Goal: Task Accomplishment & Management: Manage account settings

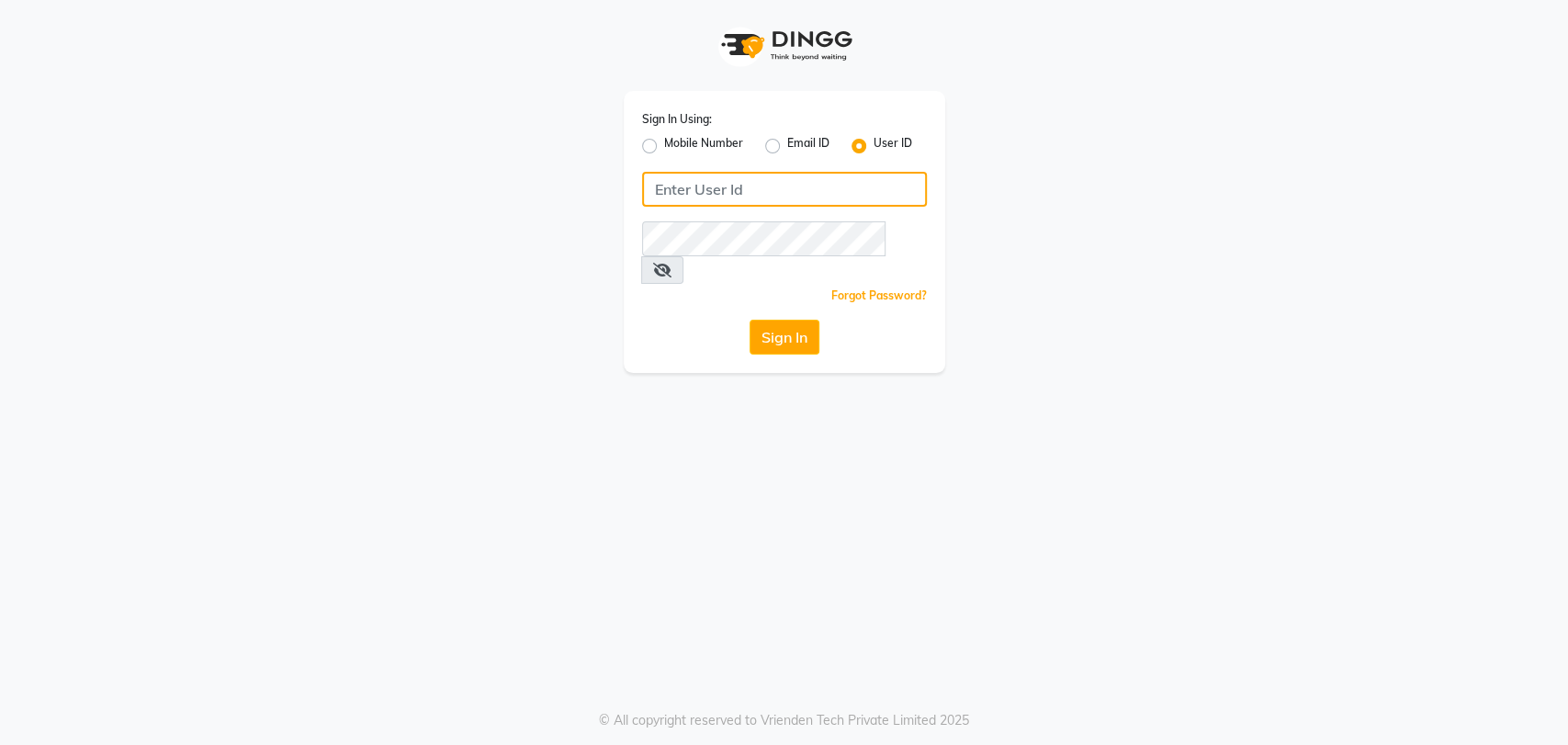
click at [718, 186] on input "Username" at bounding box center [784, 189] width 285 height 35
type input "mahissalon"
click at [779, 319] on button "Sign In" at bounding box center [784, 336] width 70 height 35
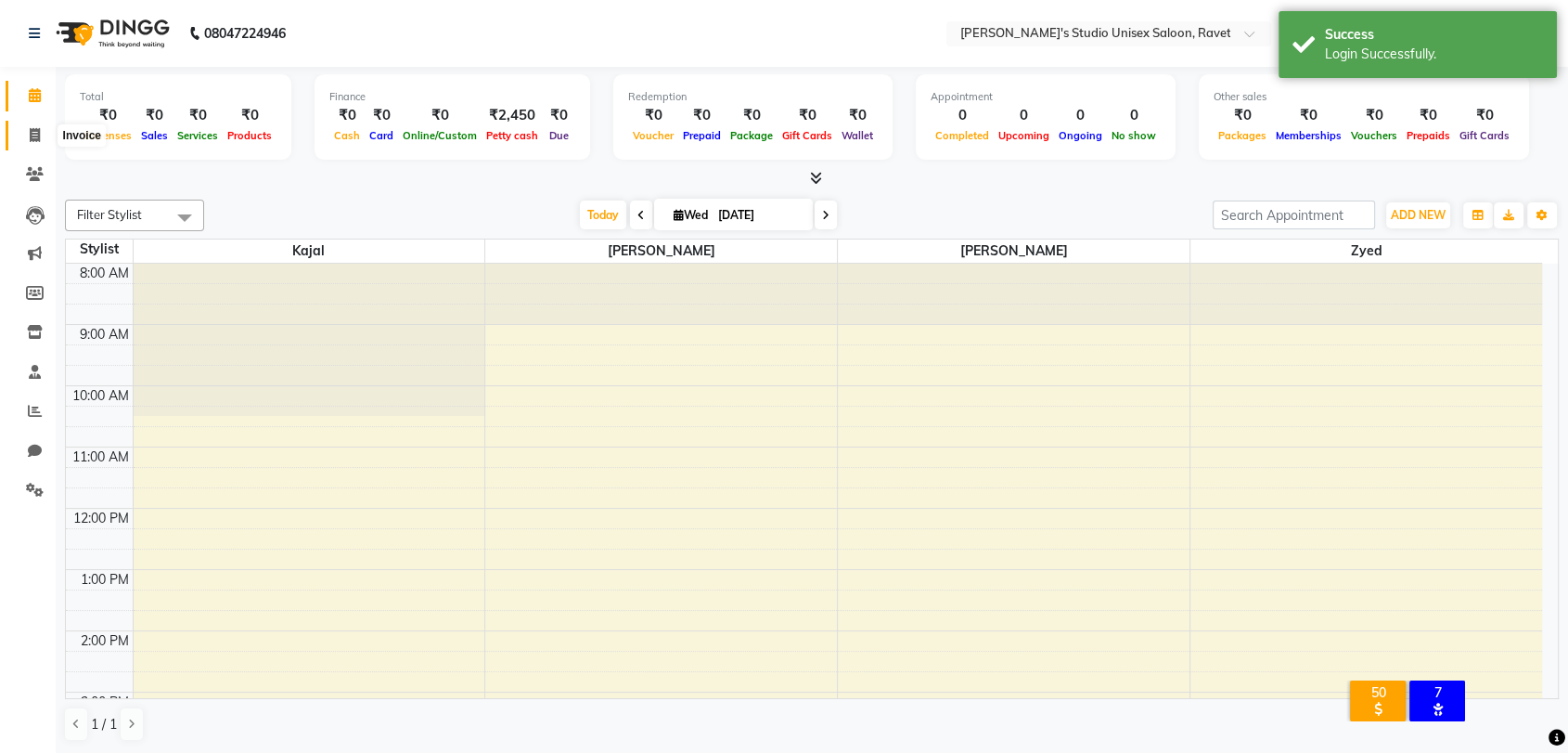
click at [31, 131] on icon at bounding box center [35, 135] width 11 height 13
select select "7019"
select select "service"
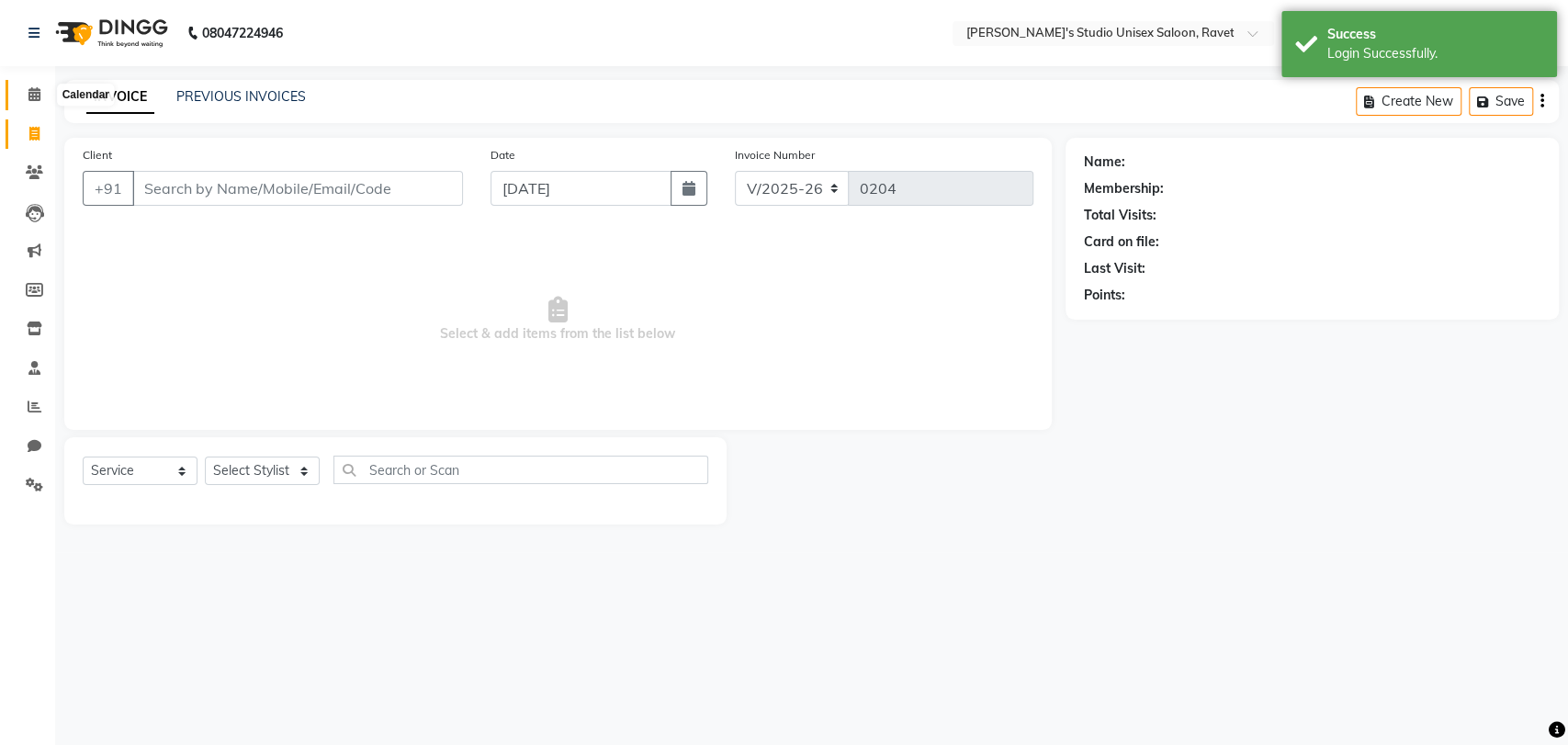
click at [32, 95] on icon at bounding box center [34, 94] width 12 height 13
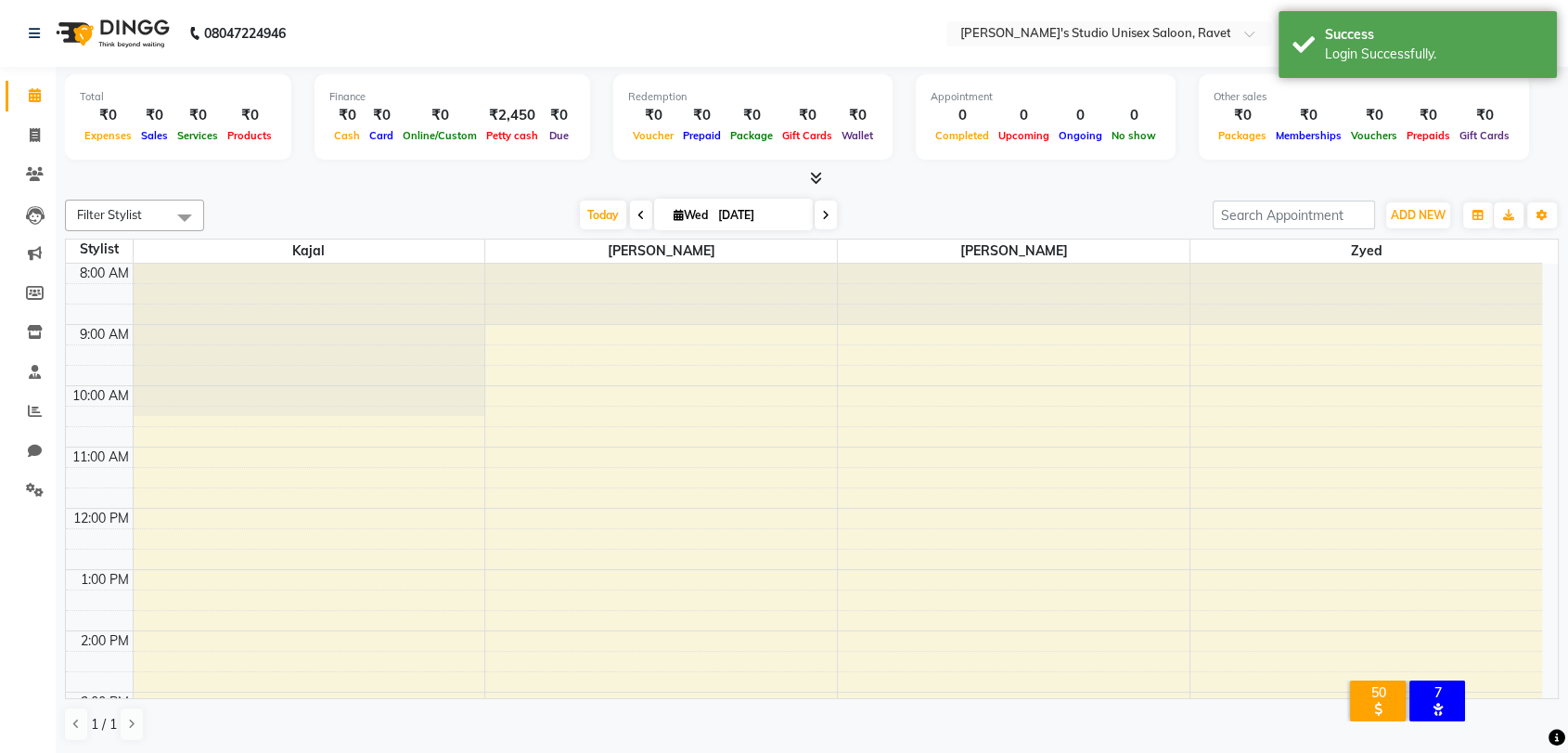
click at [308, 193] on div "Filter Stylist Select All Fardeen Kajal Snehal Zyed Today Wed 03-09-2025 Toggle…" at bounding box center [811, 471] width 1494 height 557
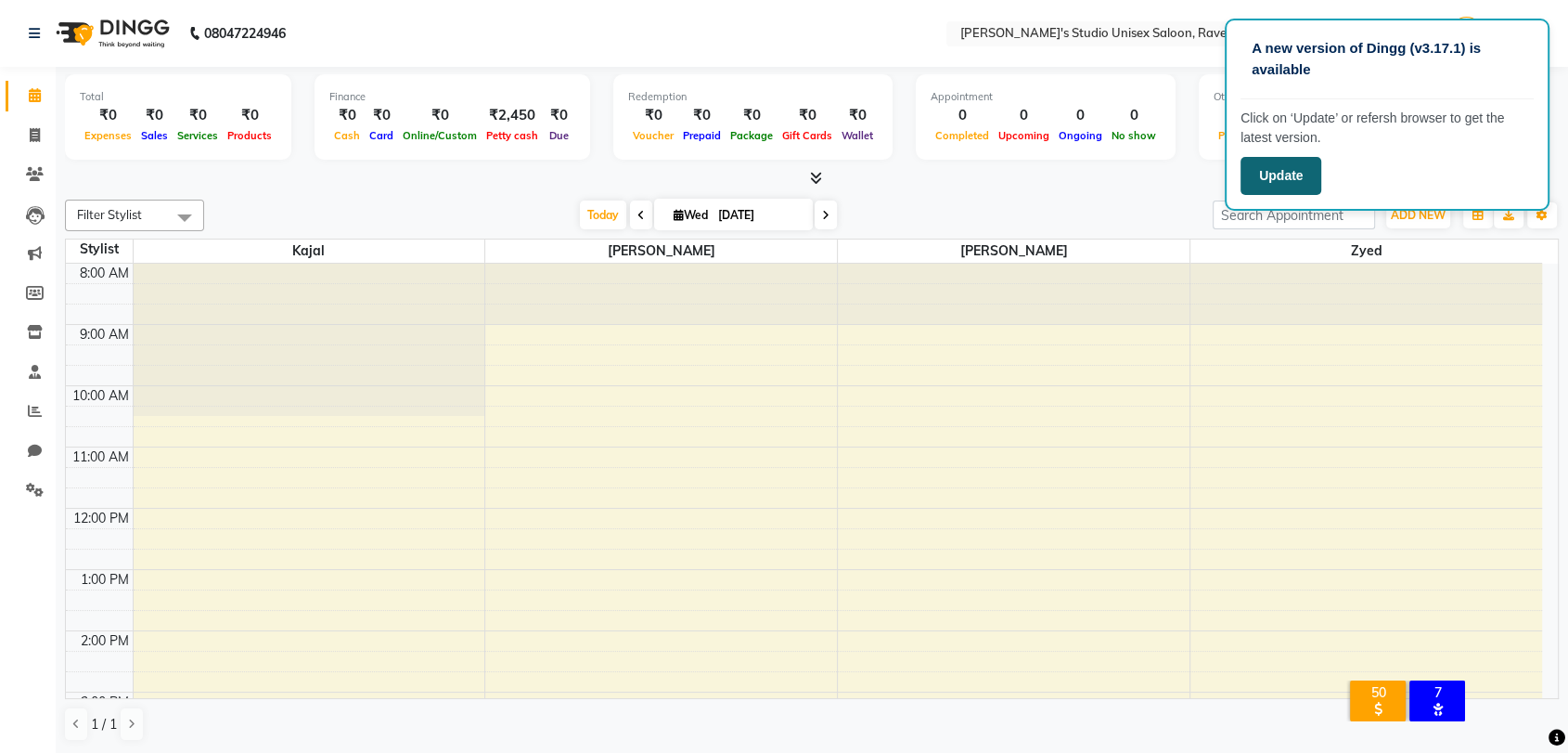
click at [1281, 166] on button "Update" at bounding box center [1281, 176] width 81 height 39
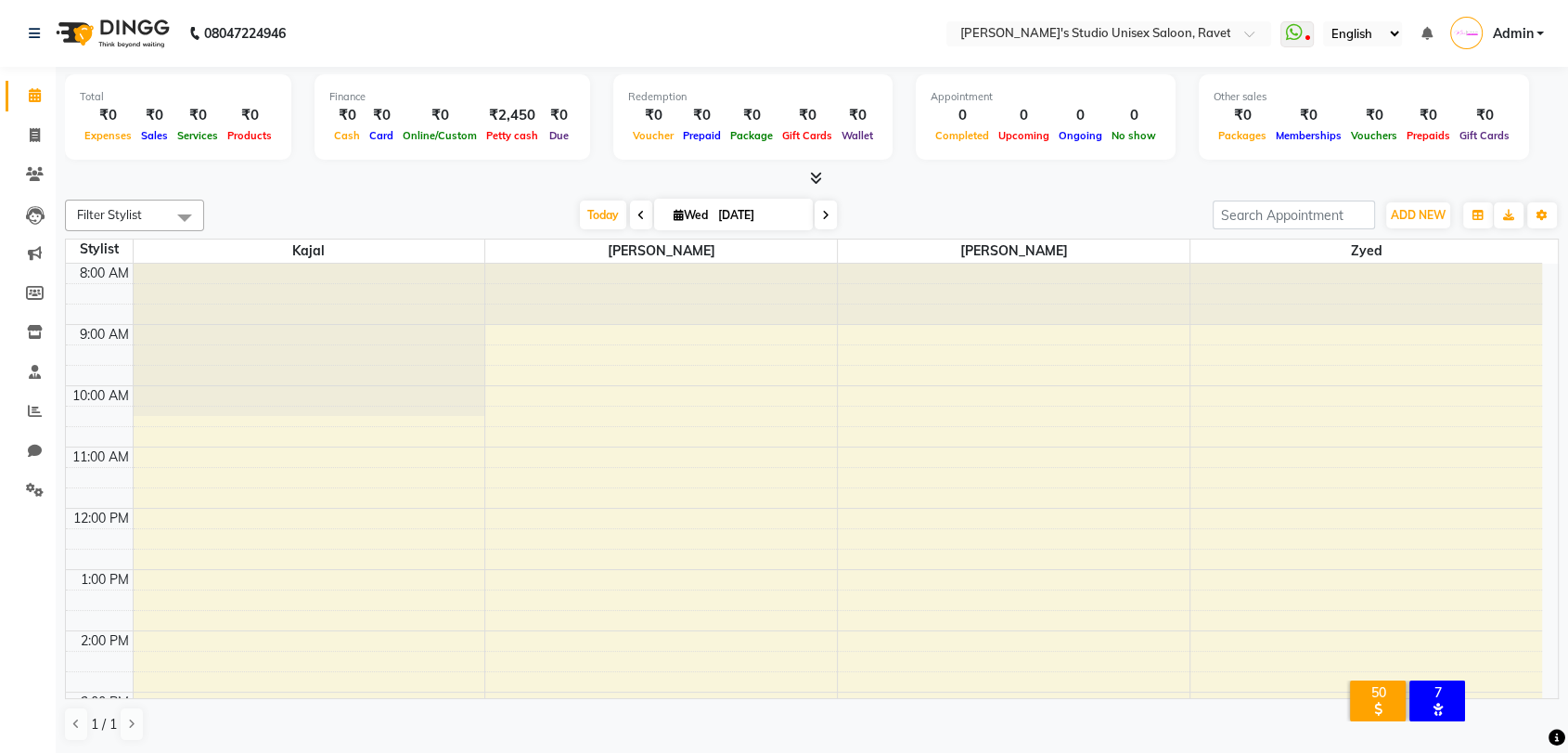
click at [372, 199] on div "Filter Stylist Select All [PERSON_NAME] Kajal [PERSON_NAME] [DATE] [DATE] Toggl…" at bounding box center [811, 215] width 1494 height 32
click at [1299, 37] on icon at bounding box center [1293, 32] width 16 height 18
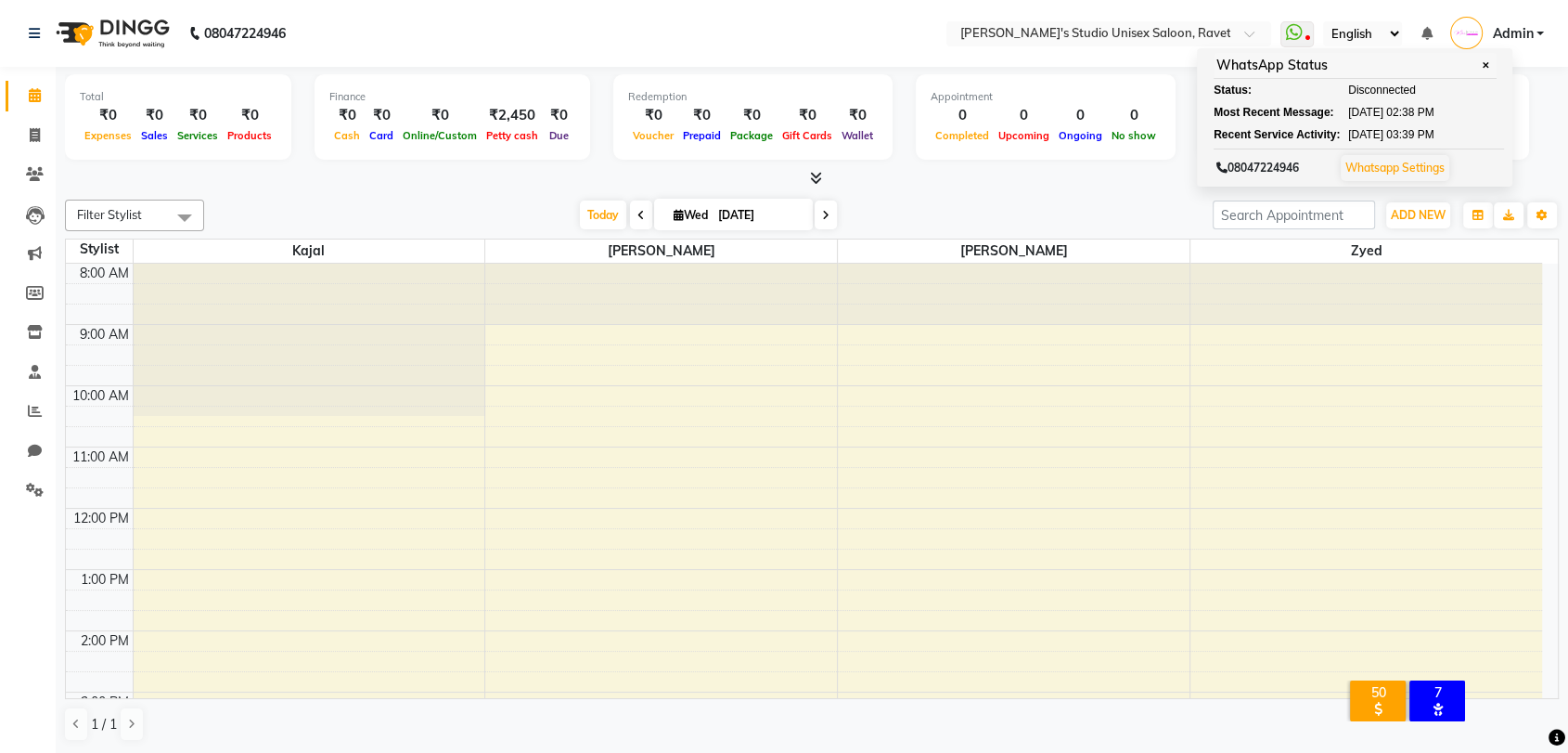
click at [846, 29] on nav "08047224946 Select Location × Mahi's Studio Unisex Saloon, Ravet WhatsApp Statu…" at bounding box center [784, 33] width 1568 height 66
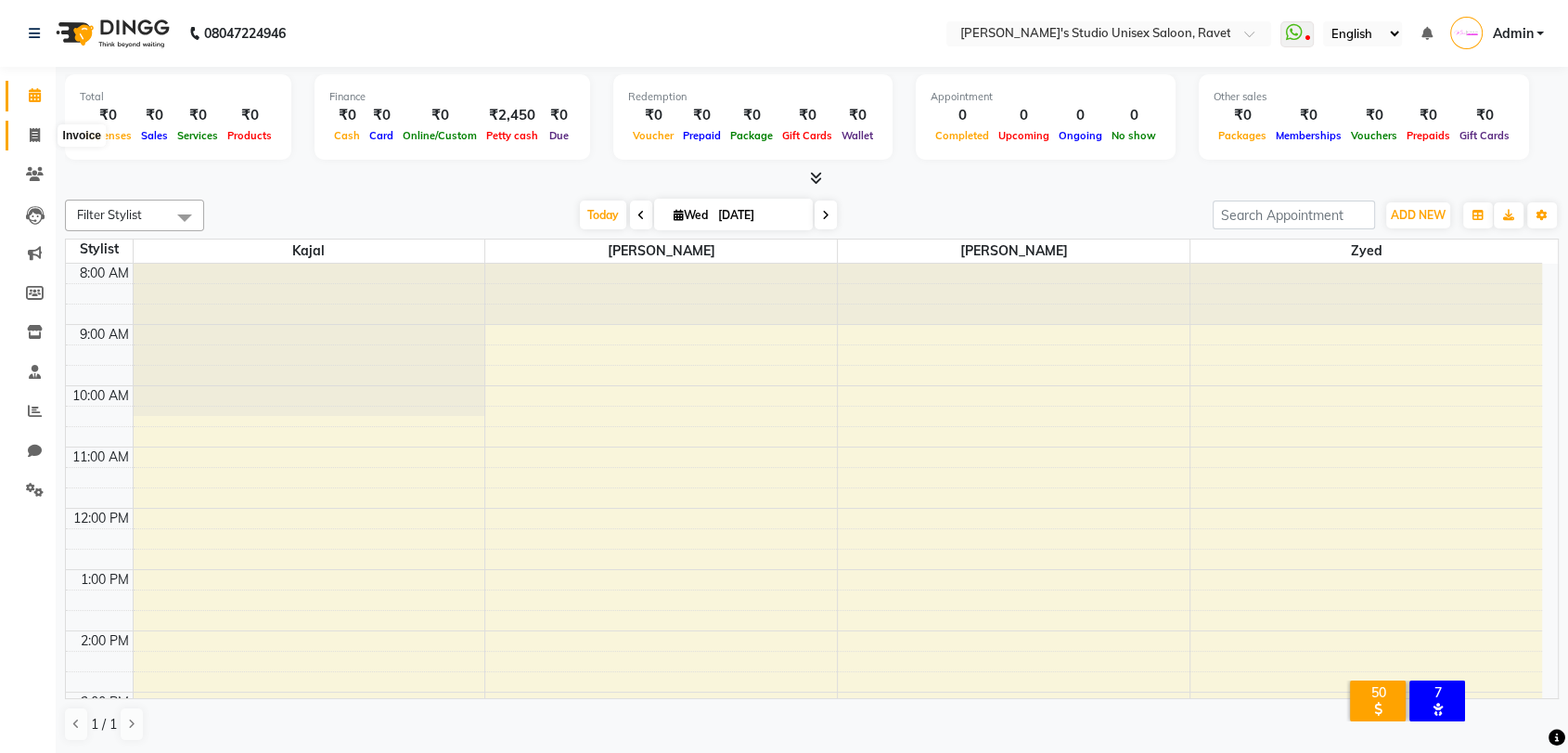
click at [34, 131] on icon at bounding box center [35, 135] width 11 height 13
select select "7019"
select select "service"
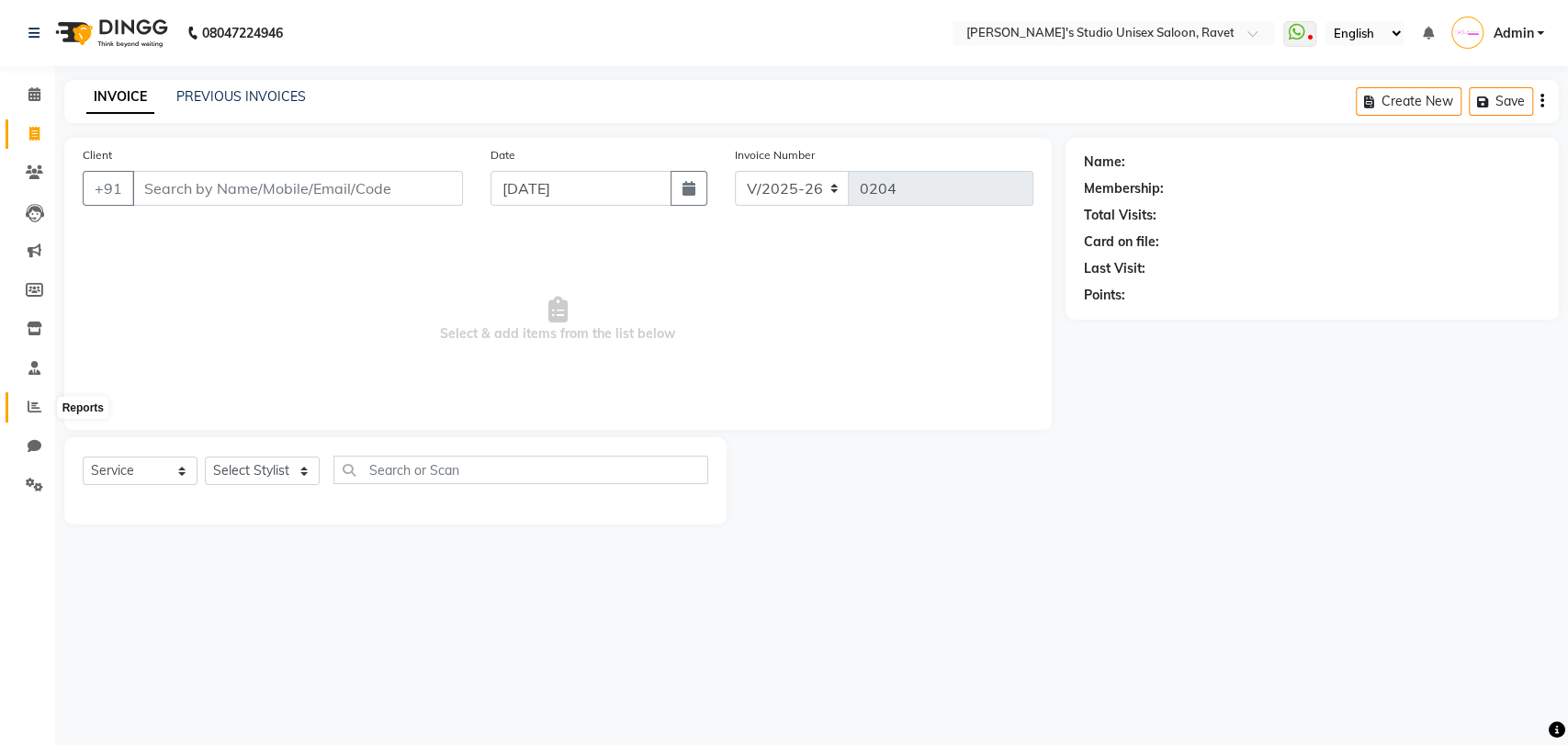
click at [32, 405] on icon at bounding box center [34, 406] width 13 height 13
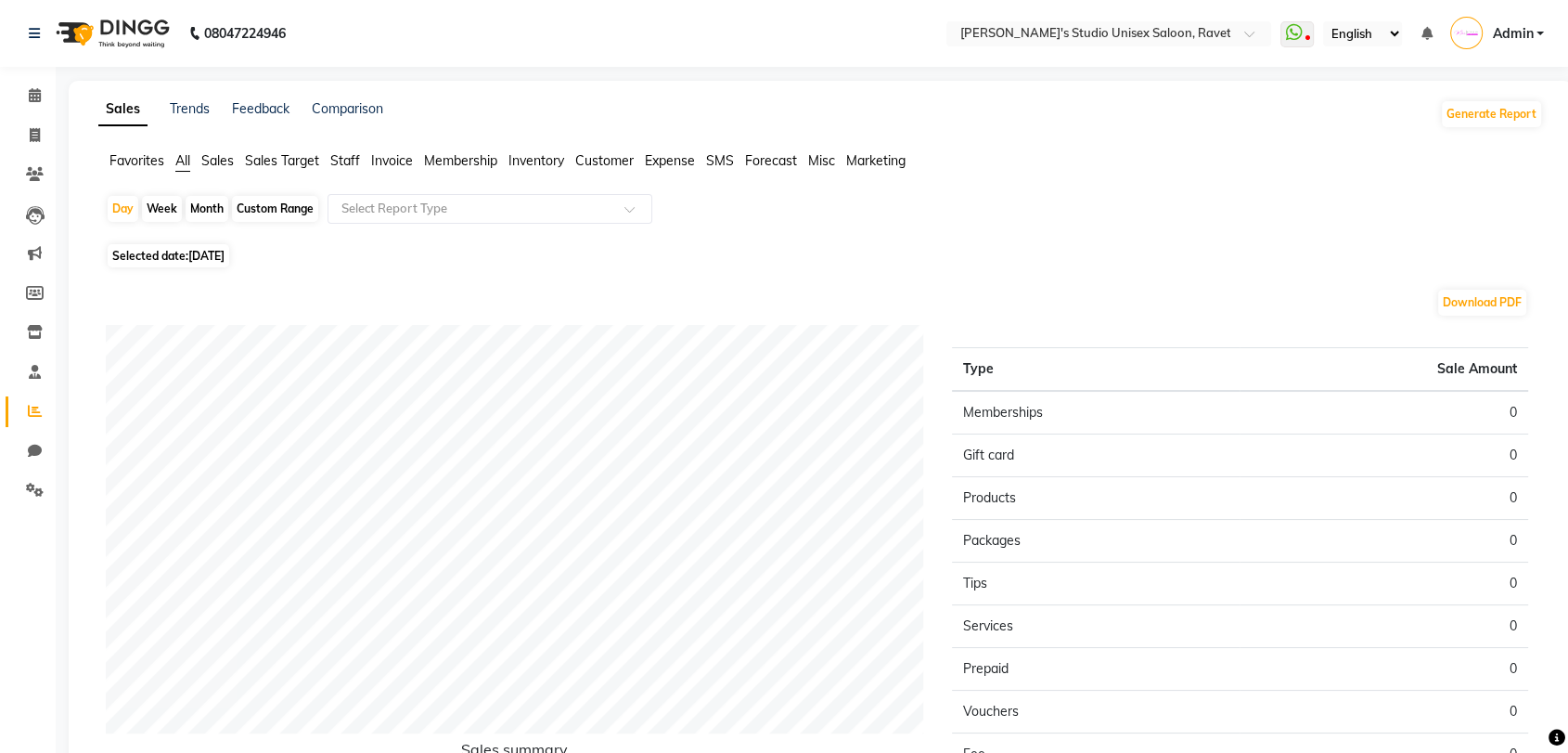
click at [271, 160] on span "Sales Target" at bounding box center [282, 160] width 74 height 16
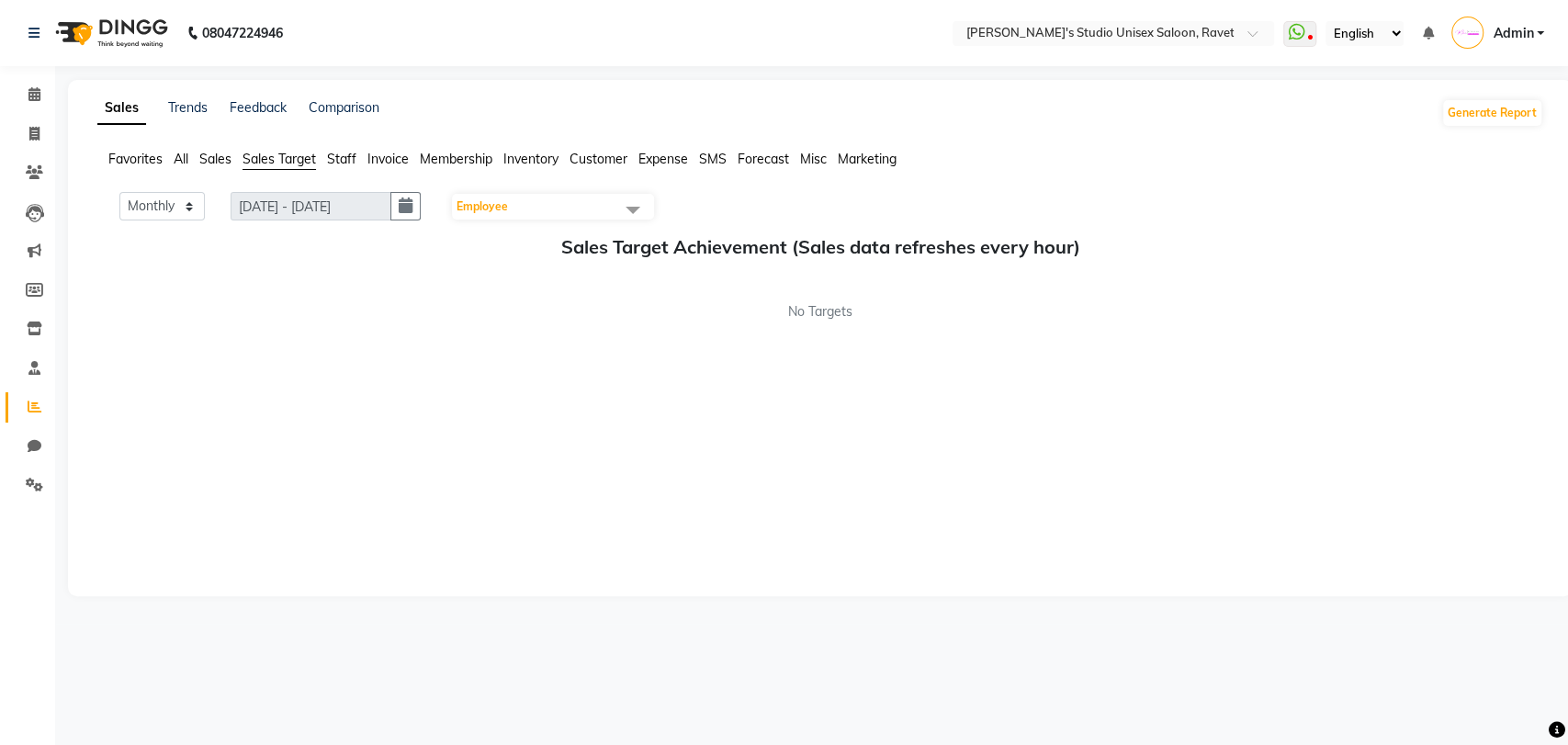
click at [343, 155] on span "Staff" at bounding box center [341, 158] width 30 height 16
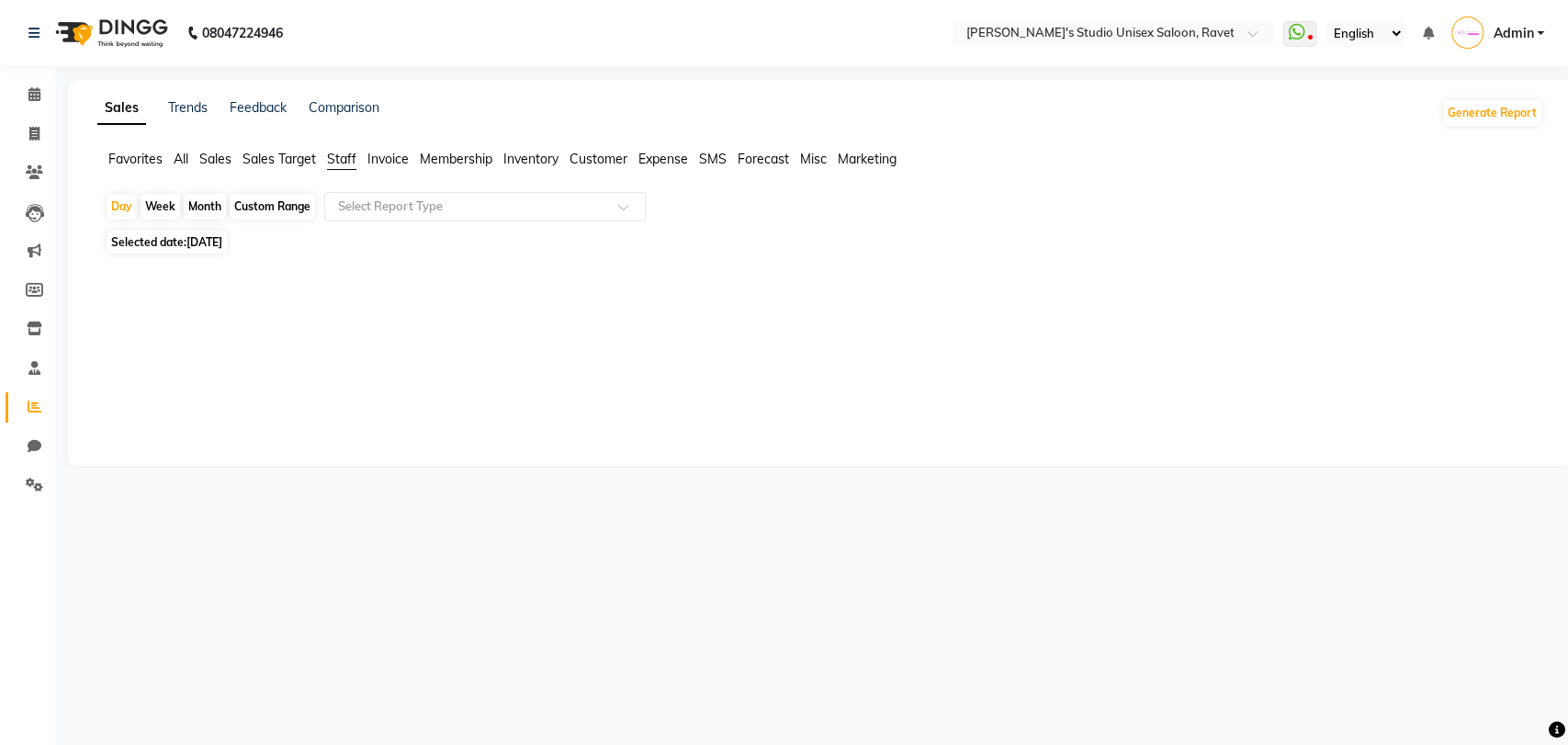
click at [215, 155] on span "Sales" at bounding box center [215, 158] width 32 height 16
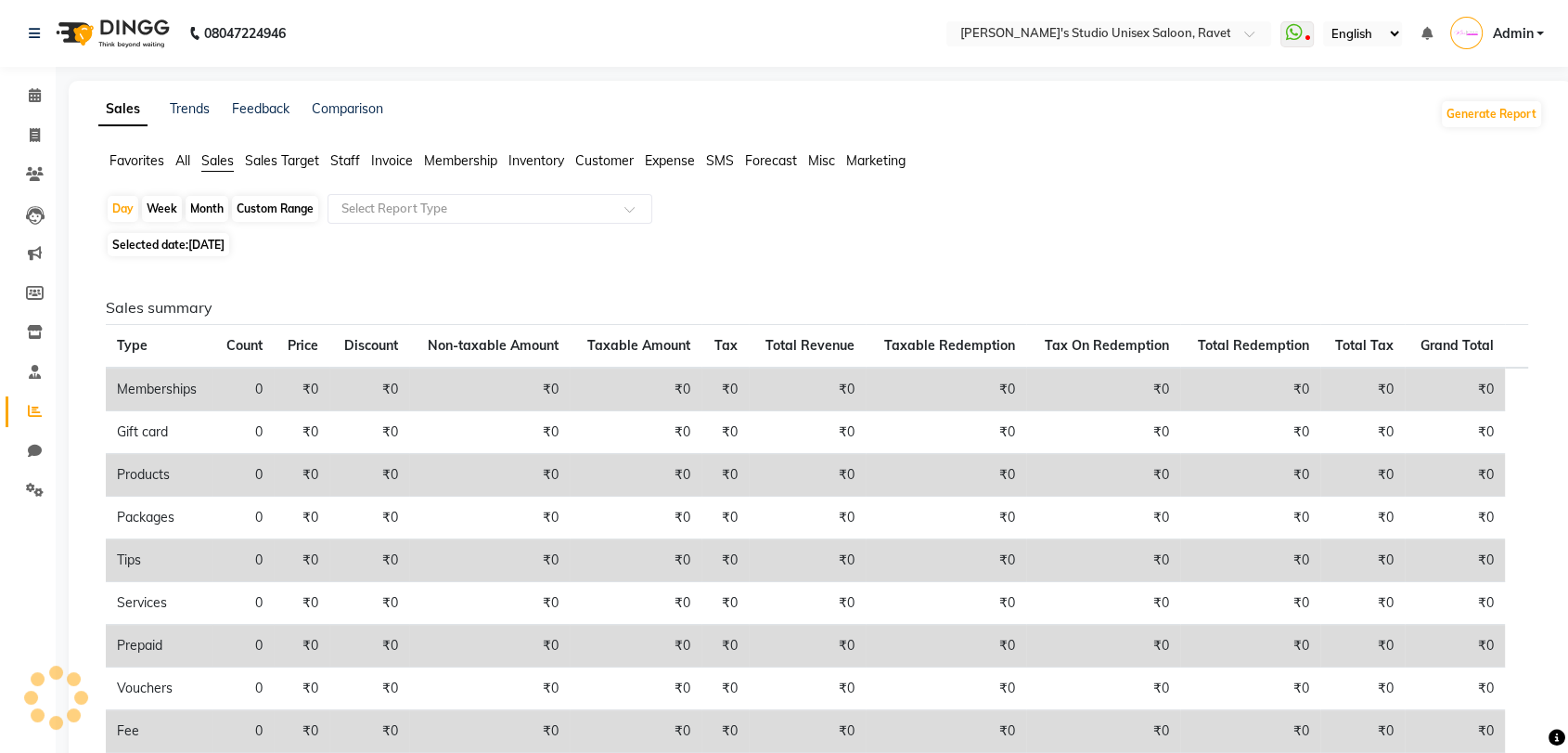
click at [289, 207] on div "Custom Range" at bounding box center [275, 208] width 87 height 26
select select "9"
select select "2025"
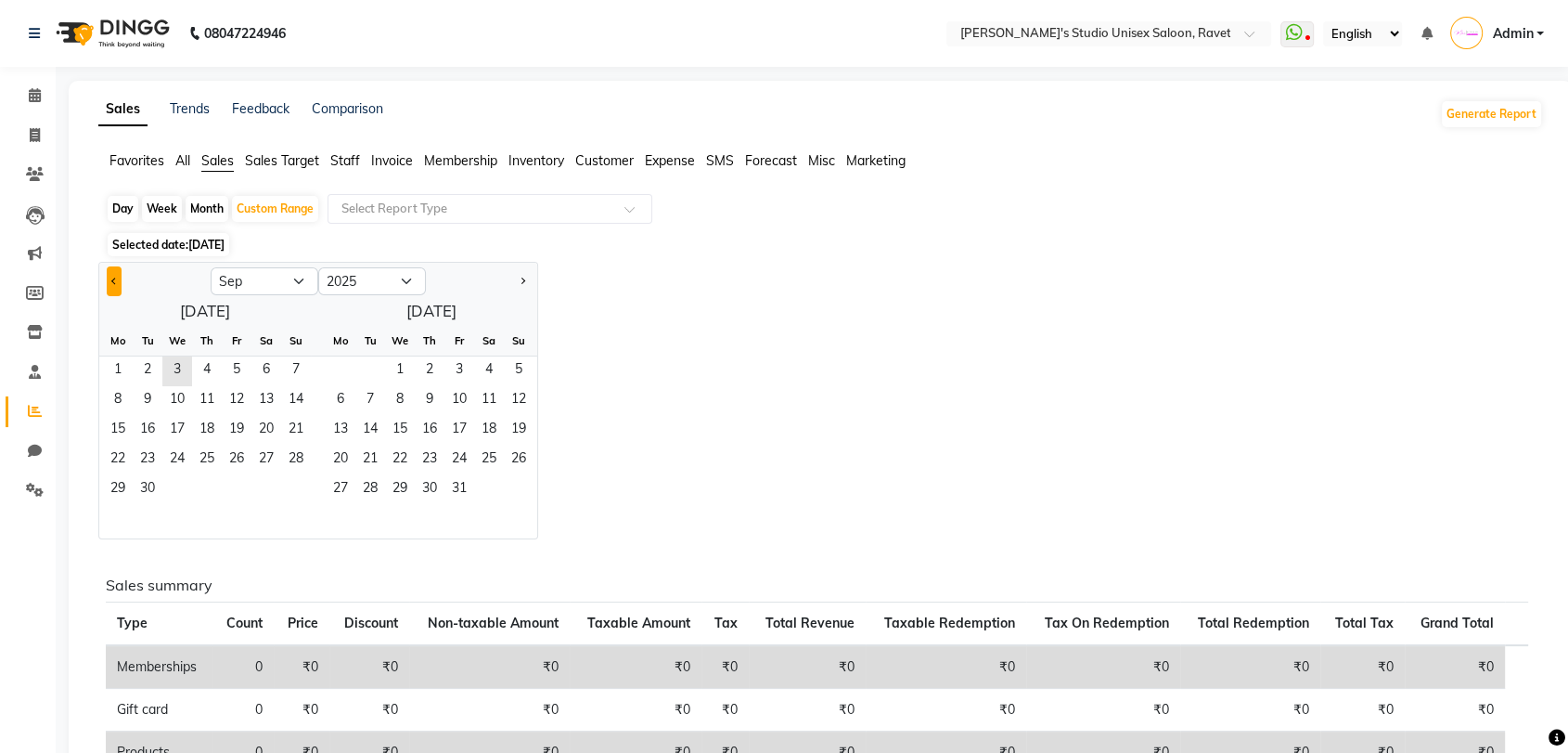
click at [114, 275] on button "Previous month" at bounding box center [114, 281] width 14 height 30
select select "8"
click at [238, 356] on span "1" at bounding box center [236, 371] width 30 height 30
click at [289, 489] on span "31" at bounding box center [296, 490] width 30 height 30
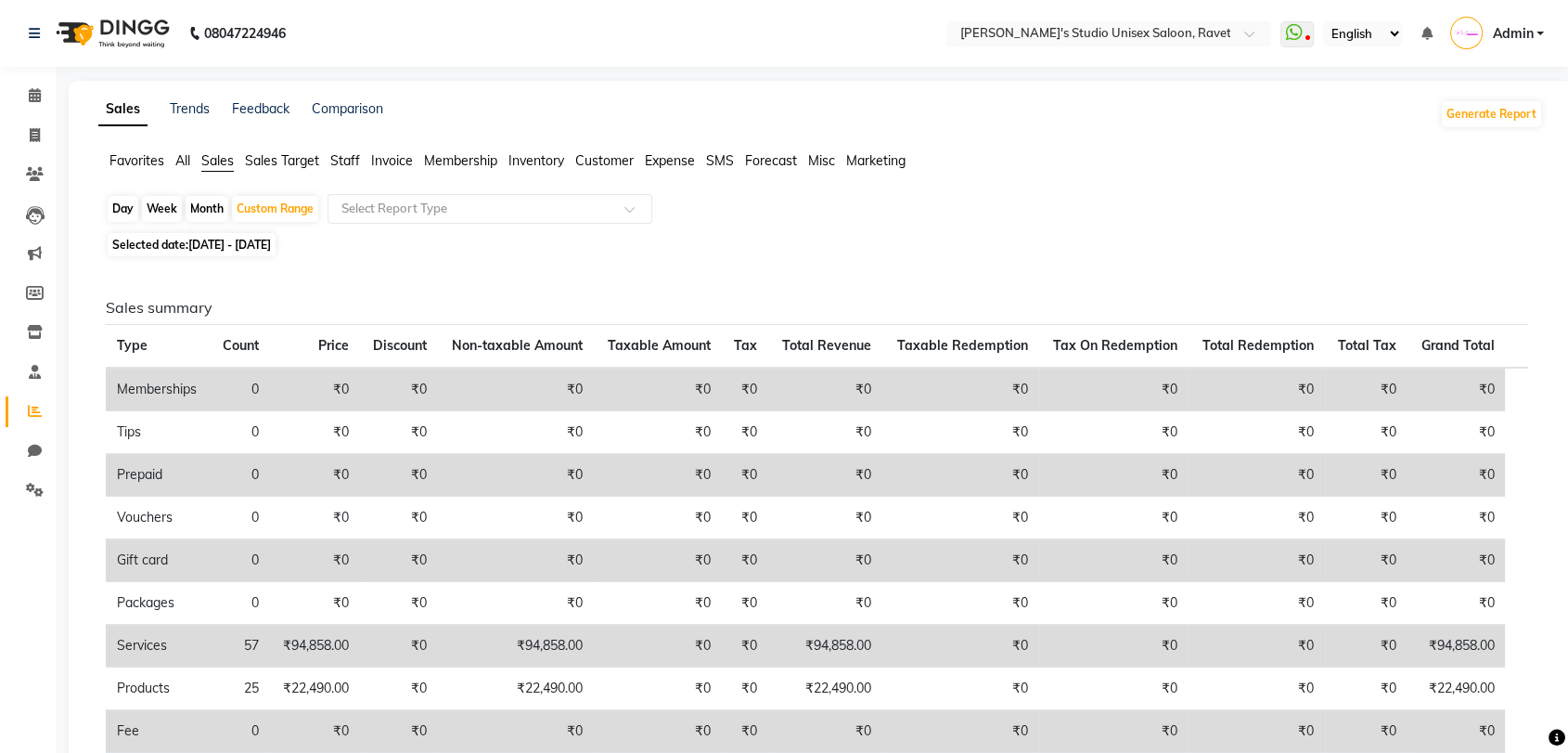
click at [343, 164] on span "Staff" at bounding box center [345, 160] width 30 height 16
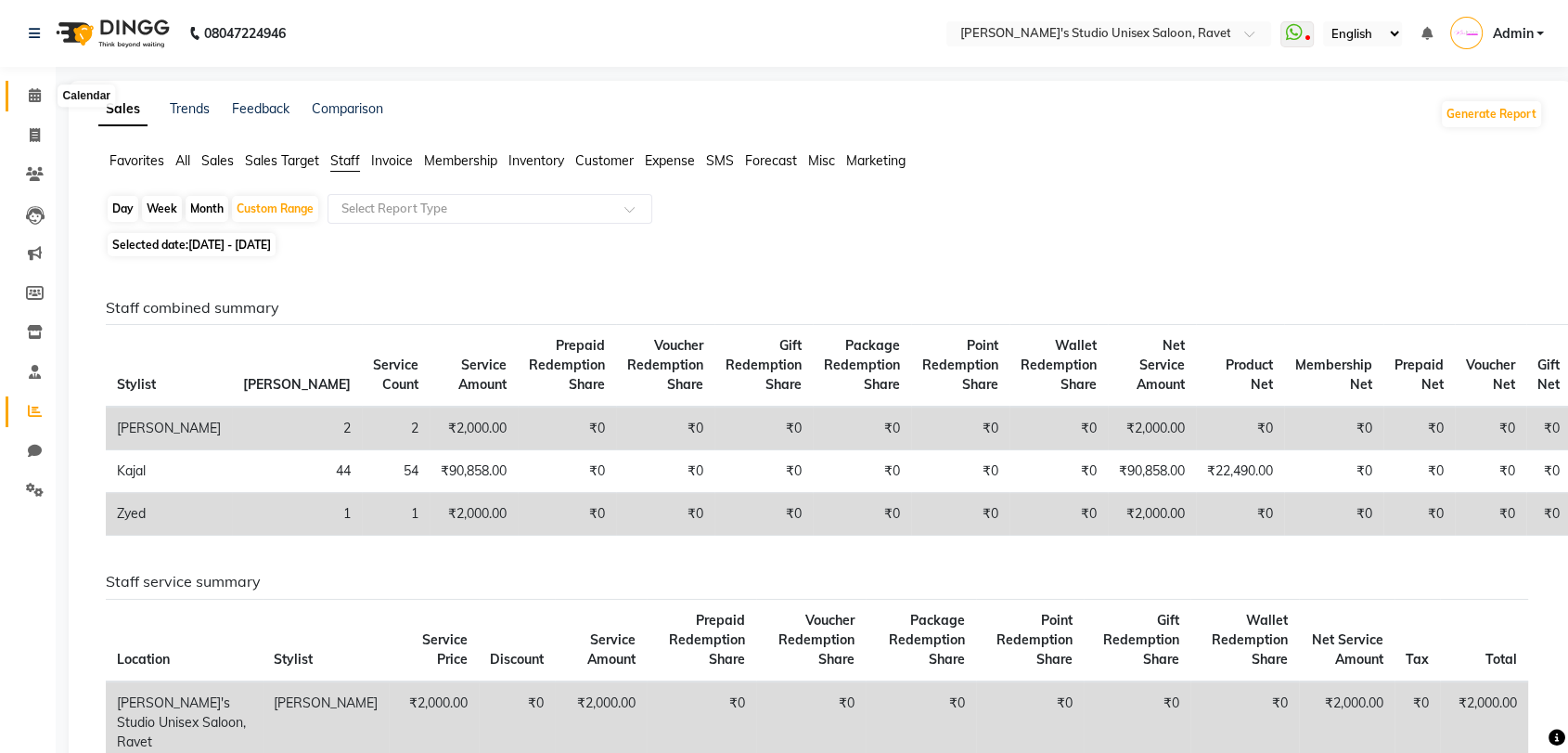
click at [34, 95] on icon at bounding box center [35, 95] width 13 height 13
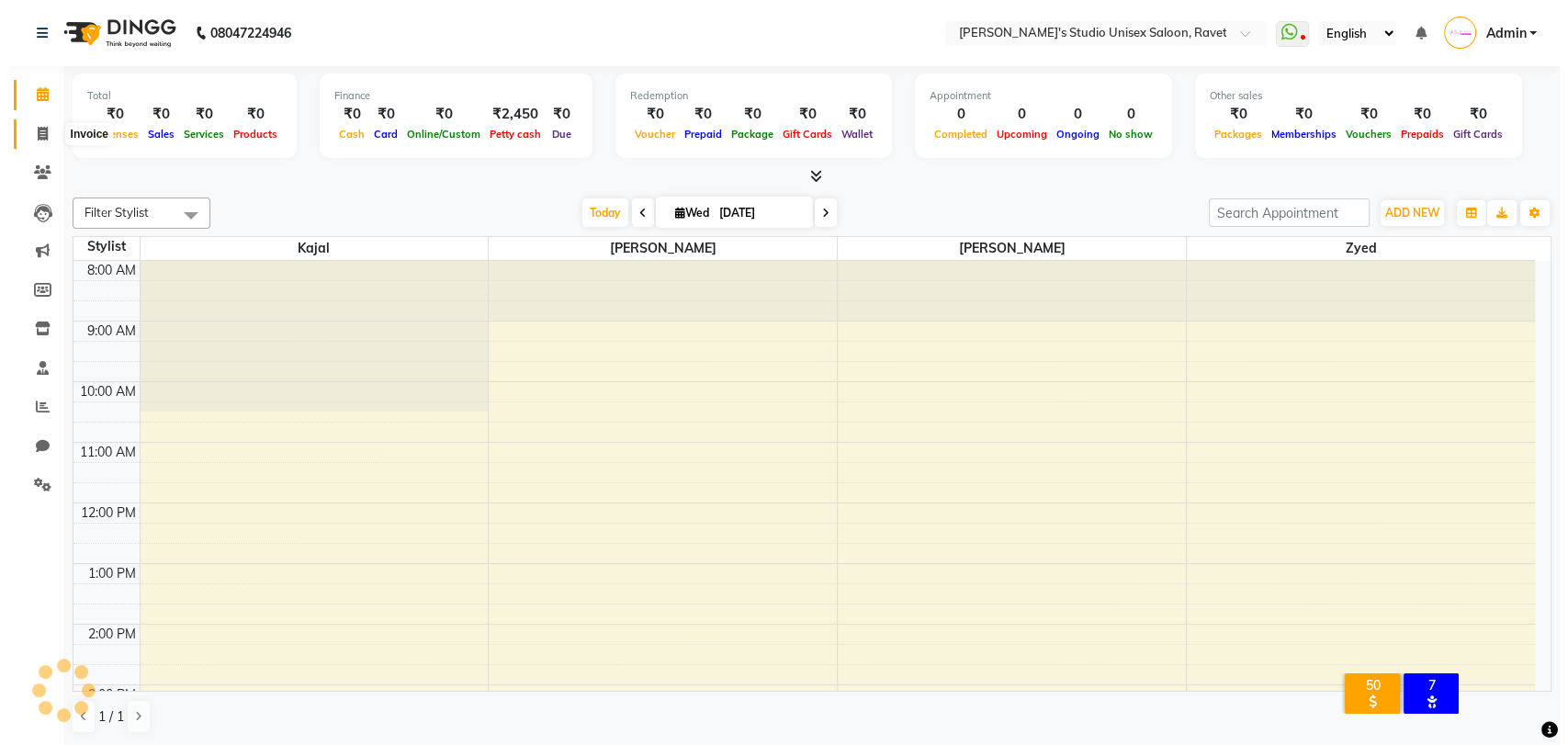
scroll to position [377, 0]
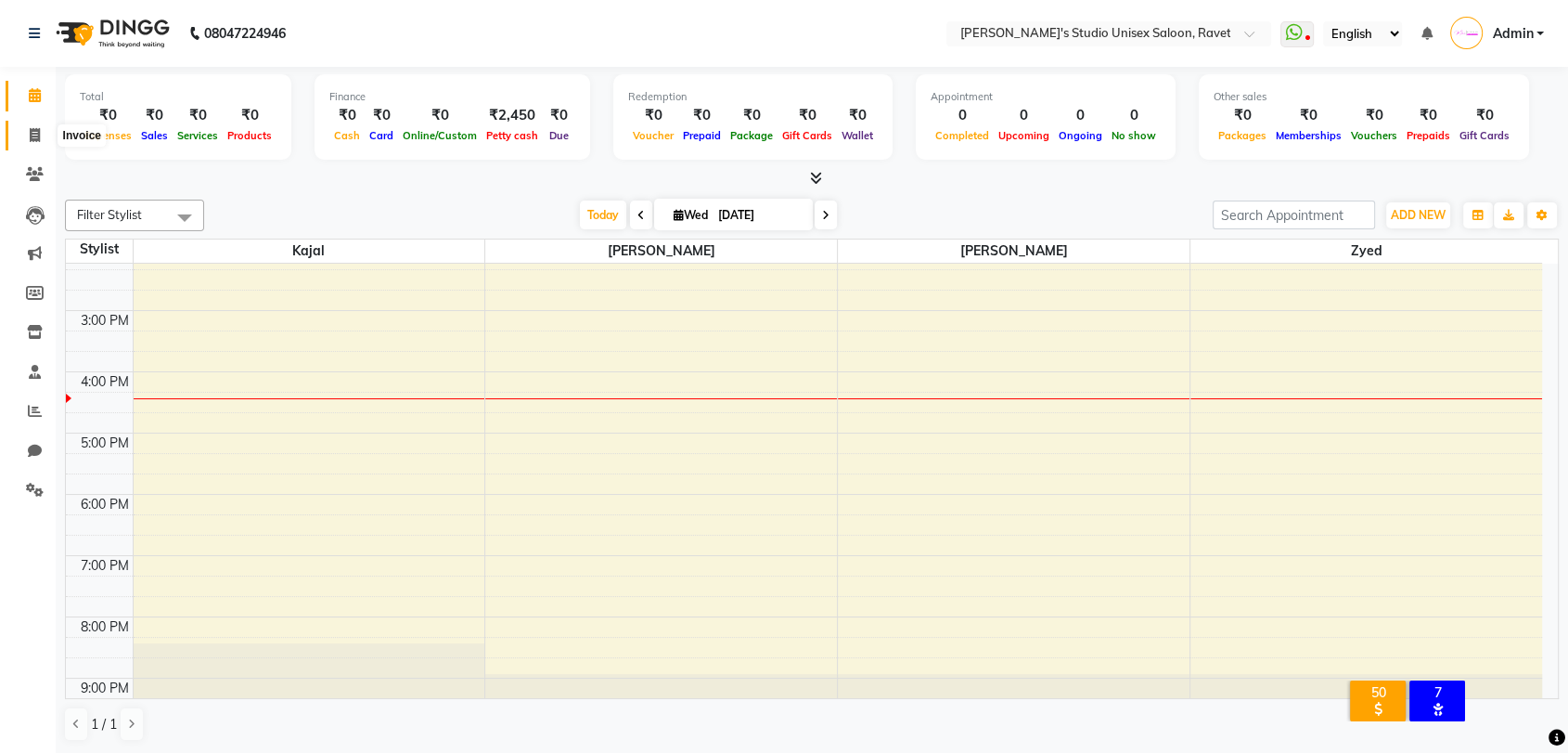
click at [39, 135] on icon at bounding box center [35, 135] width 11 height 13
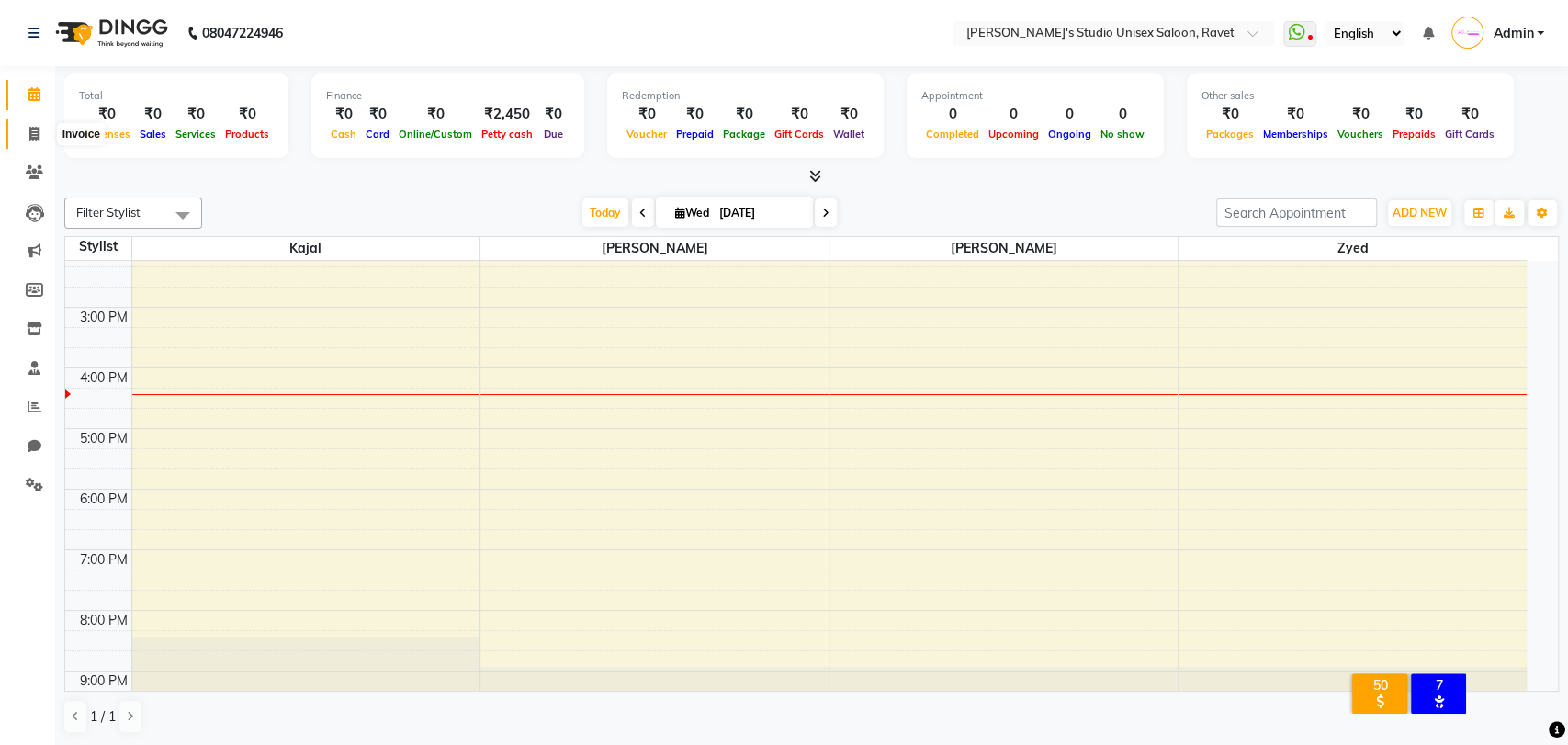
select select "7019"
select select "service"
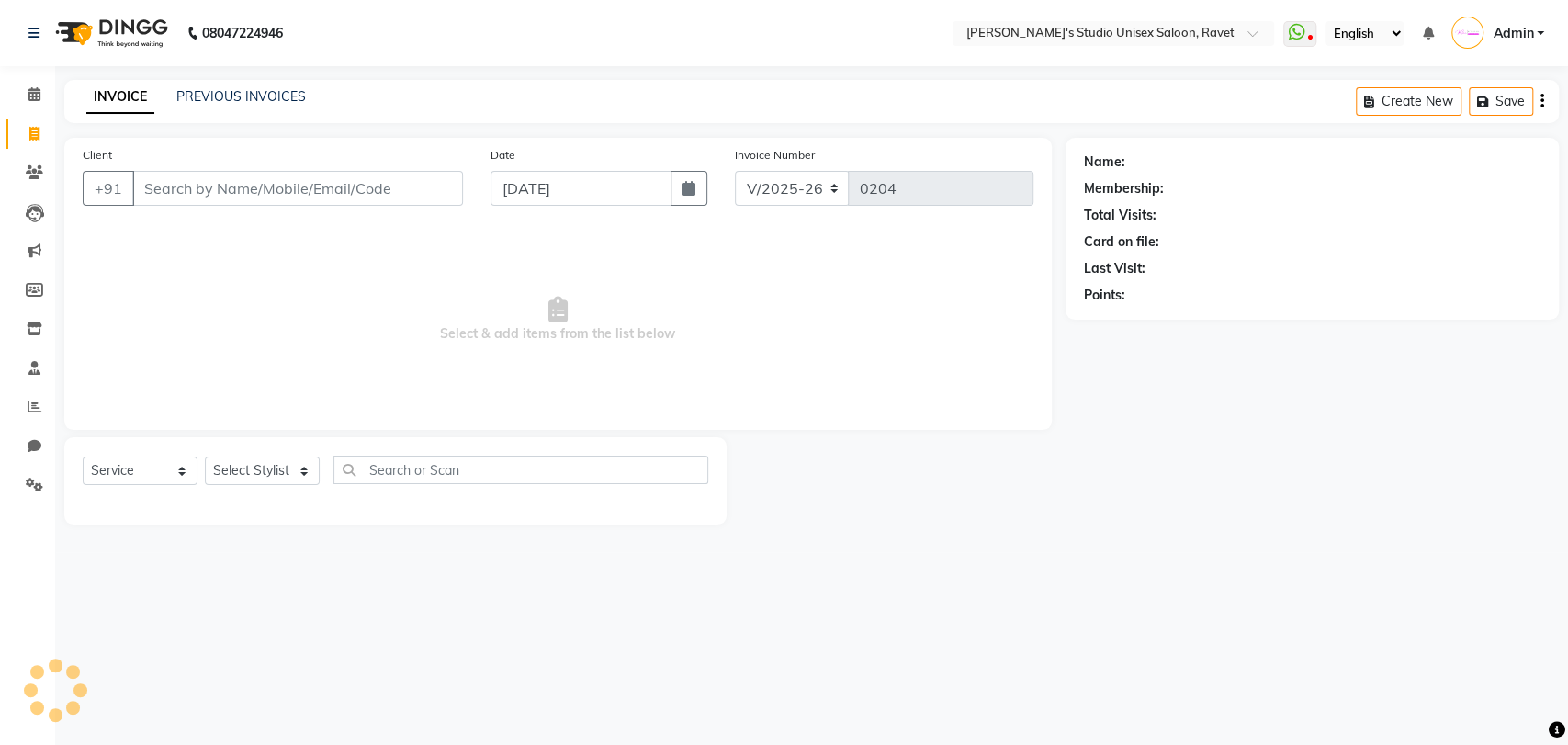
click at [262, 111] on div "INVOICE PREVIOUS INVOICES Create New Save" at bounding box center [811, 101] width 1495 height 43
click at [261, 92] on link "PREVIOUS INVOICES" at bounding box center [241, 96] width 130 height 16
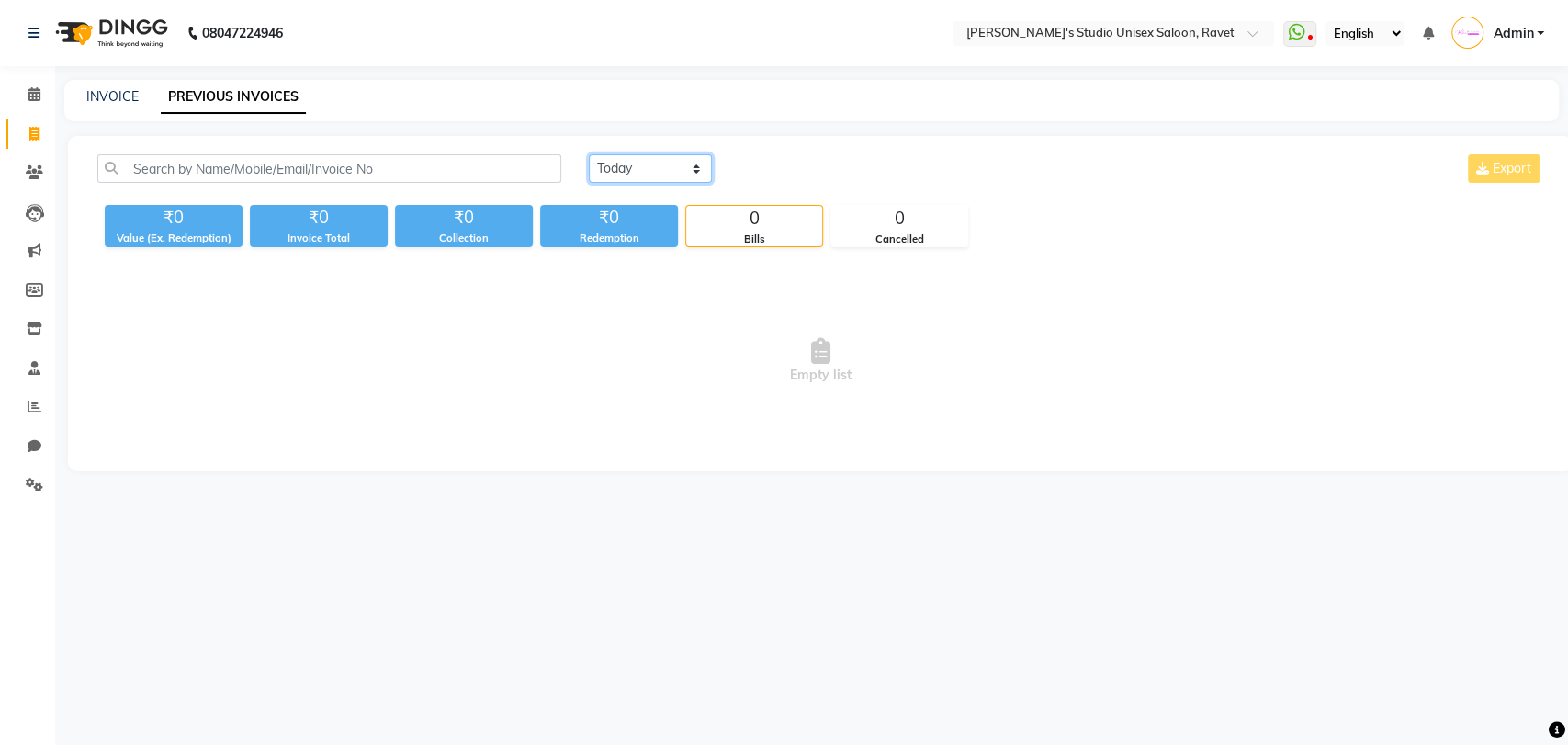
click at [661, 157] on select "Today Yesterday Custom Range" at bounding box center [650, 169] width 123 height 29
select select "range"
click at [589, 154] on select "Today Yesterday Custom Range" at bounding box center [650, 169] width 123 height 29
click at [794, 171] on input "[DATE]" at bounding box center [799, 169] width 129 height 26
select select "9"
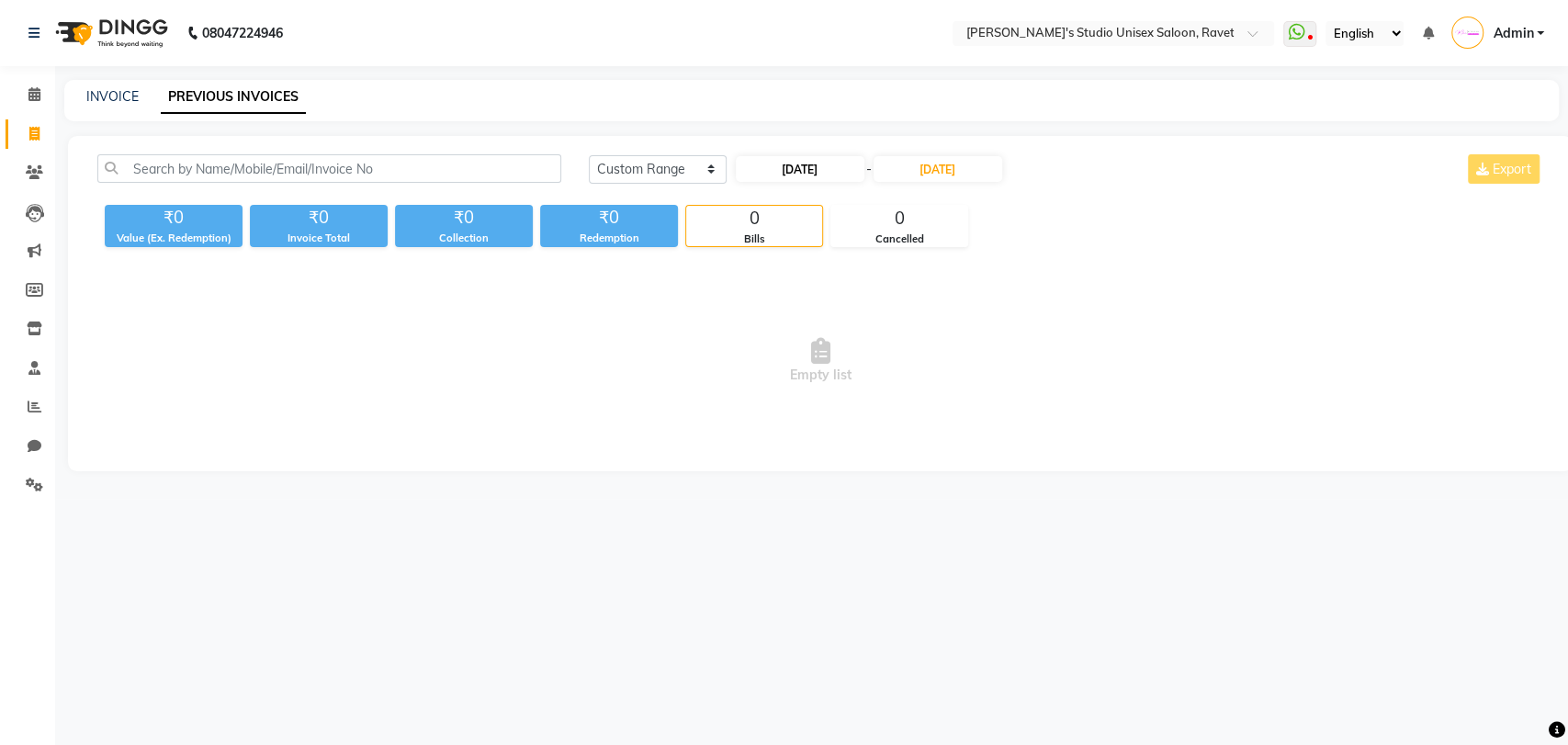
select select "2025"
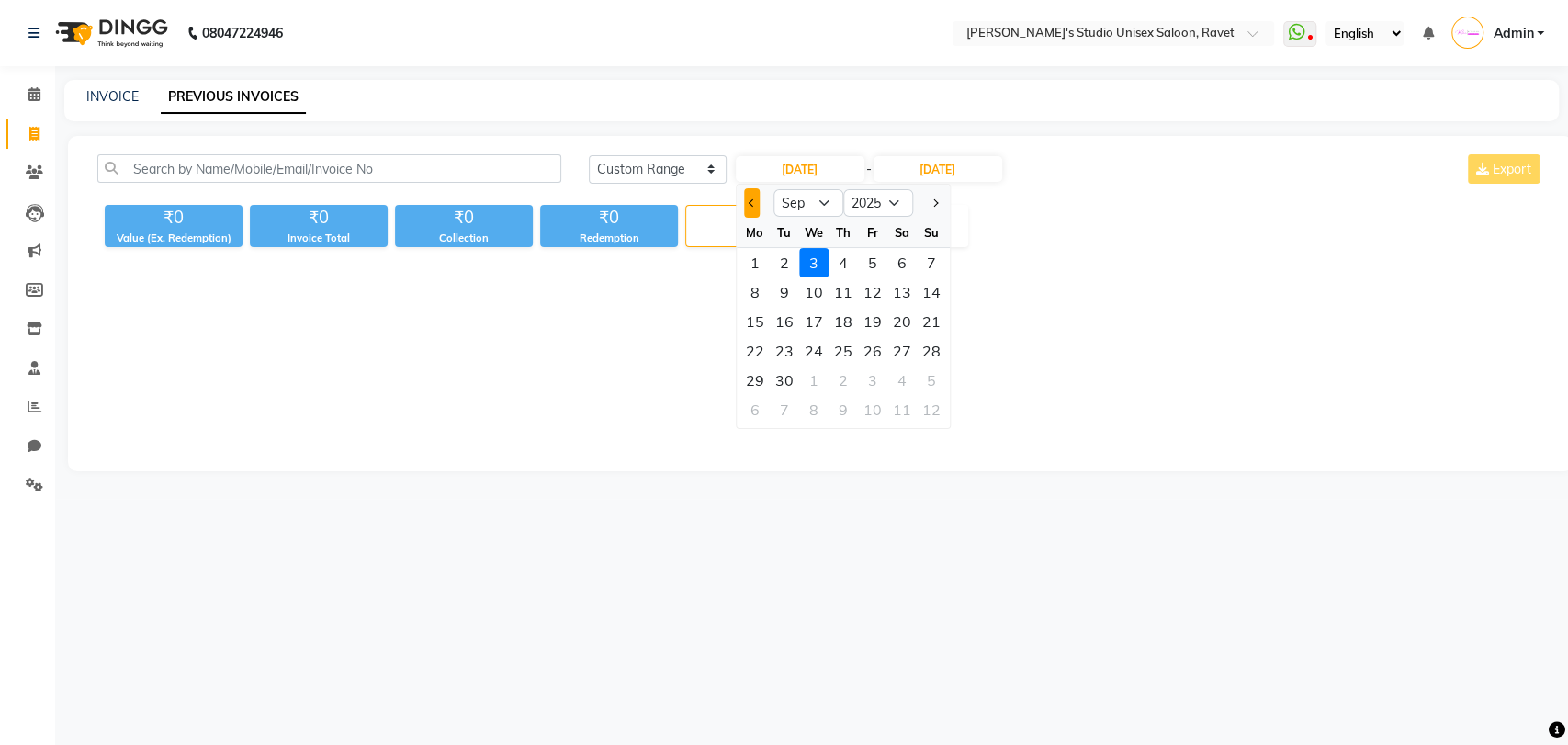
click at [753, 209] on button "Previous month" at bounding box center [752, 203] width 15 height 30
select select "8"
click at [865, 272] on div "1" at bounding box center [872, 262] width 30 height 30
type input "01-08-2025"
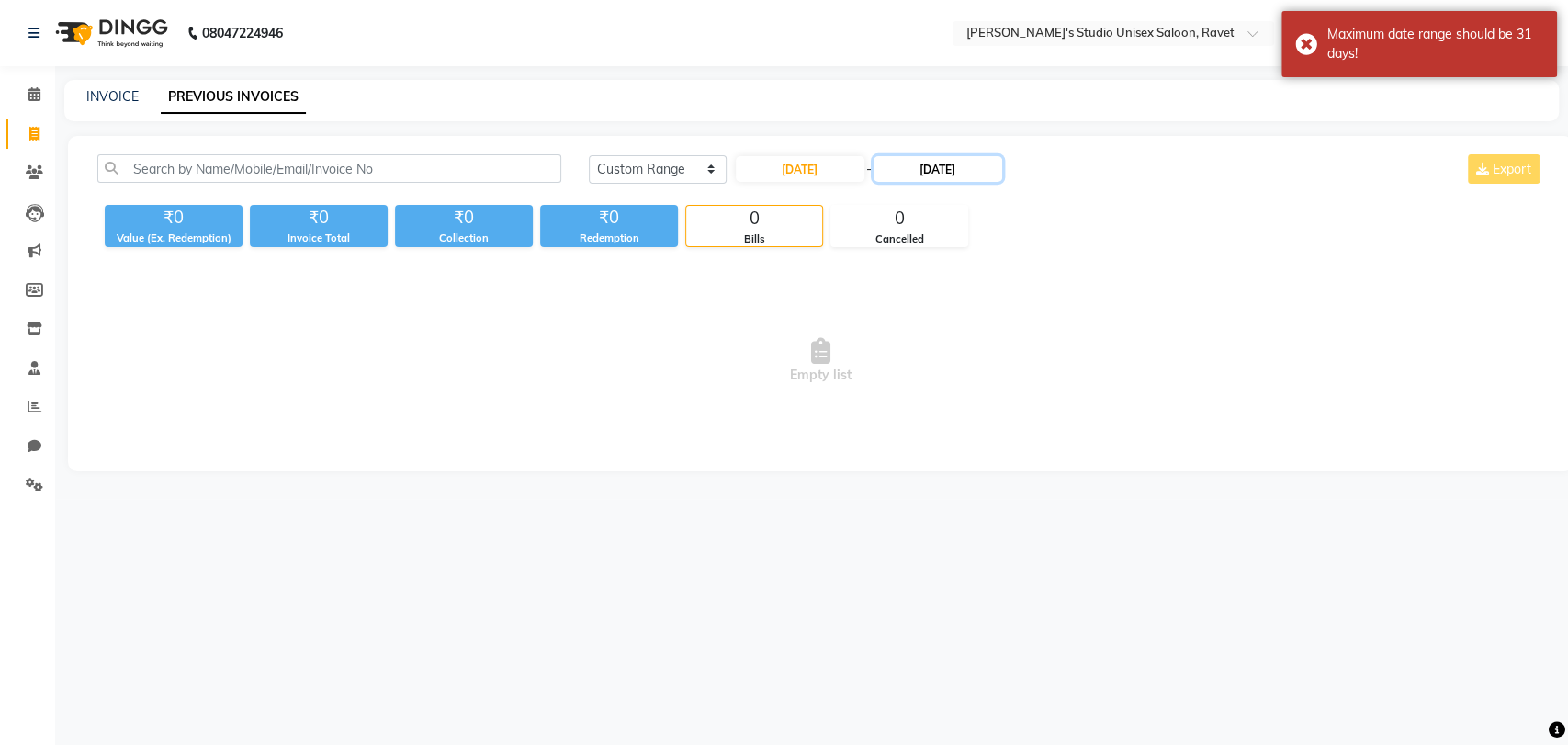
click at [960, 166] on input "[DATE]" at bounding box center [937, 169] width 129 height 26
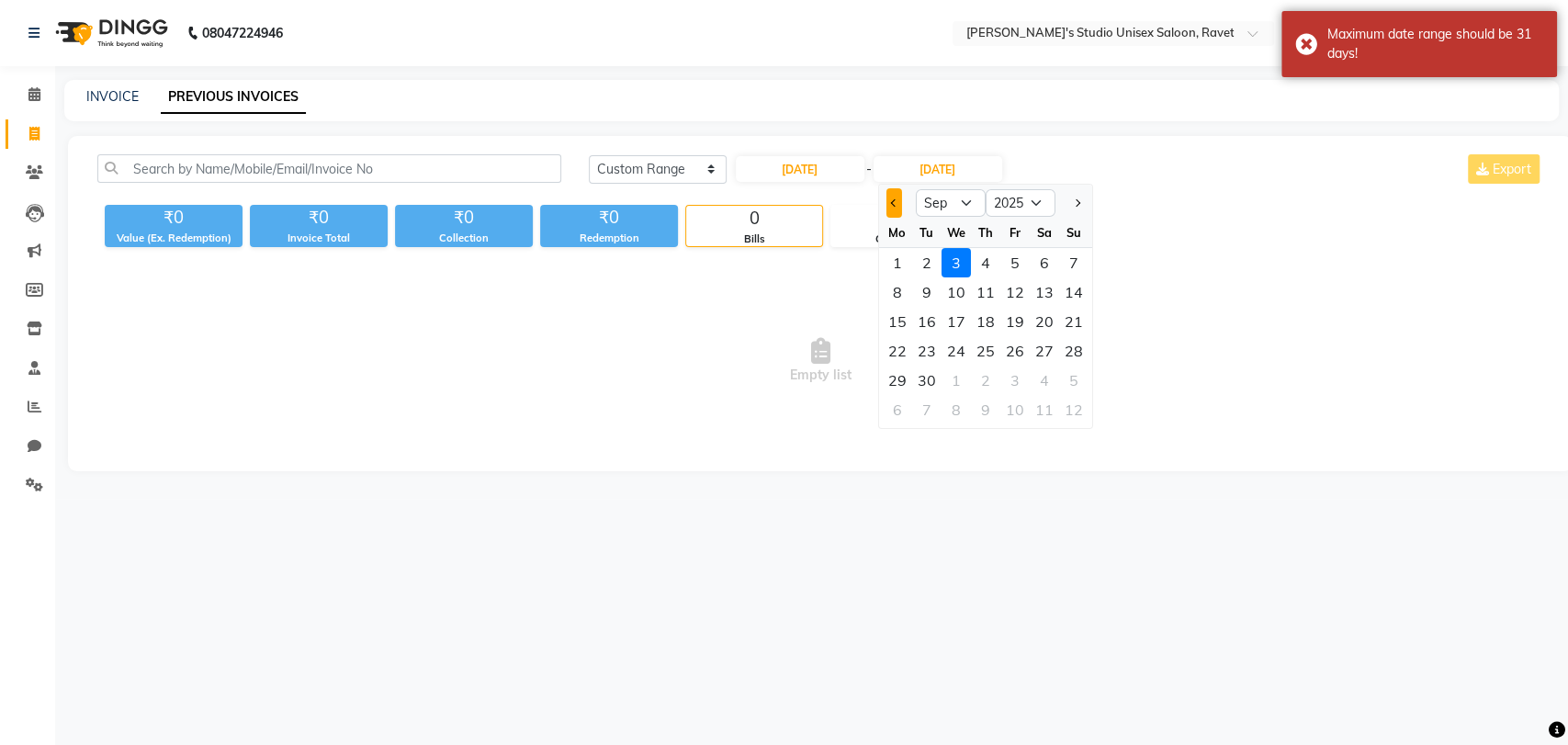
click at [895, 206] on button "Previous month" at bounding box center [893, 203] width 15 height 30
select select "8"
click at [1070, 377] on div "31" at bounding box center [1073, 380] width 30 height 30
type input "[DATE]"
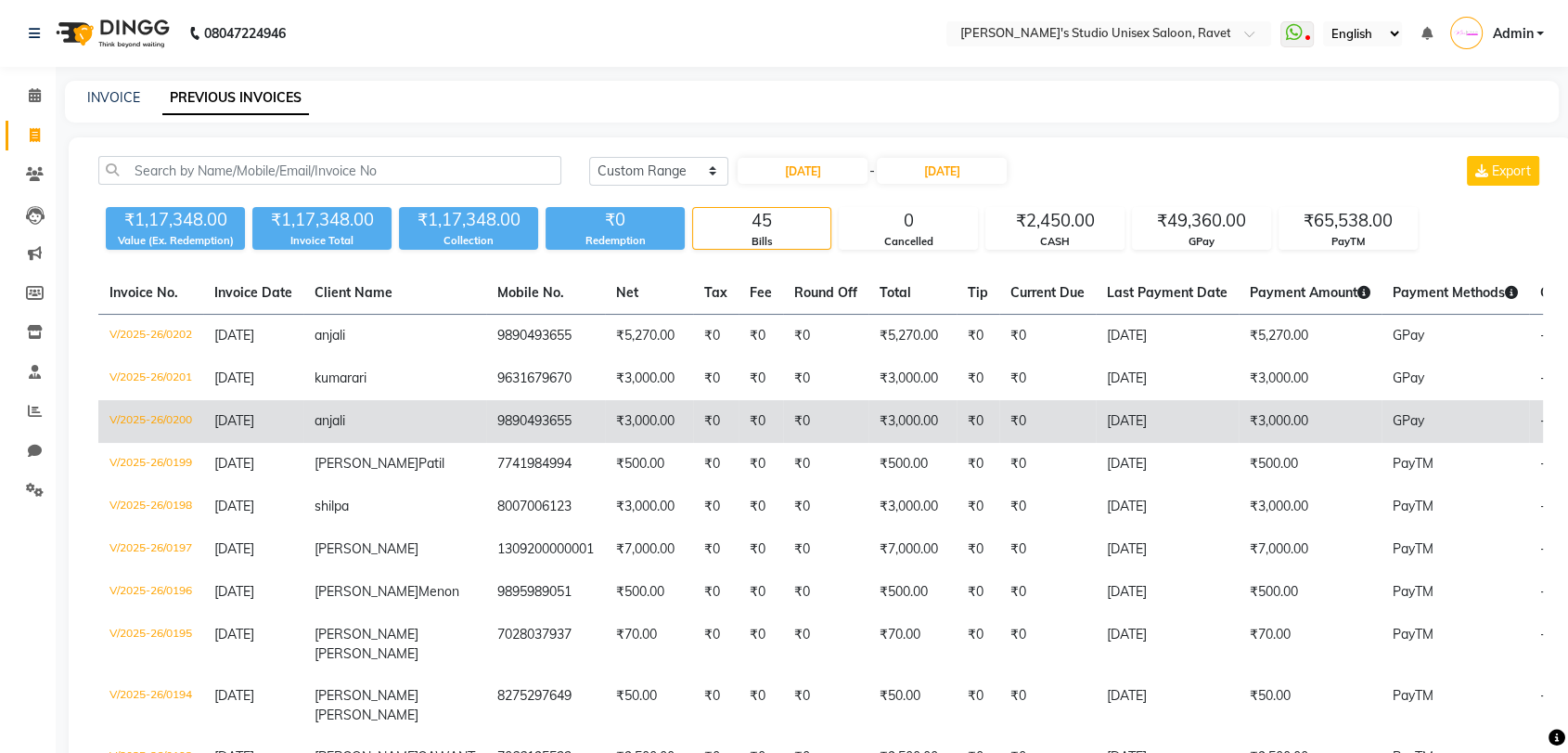
click at [265, 433] on td "[DATE]" at bounding box center [253, 422] width 100 height 42
click at [232, 426] on span "[DATE]" at bounding box center [234, 420] width 39 height 16
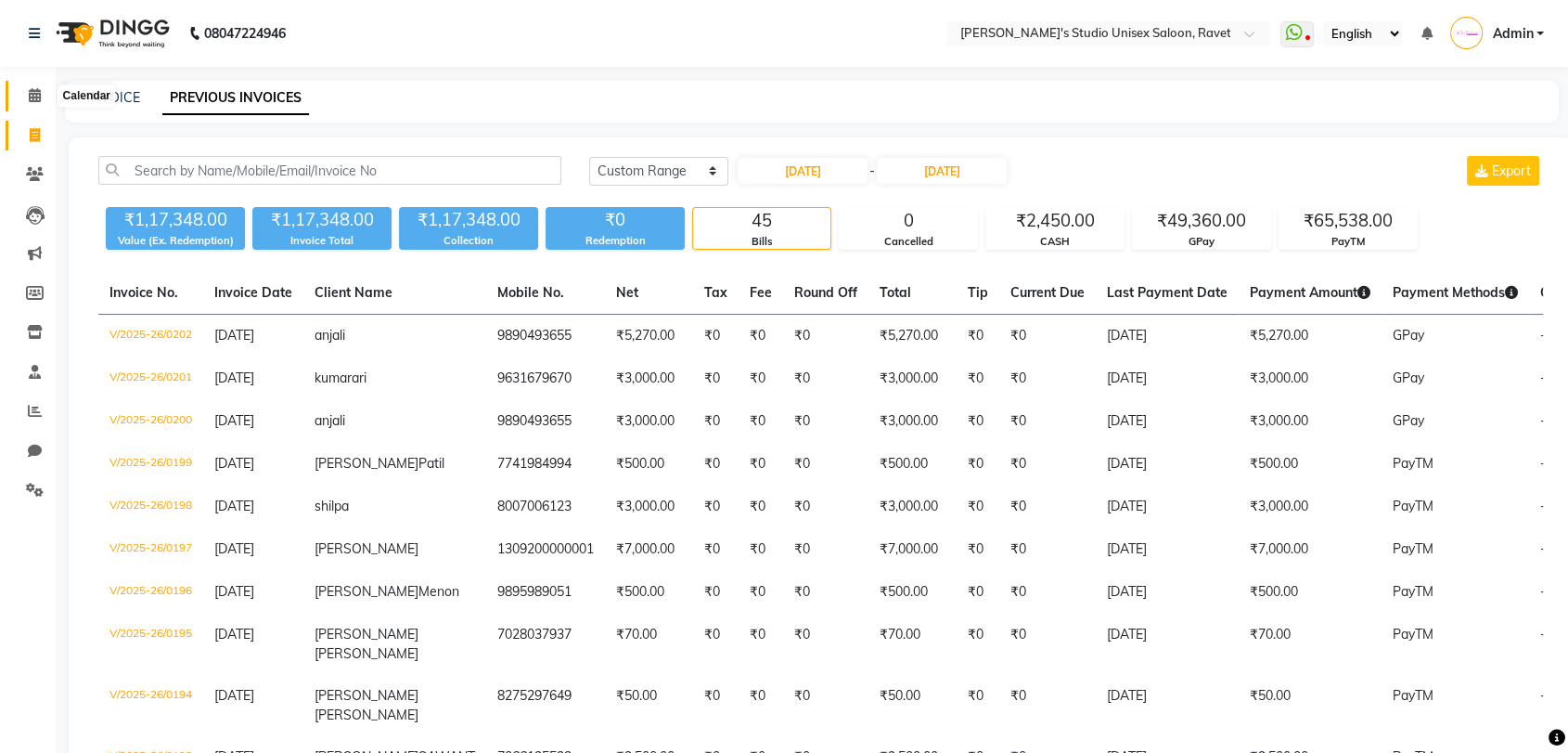
click at [37, 88] on span at bounding box center [35, 96] width 33 height 21
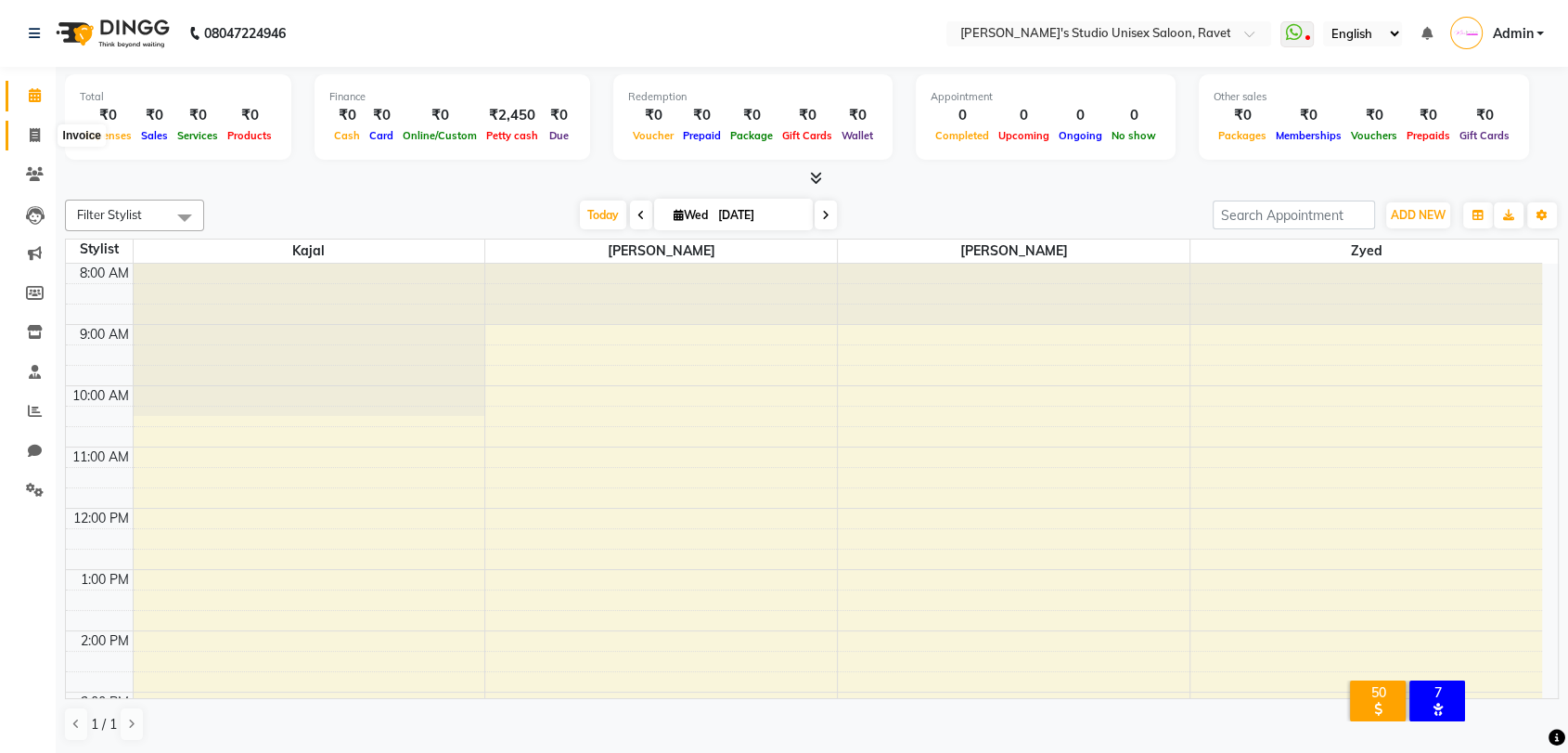
click at [35, 134] on icon at bounding box center [35, 135] width 11 height 13
select select "7019"
select select "service"
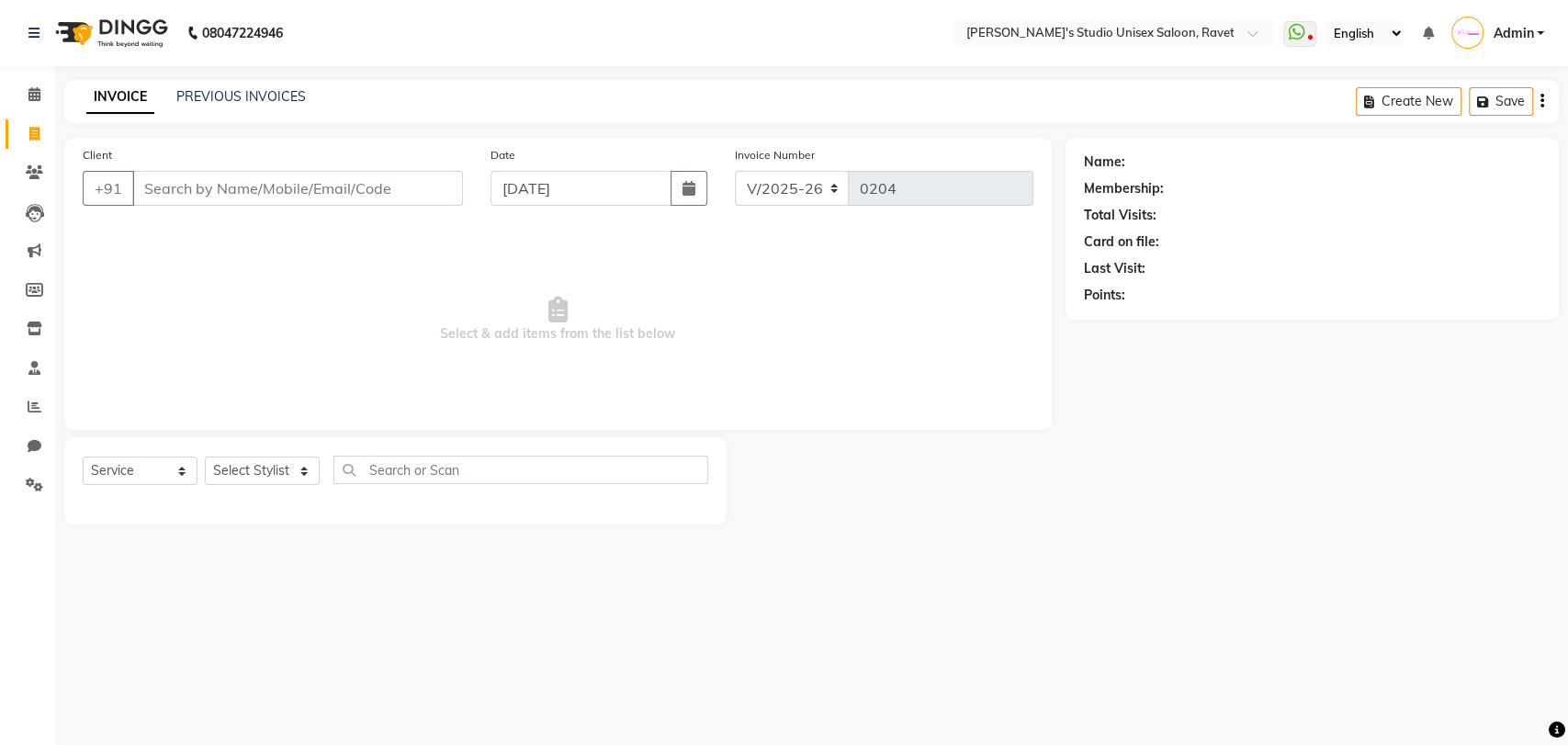
click at [410, 318] on span "Select & add items from the list below" at bounding box center [558, 319] width 951 height 184
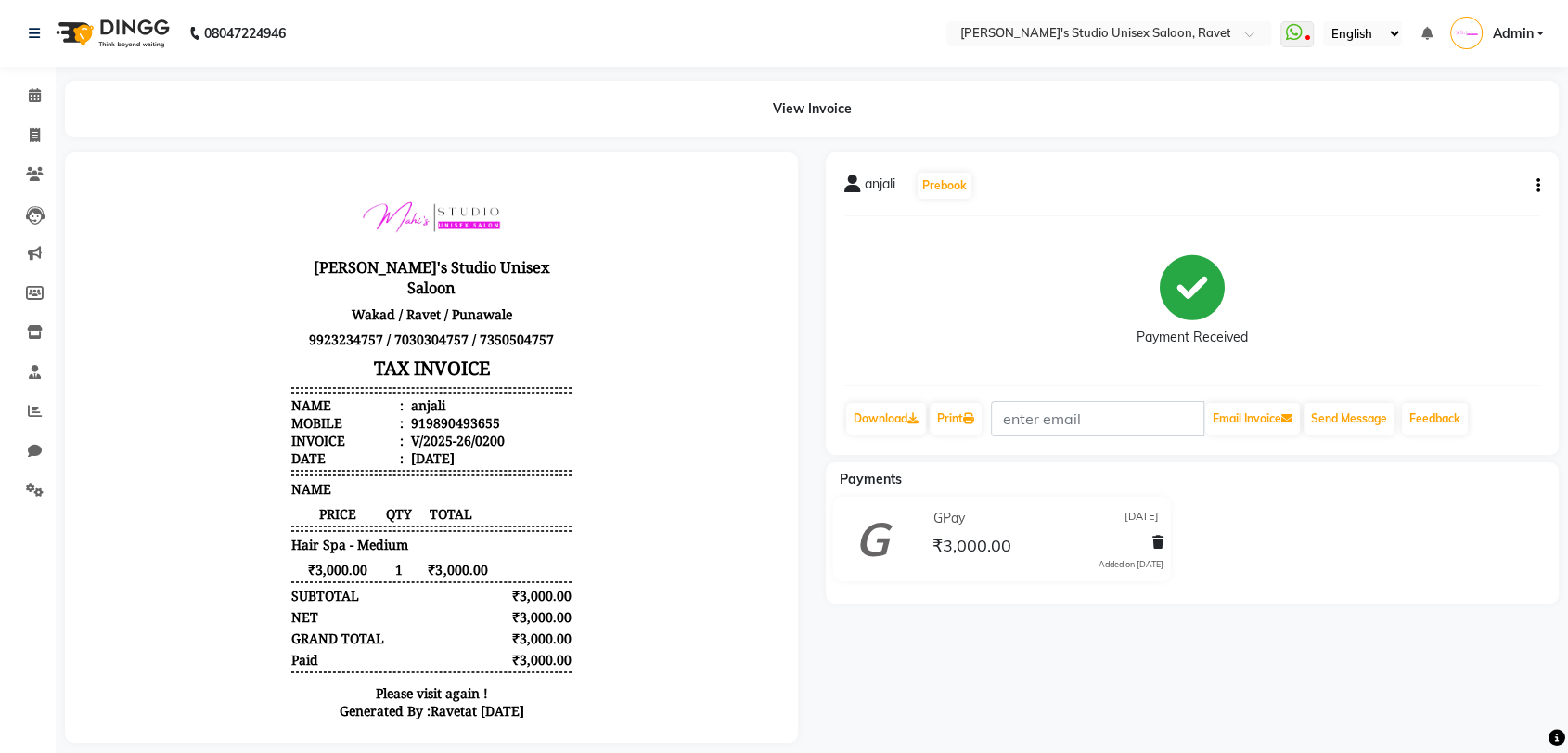
click at [1538, 187] on icon "button" at bounding box center [1539, 186] width 4 height 1
click at [1452, 137] on div "Cancel Invoice" at bounding box center [1446, 140] width 127 height 23
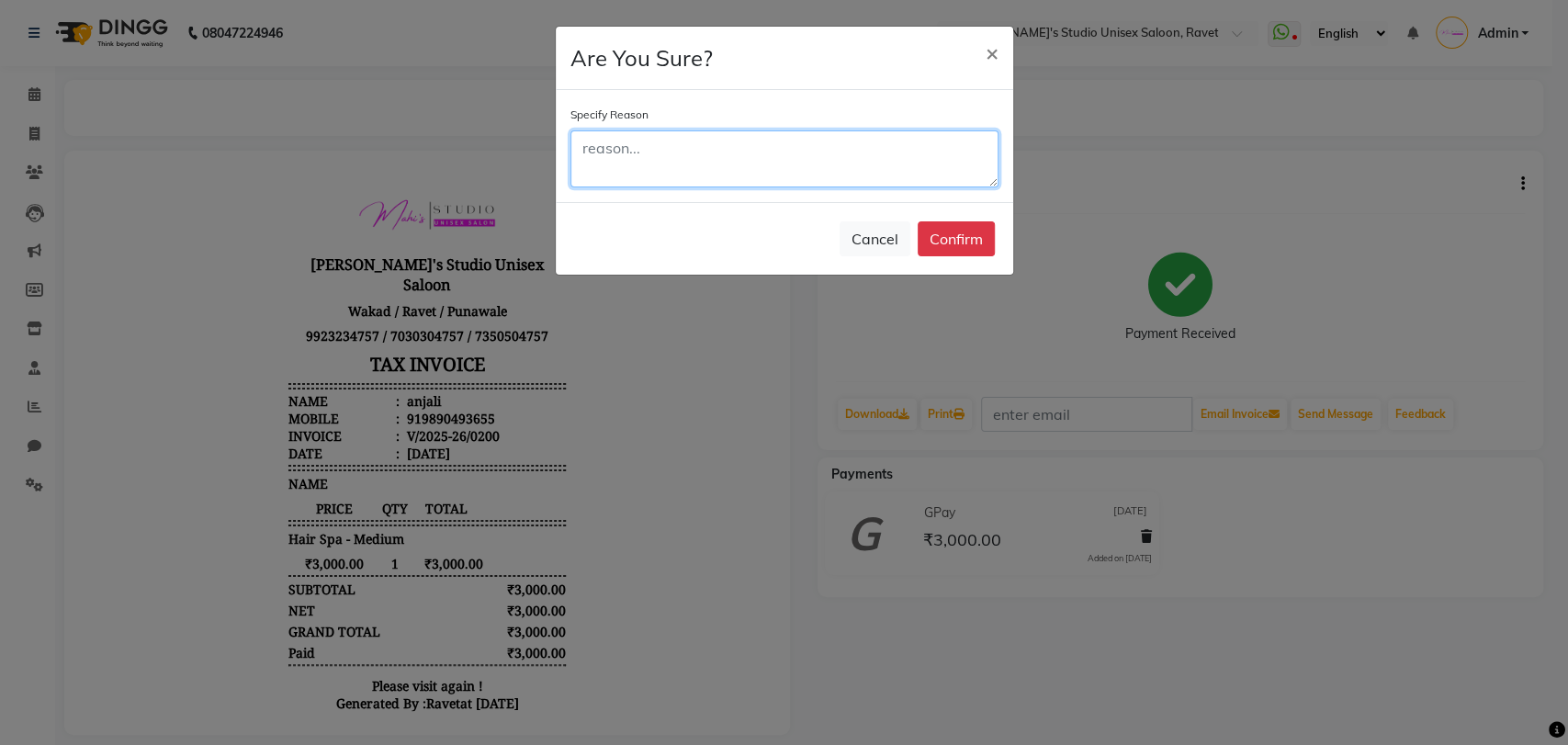
click at [805, 163] on textarea at bounding box center [784, 159] width 428 height 57
type textarea "WRONG CLIENT"
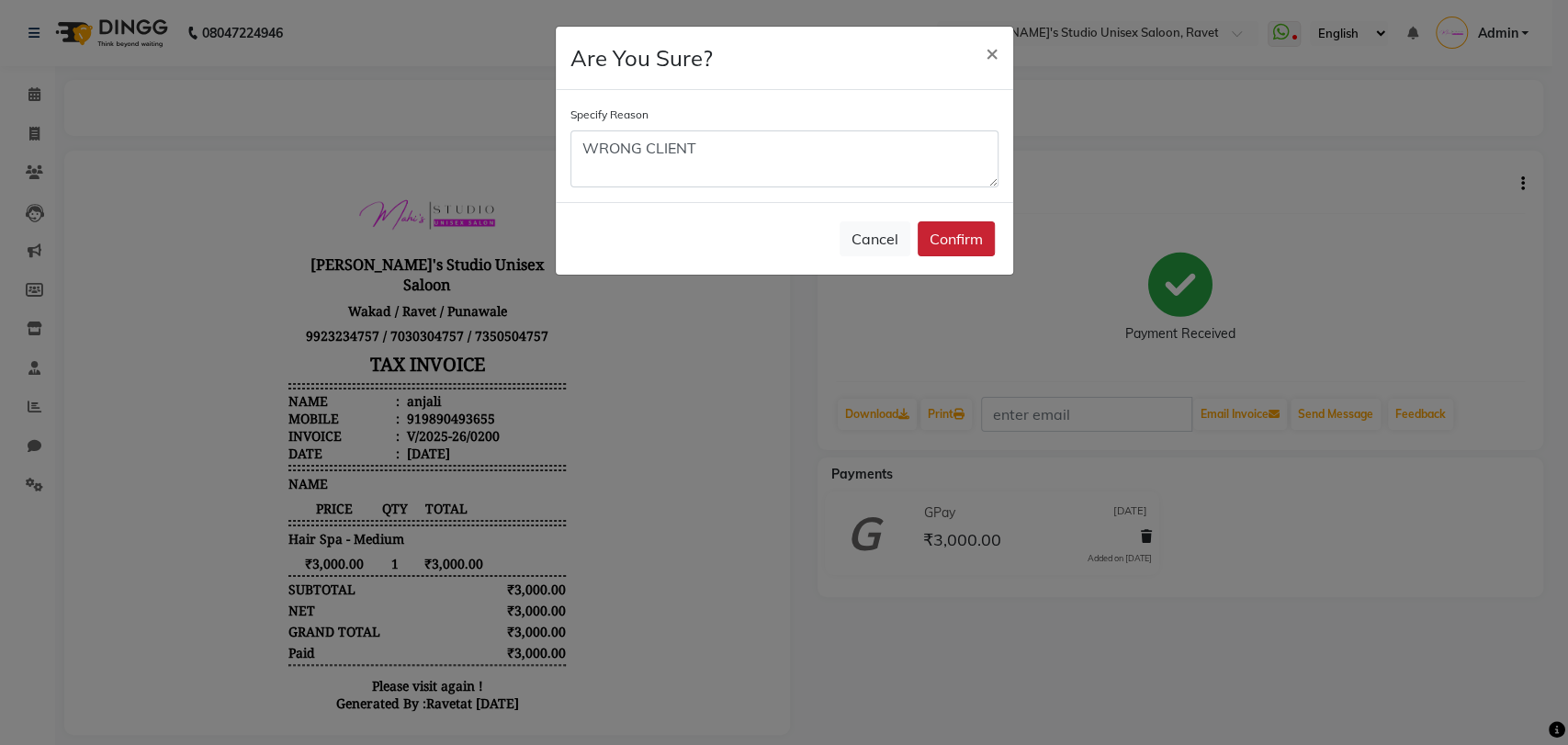
click at [967, 226] on button "Confirm" at bounding box center [955, 238] width 77 height 35
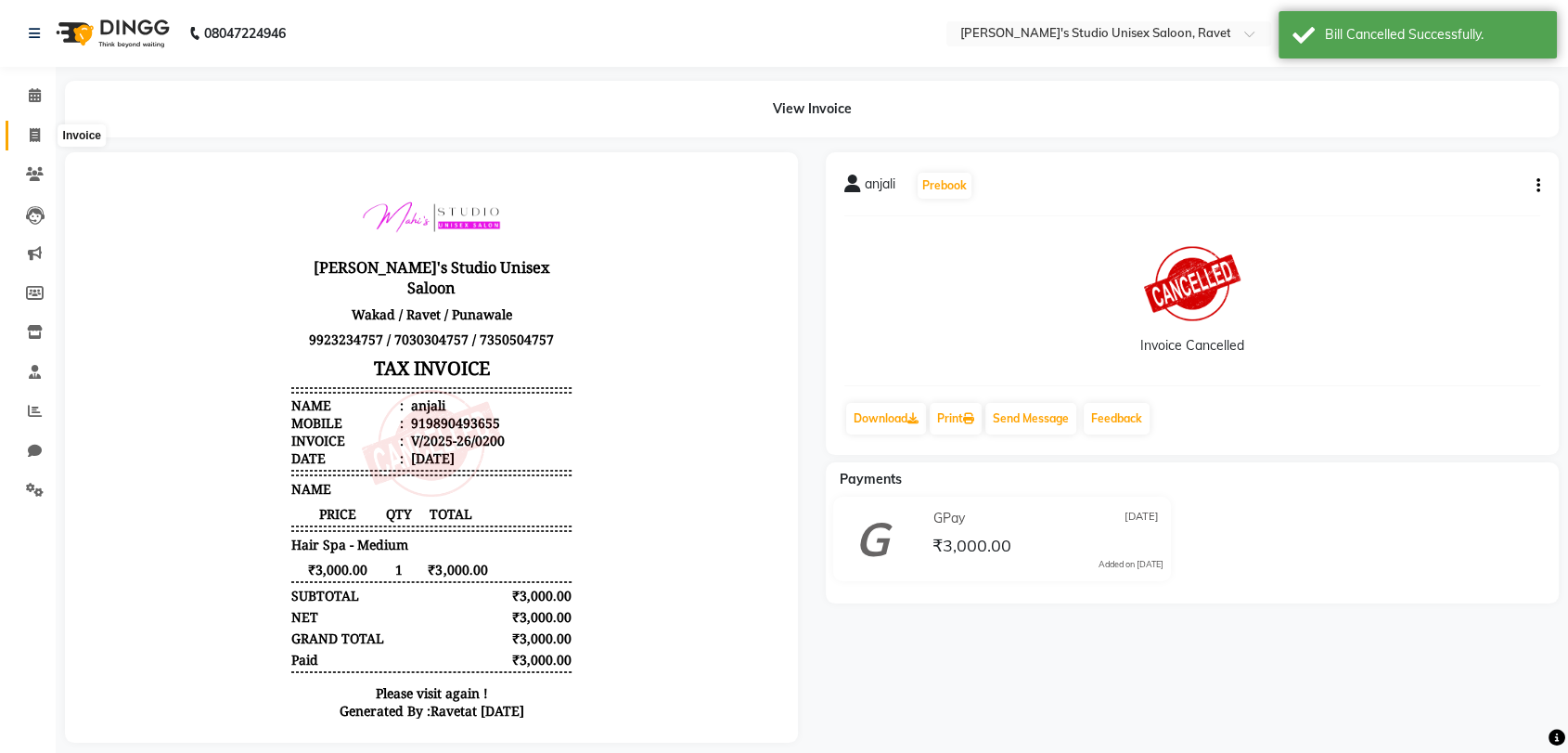
click at [31, 137] on icon at bounding box center [35, 135] width 11 height 13
select select "service"
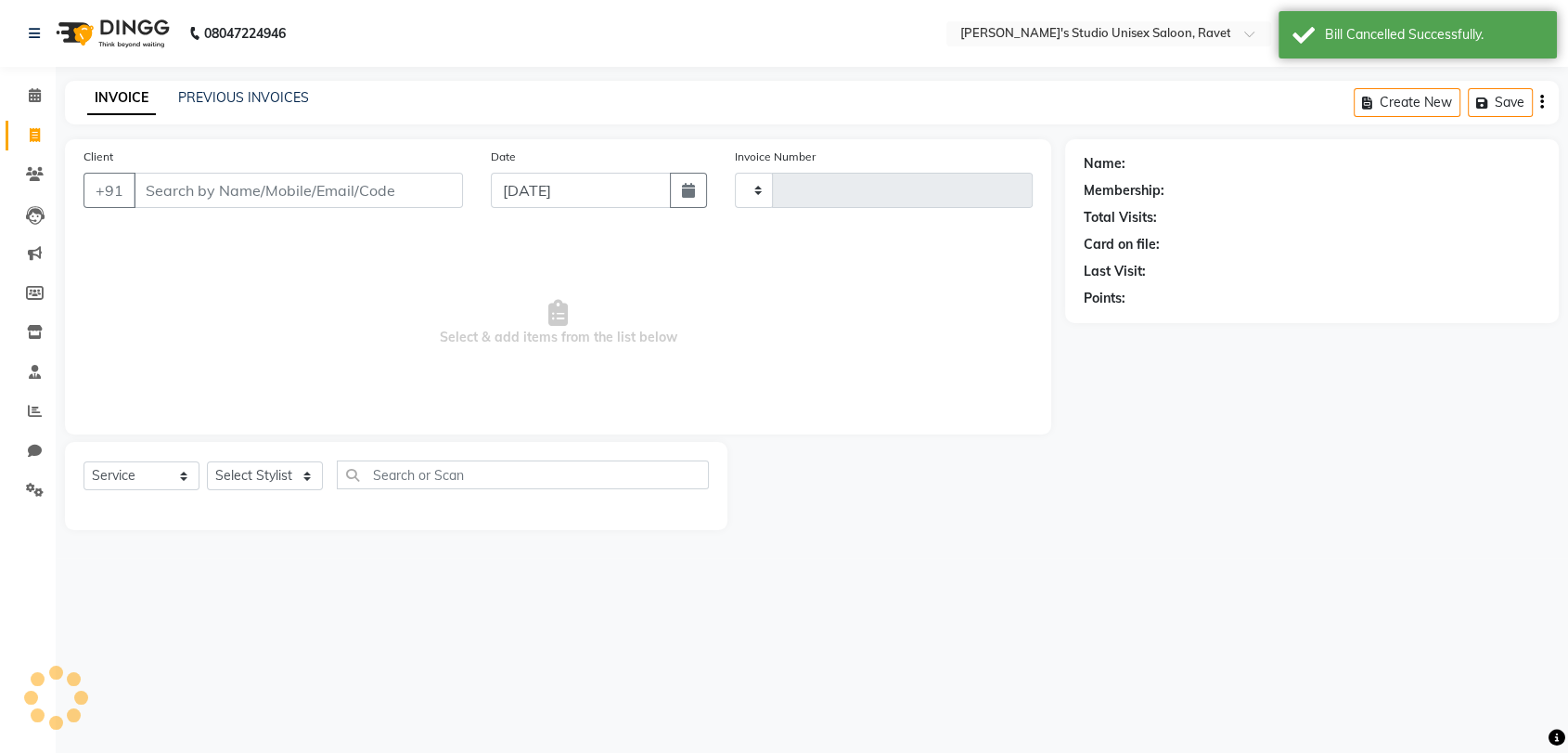
type input "0204"
select select "7019"
click at [230, 104] on link "PREVIOUS INVOICES" at bounding box center [244, 97] width 131 height 16
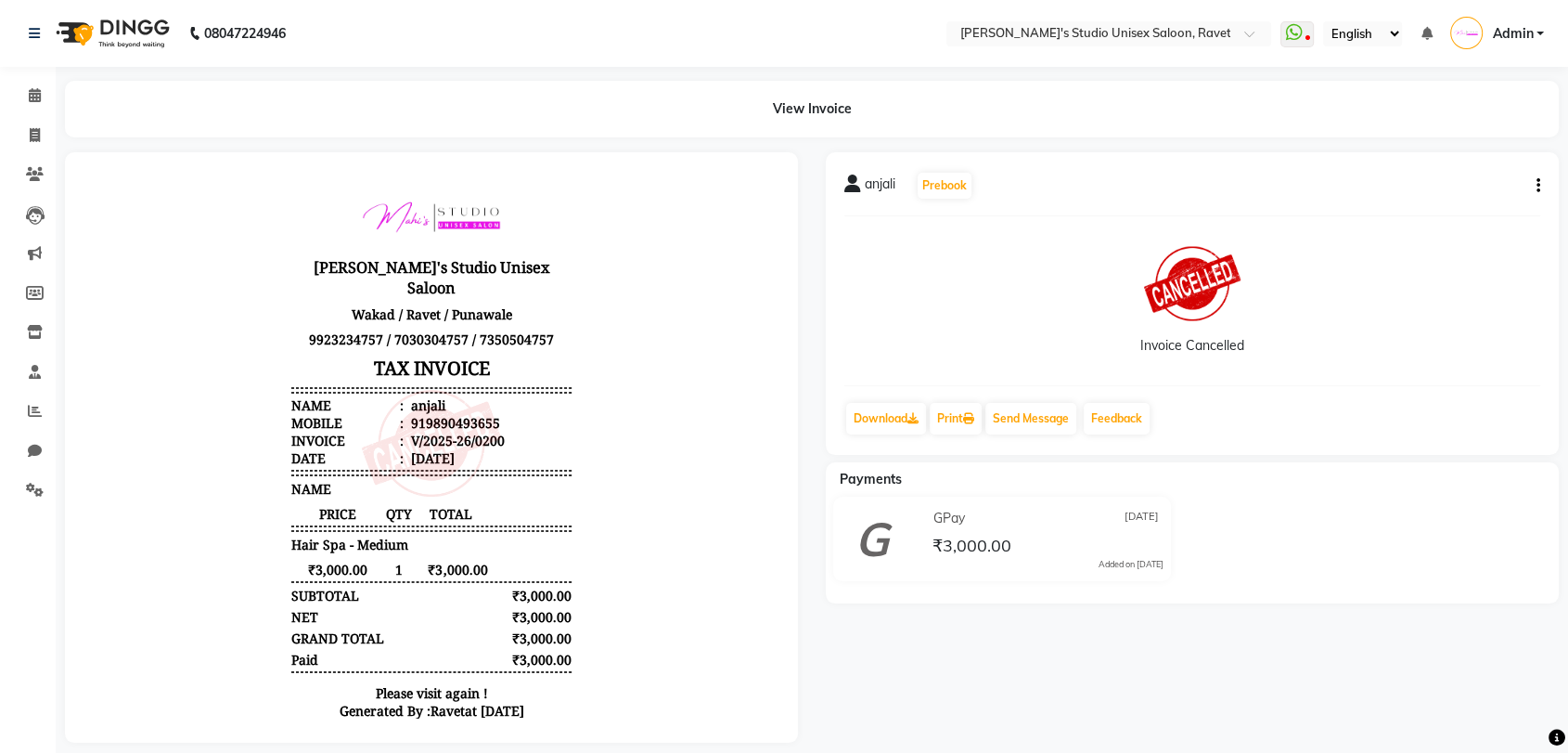
click at [1537, 186] on icon "button" at bounding box center [1539, 186] width 4 height 1
click at [1360, 337] on div "Invoice Cancelled" at bounding box center [1192, 300] width 696 height 140
click at [39, 91] on icon at bounding box center [35, 95] width 13 height 13
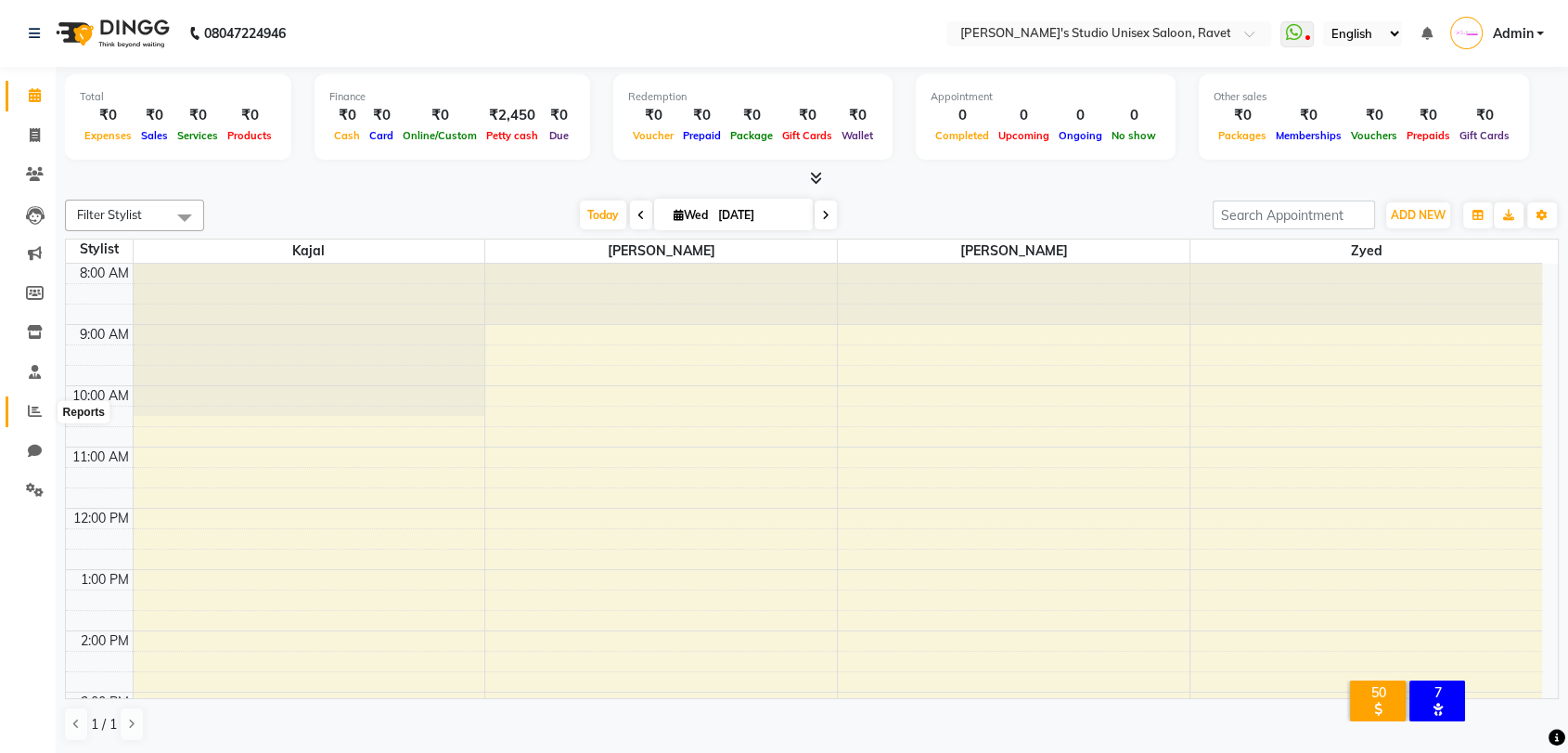
click at [31, 402] on span at bounding box center [35, 411] width 33 height 21
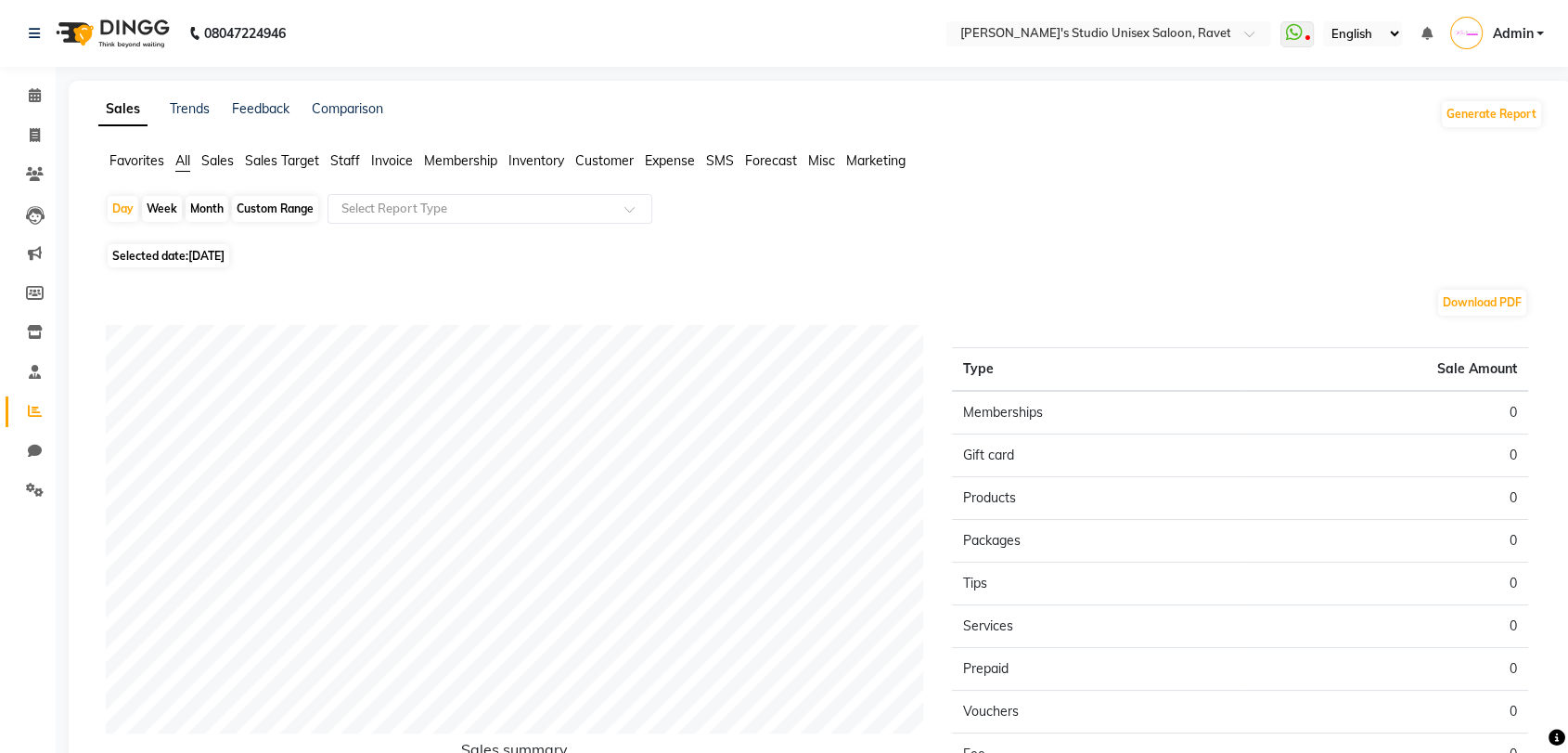
click at [348, 162] on span "Staff" at bounding box center [345, 160] width 30 height 16
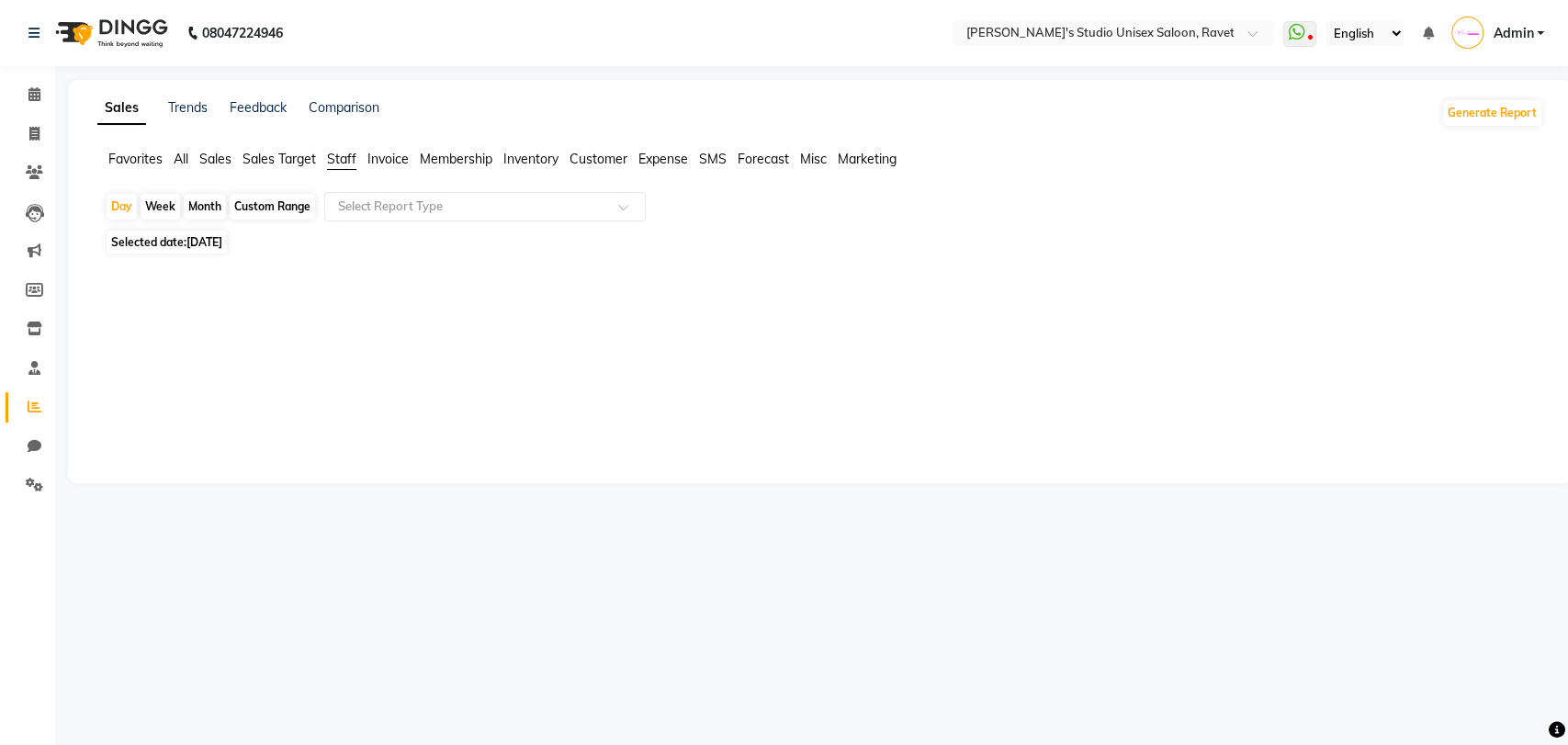
click at [289, 205] on div "Custom Range" at bounding box center [272, 206] width 86 height 26
select select "9"
select select "2025"
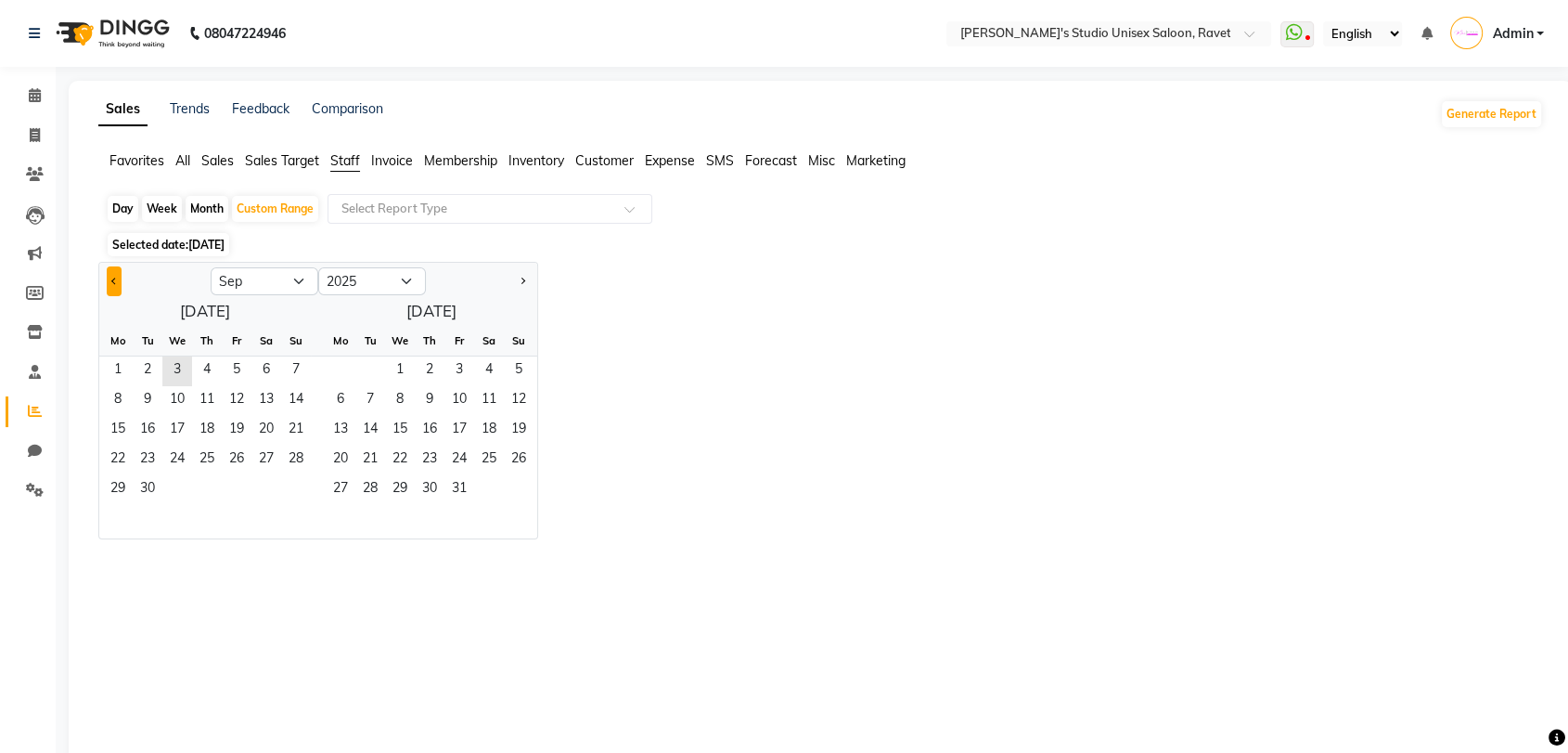
click at [112, 281] on span "Previous month" at bounding box center [115, 280] width 7 height 7
select select "8"
click at [230, 377] on span "1" at bounding box center [236, 371] width 30 height 30
click at [294, 492] on span "31" at bounding box center [296, 490] width 30 height 30
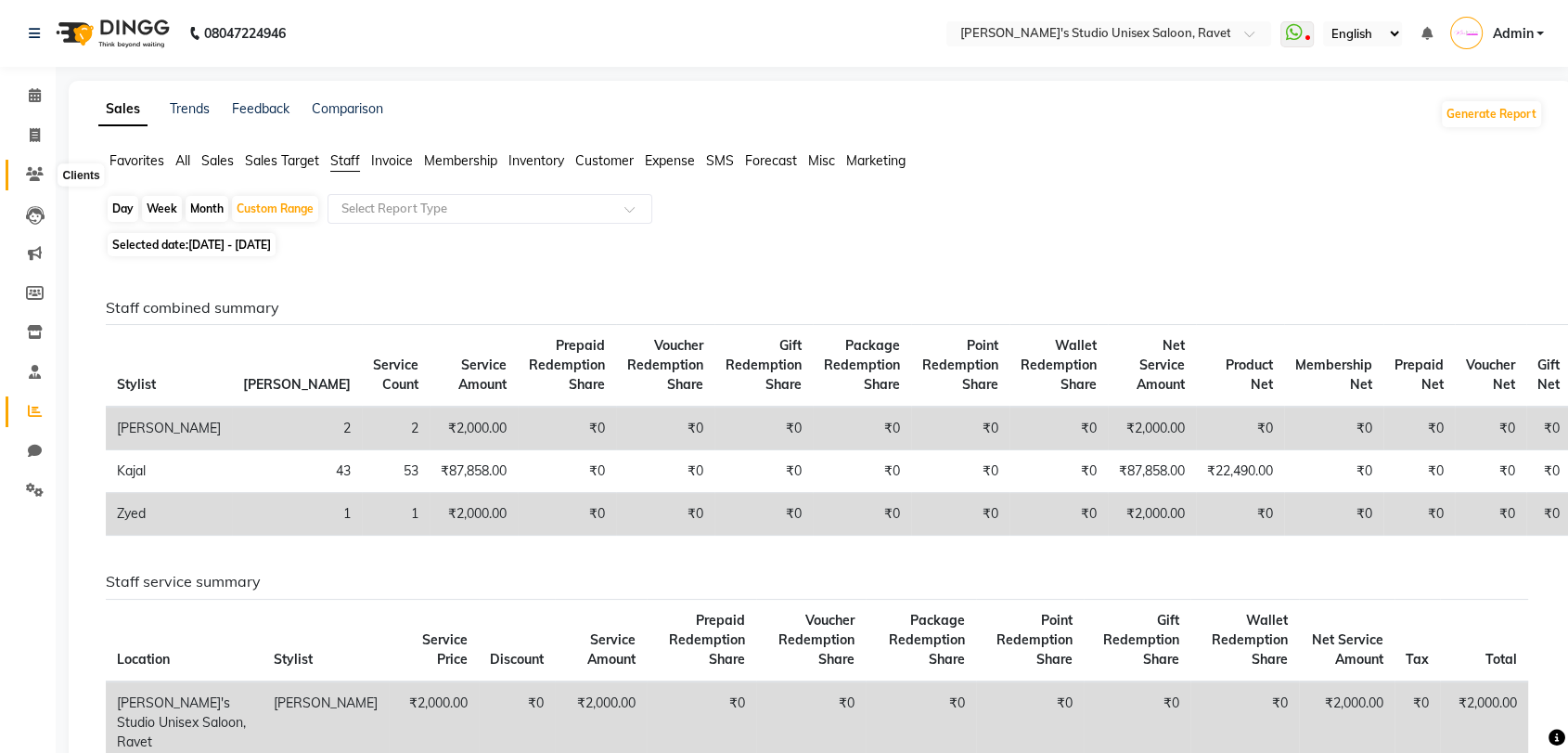
click at [36, 184] on span at bounding box center [35, 175] width 33 height 21
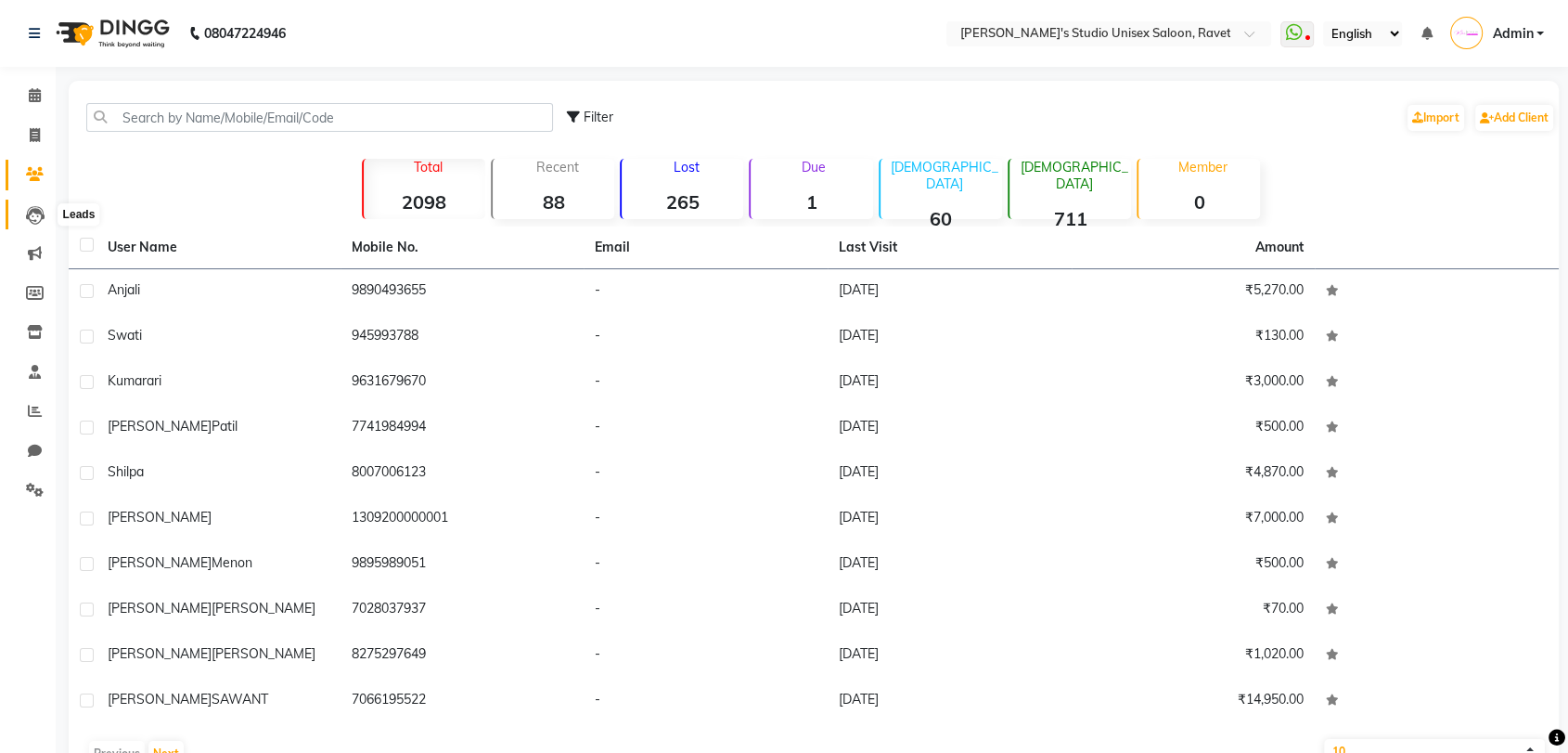
click at [32, 220] on icon at bounding box center [35, 215] width 18 height 18
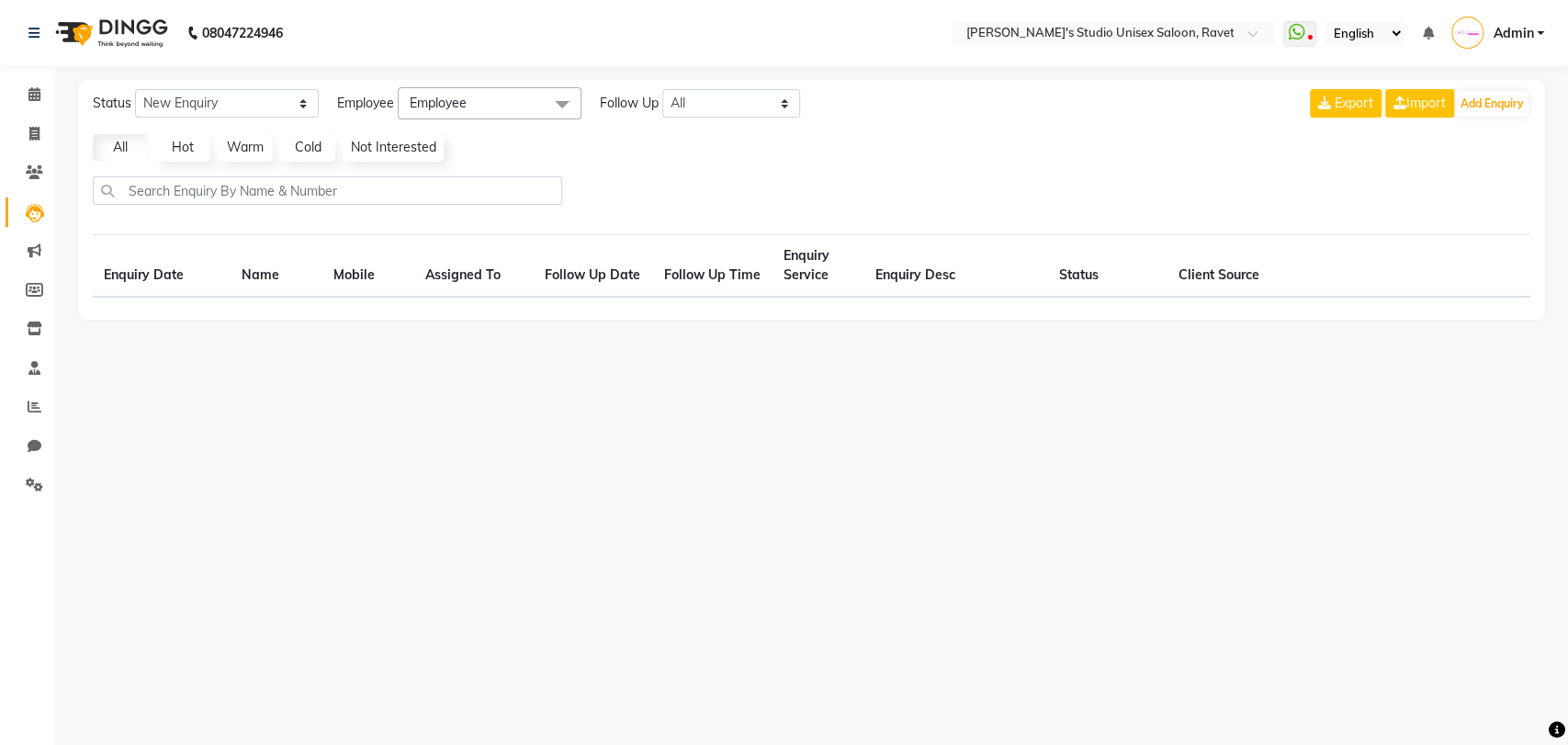
select select "10"
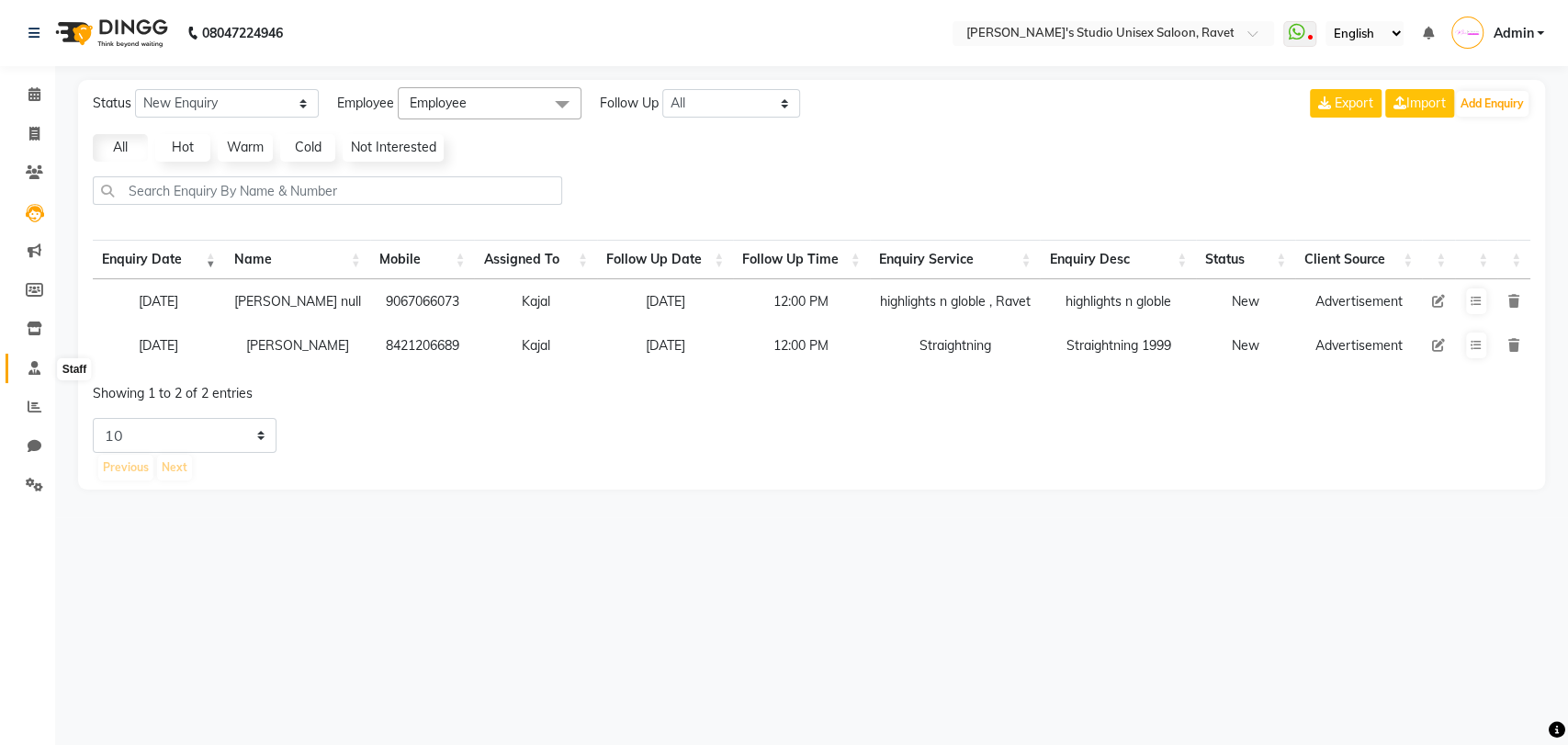
click at [30, 371] on icon at bounding box center [34, 368] width 12 height 13
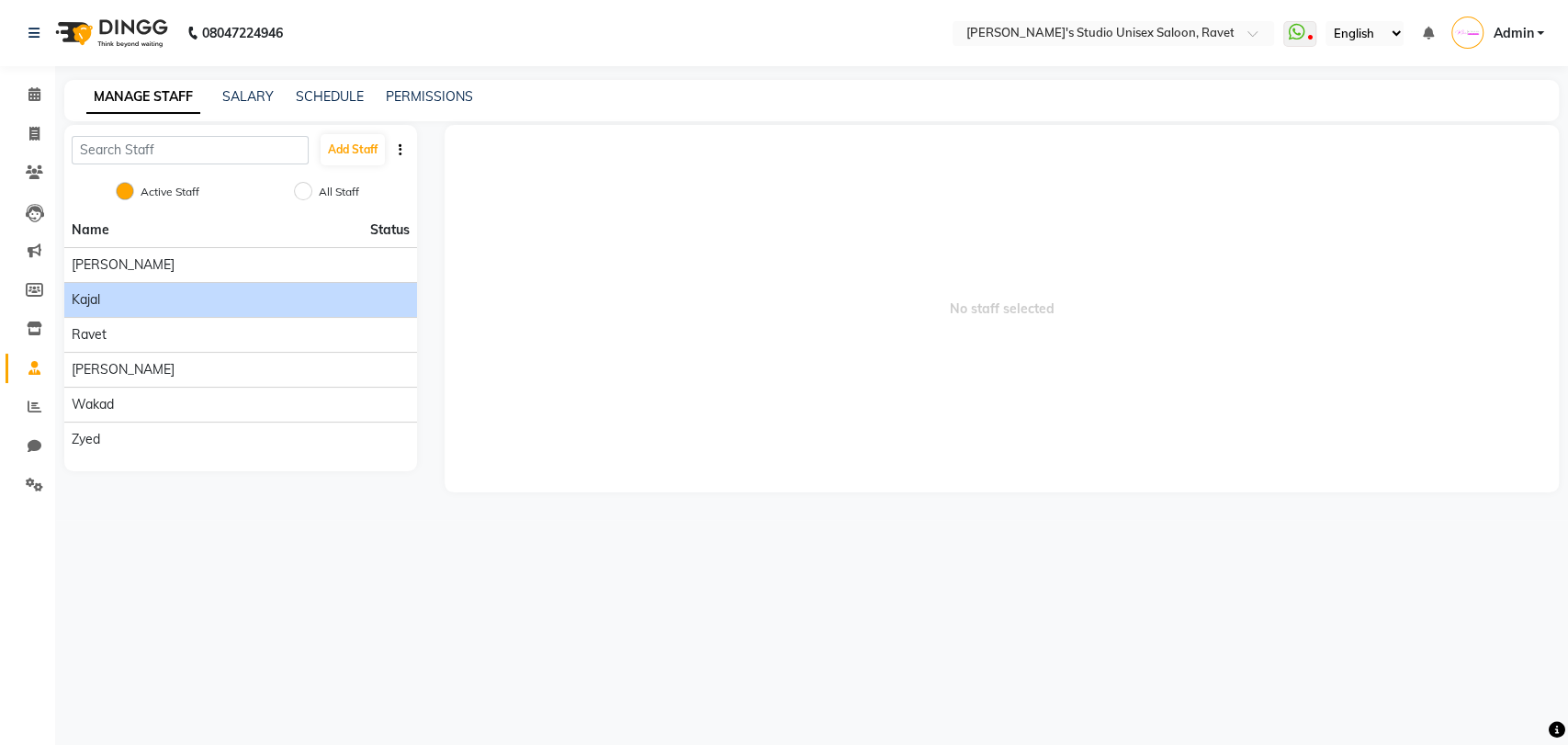
click at [152, 301] on div "Kajal" at bounding box center [240, 300] width 338 height 19
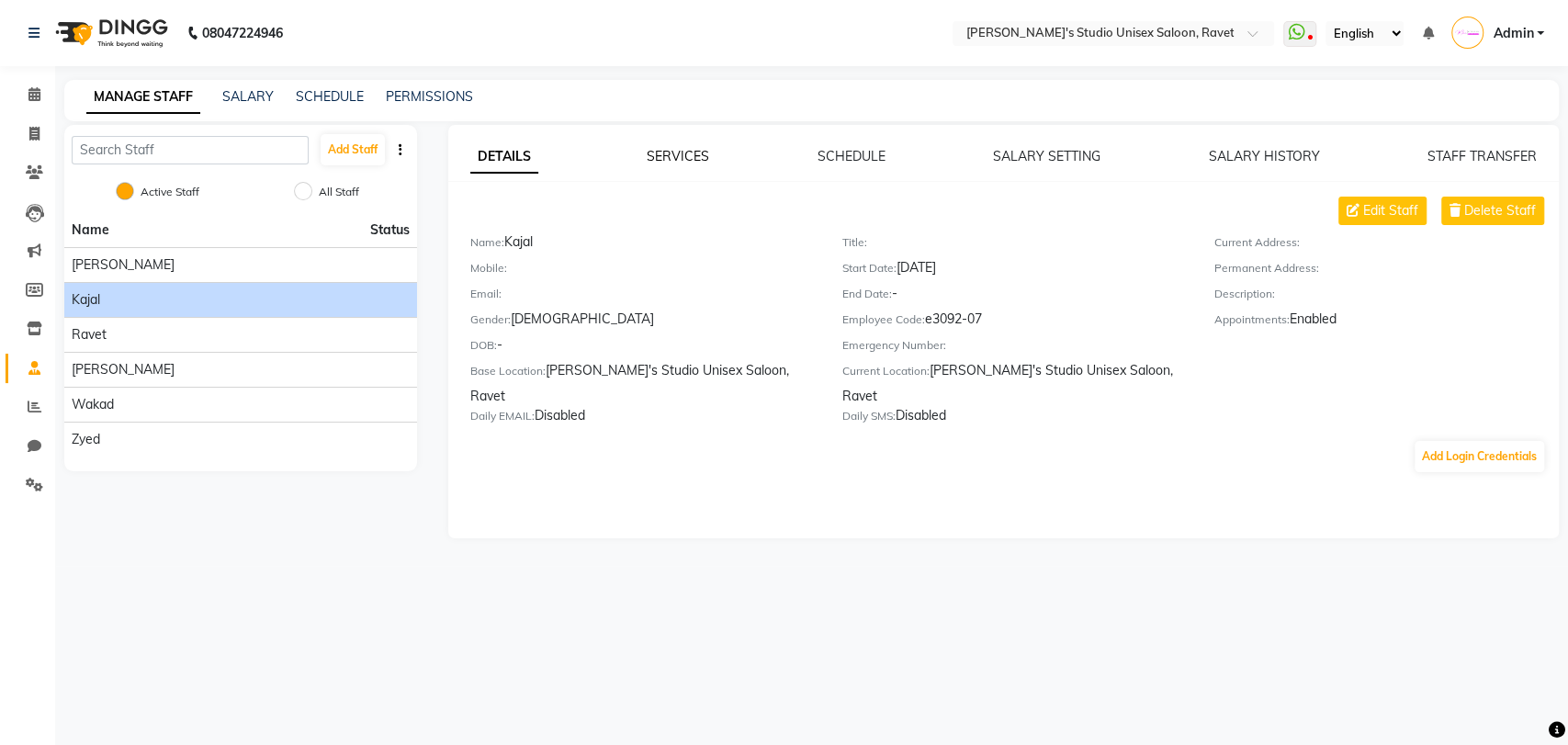
click at [695, 161] on link "SERVICES" at bounding box center [678, 155] width 63 height 16
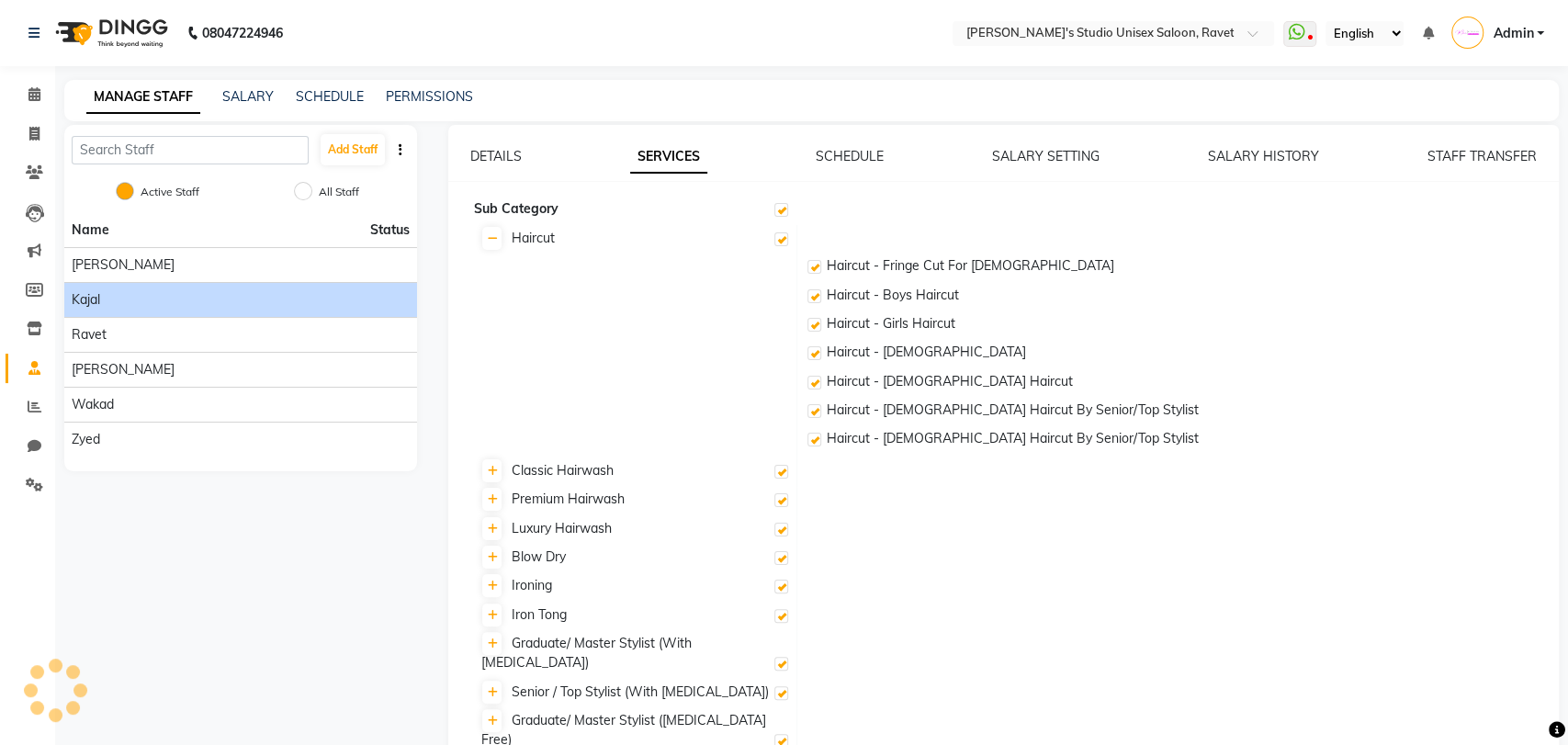
checkbox input "true"
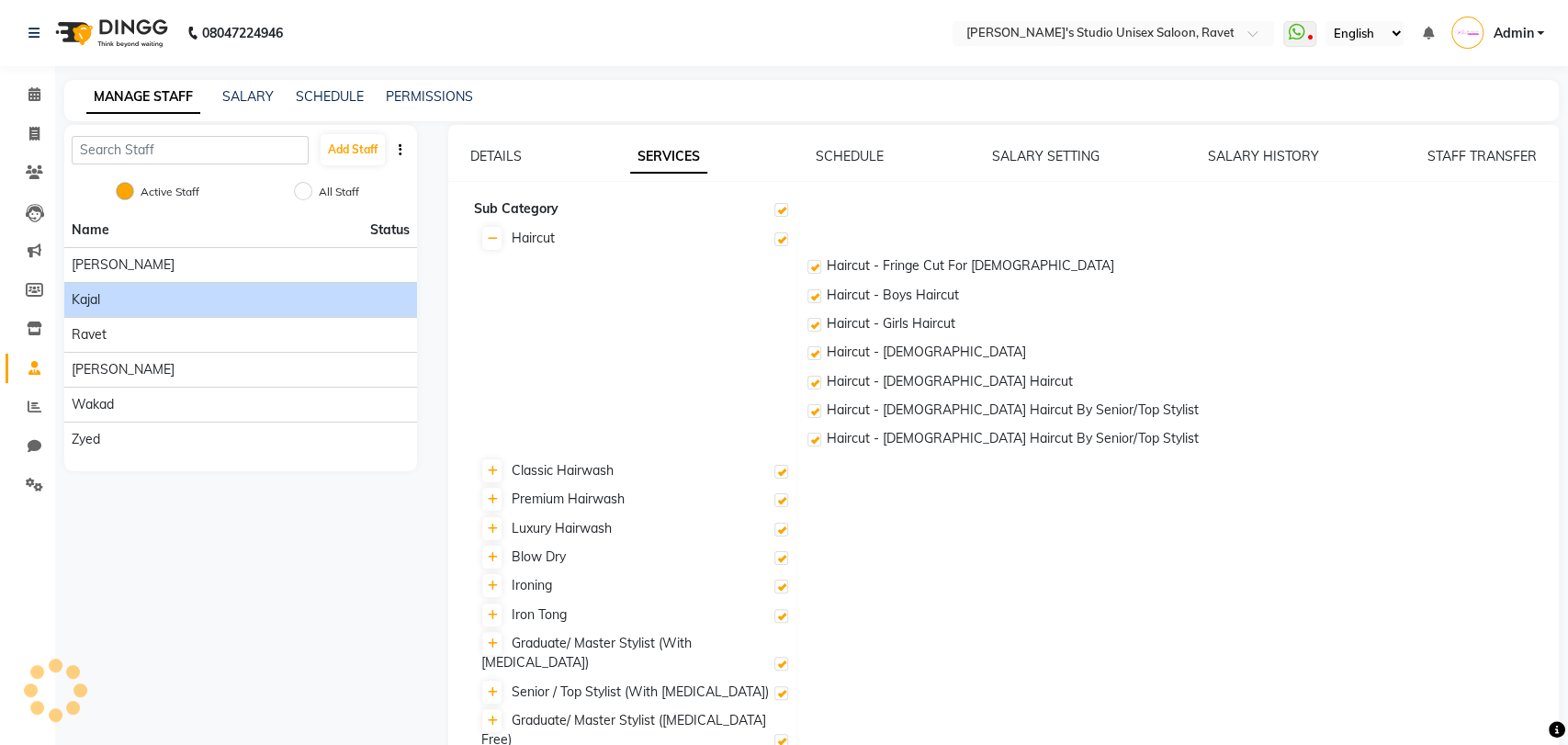
checkbox input "true"
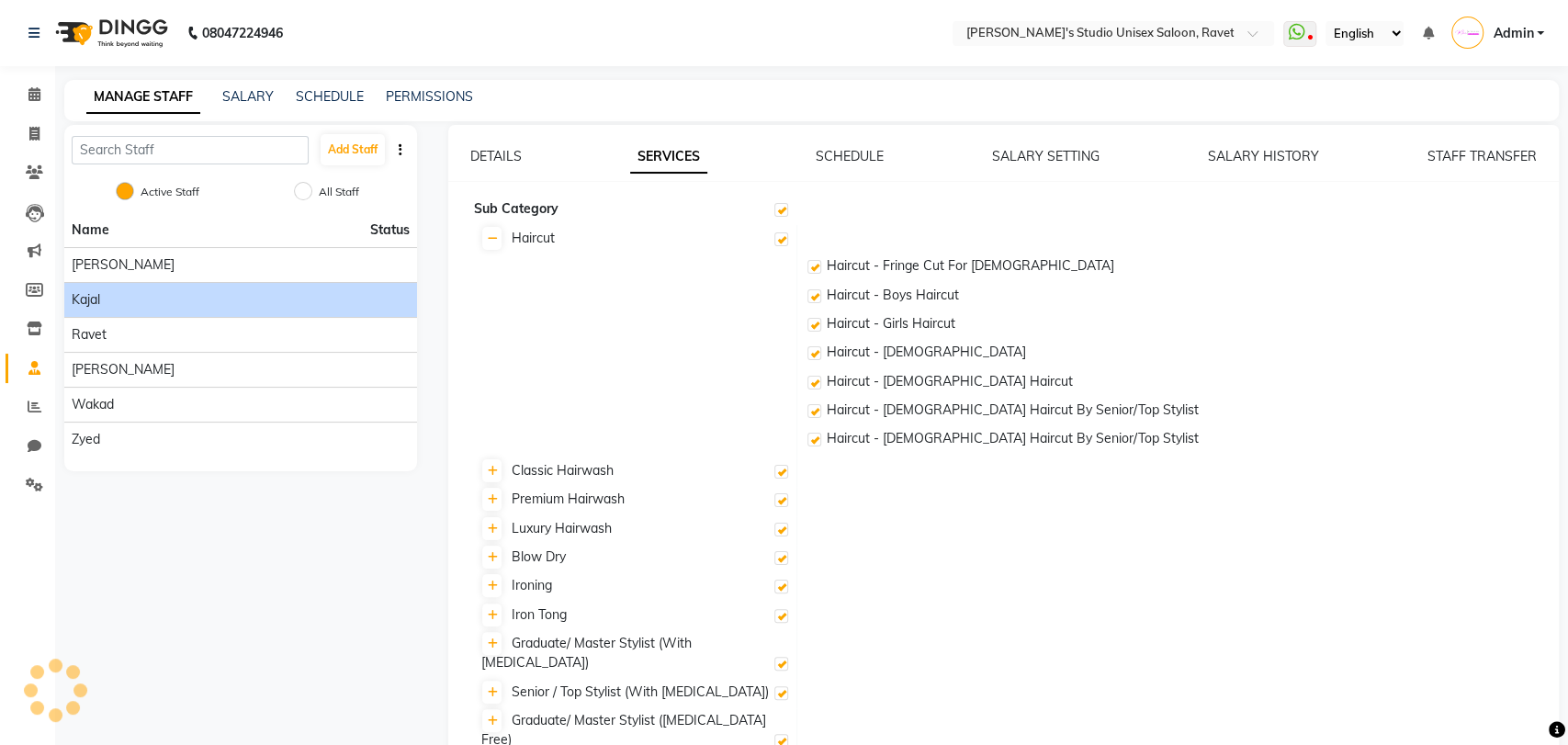
checkbox input "true"
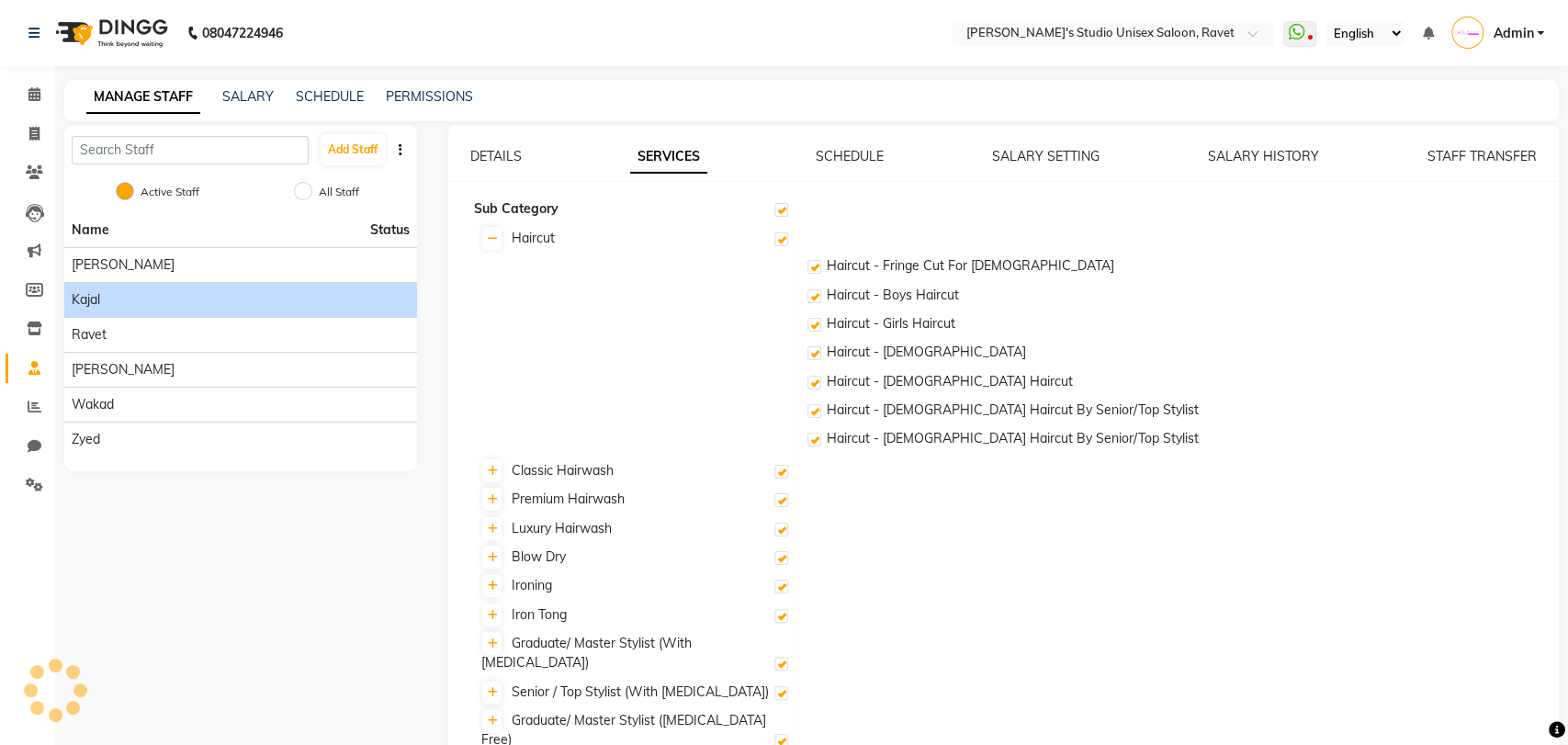
checkbox input "true"
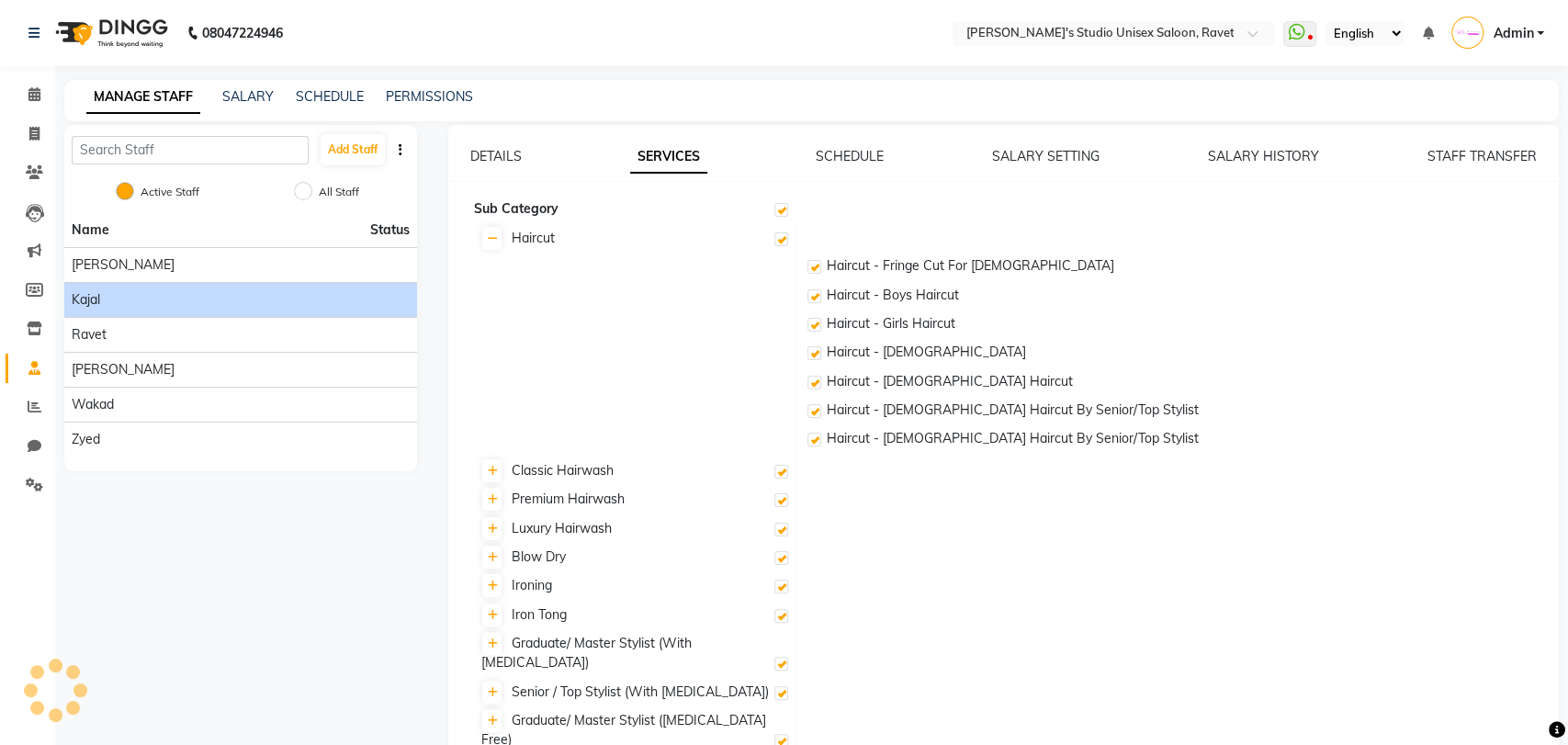
checkbox input "true"
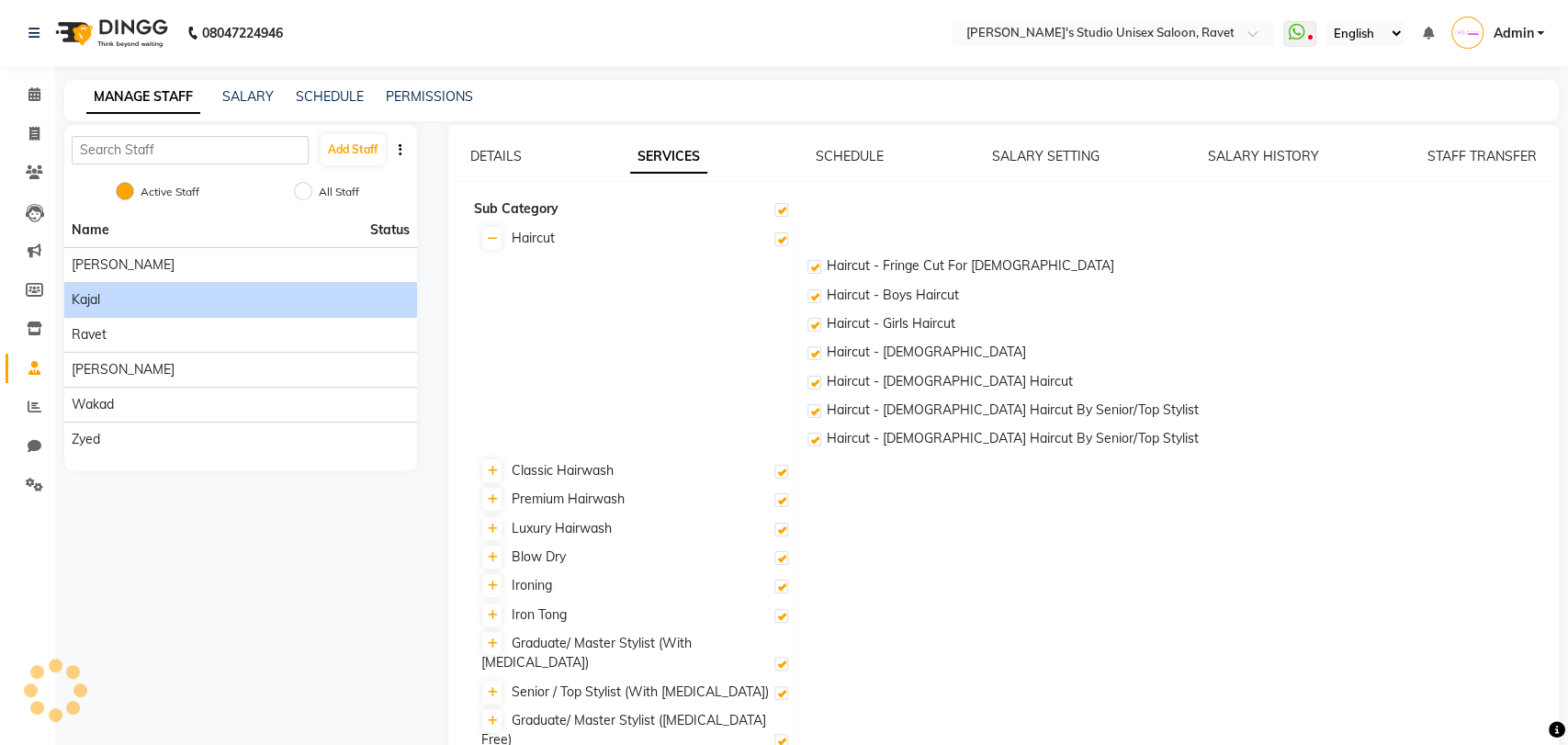
checkbox input "true"
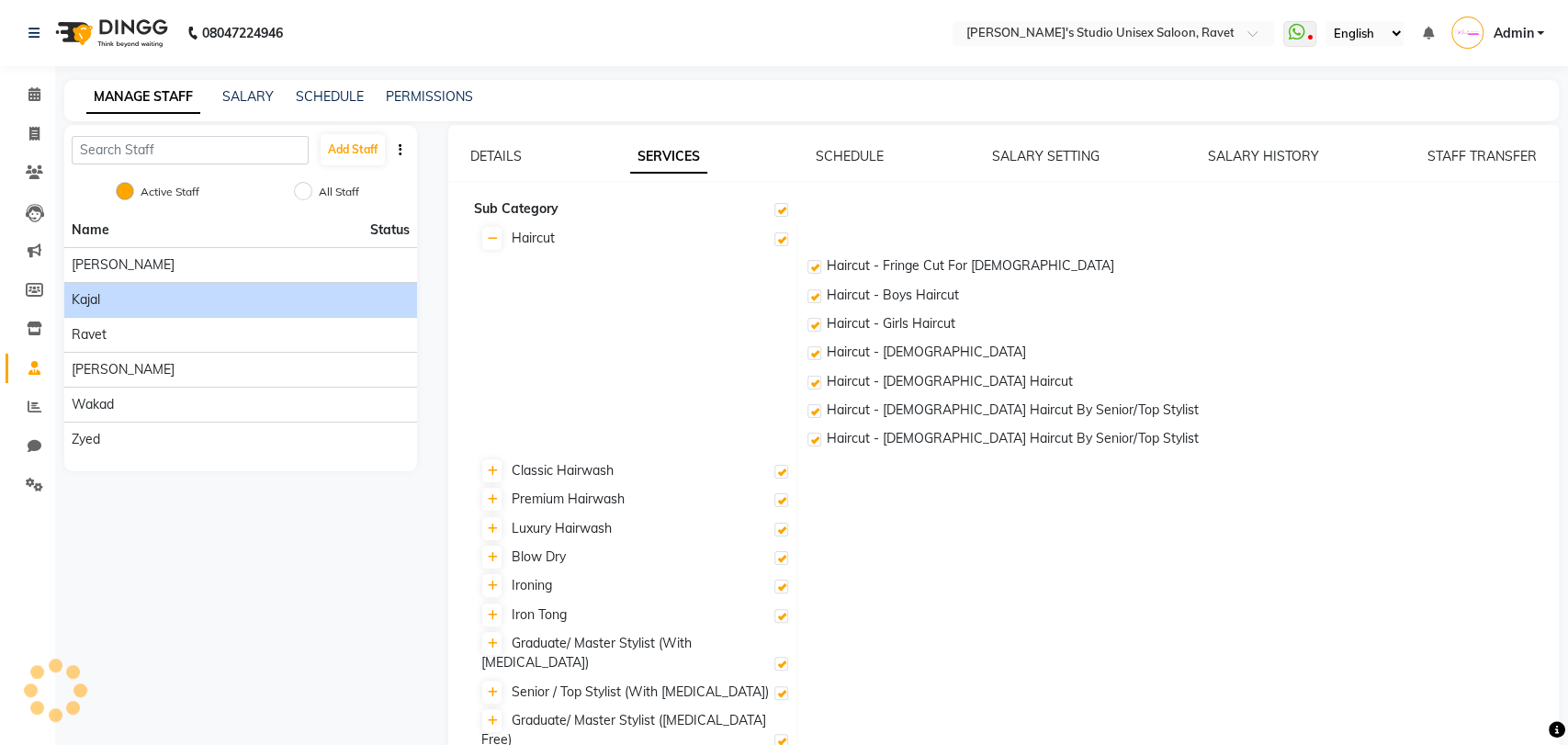
checkbox input "true"
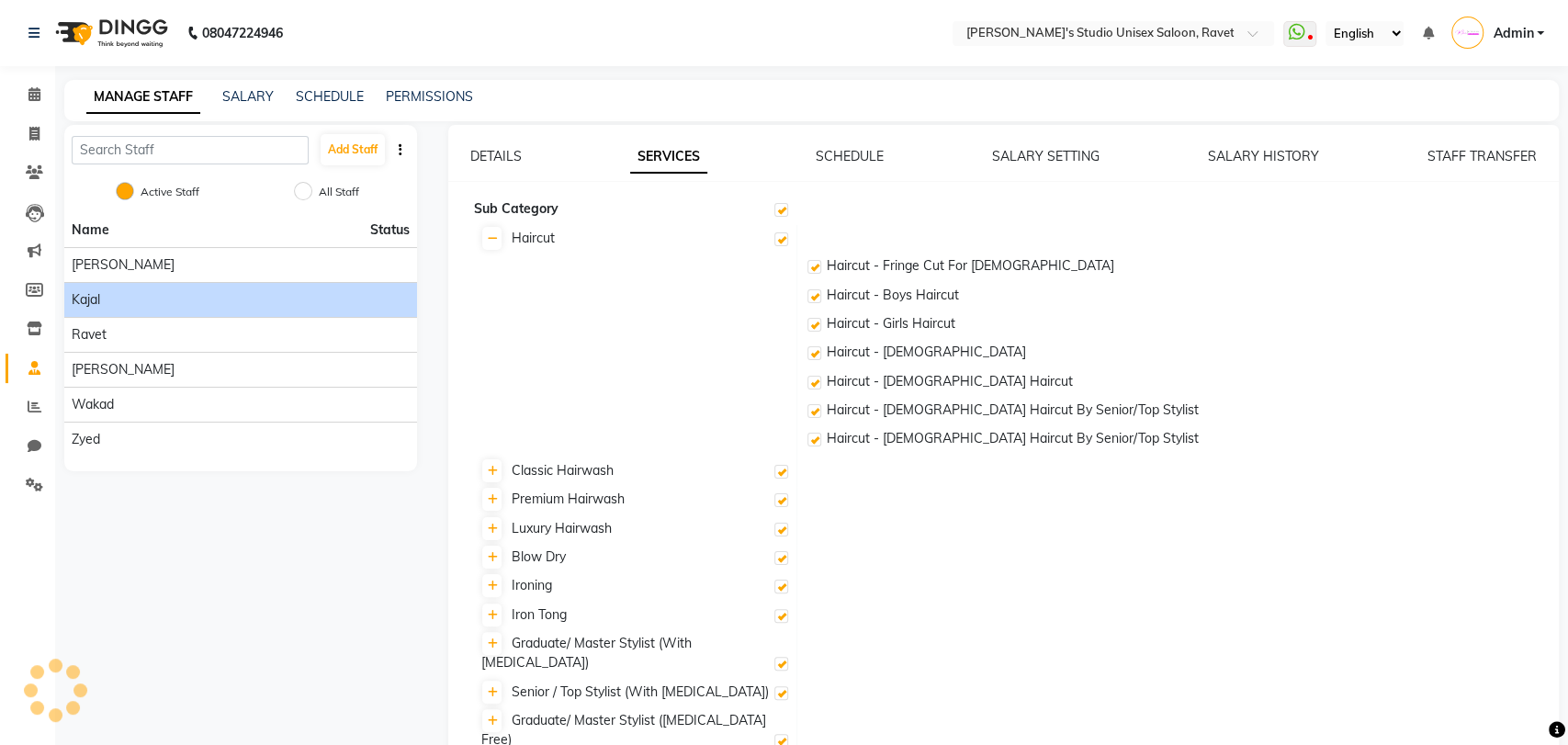
checkbox input "true"
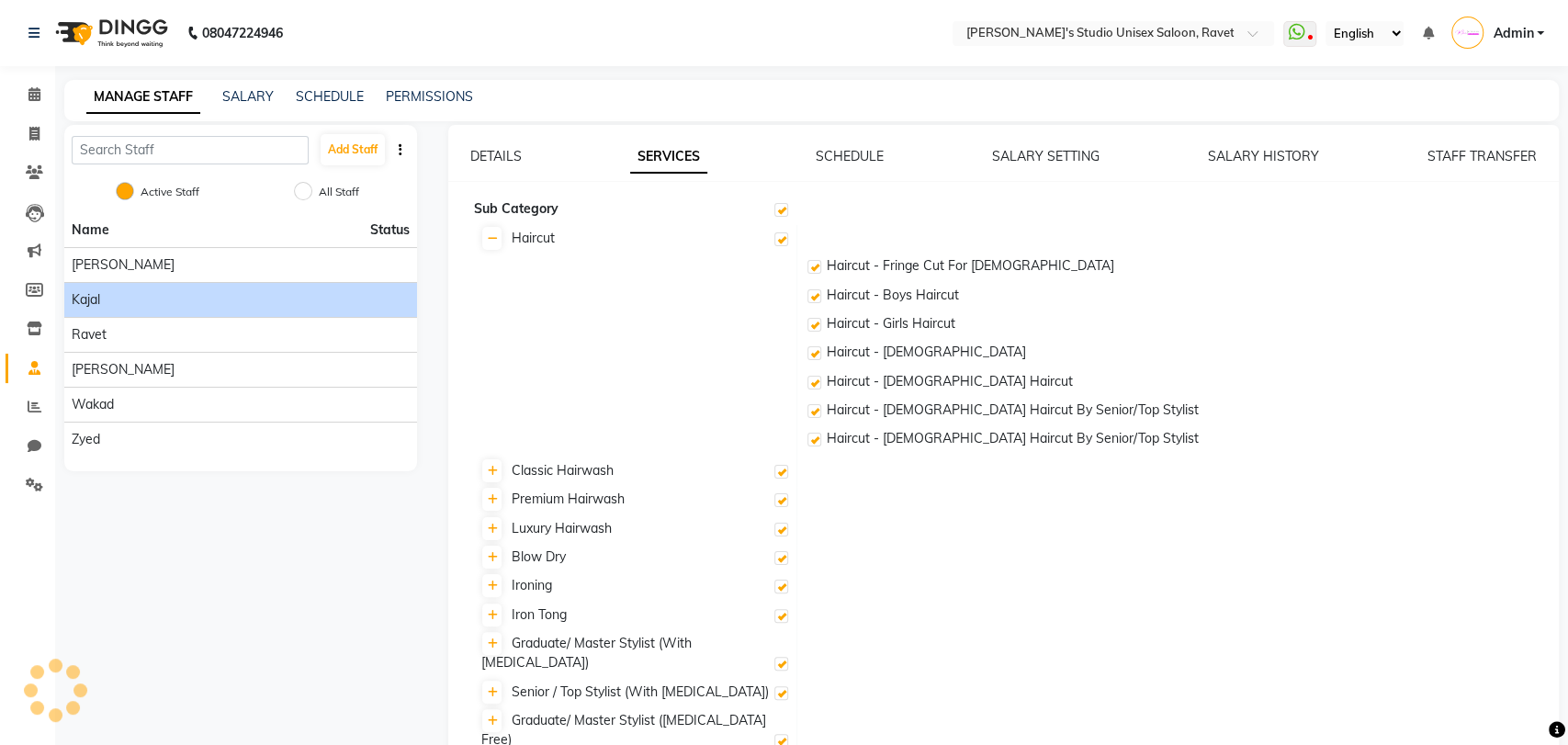
checkbox input "true"
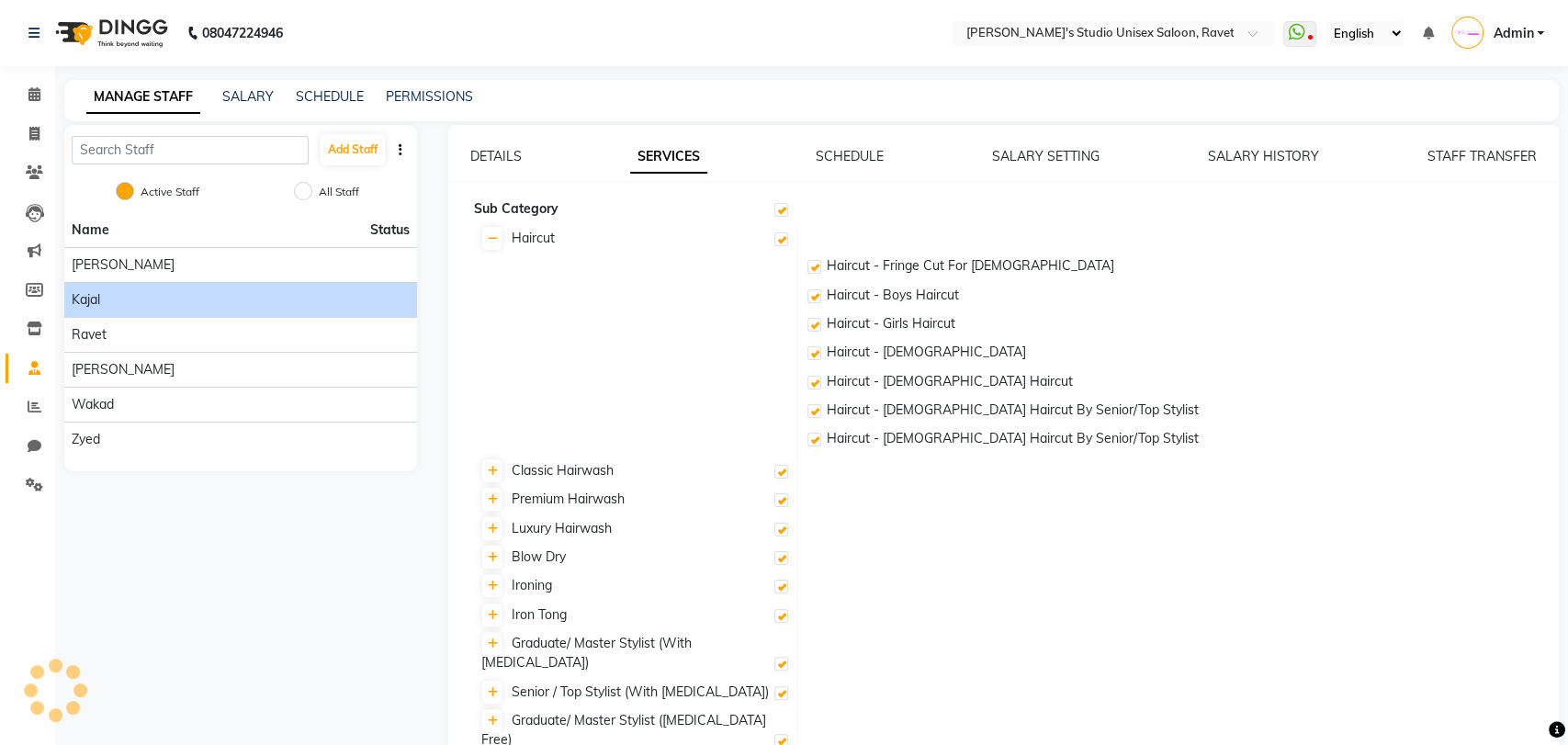
checkbox input "true"
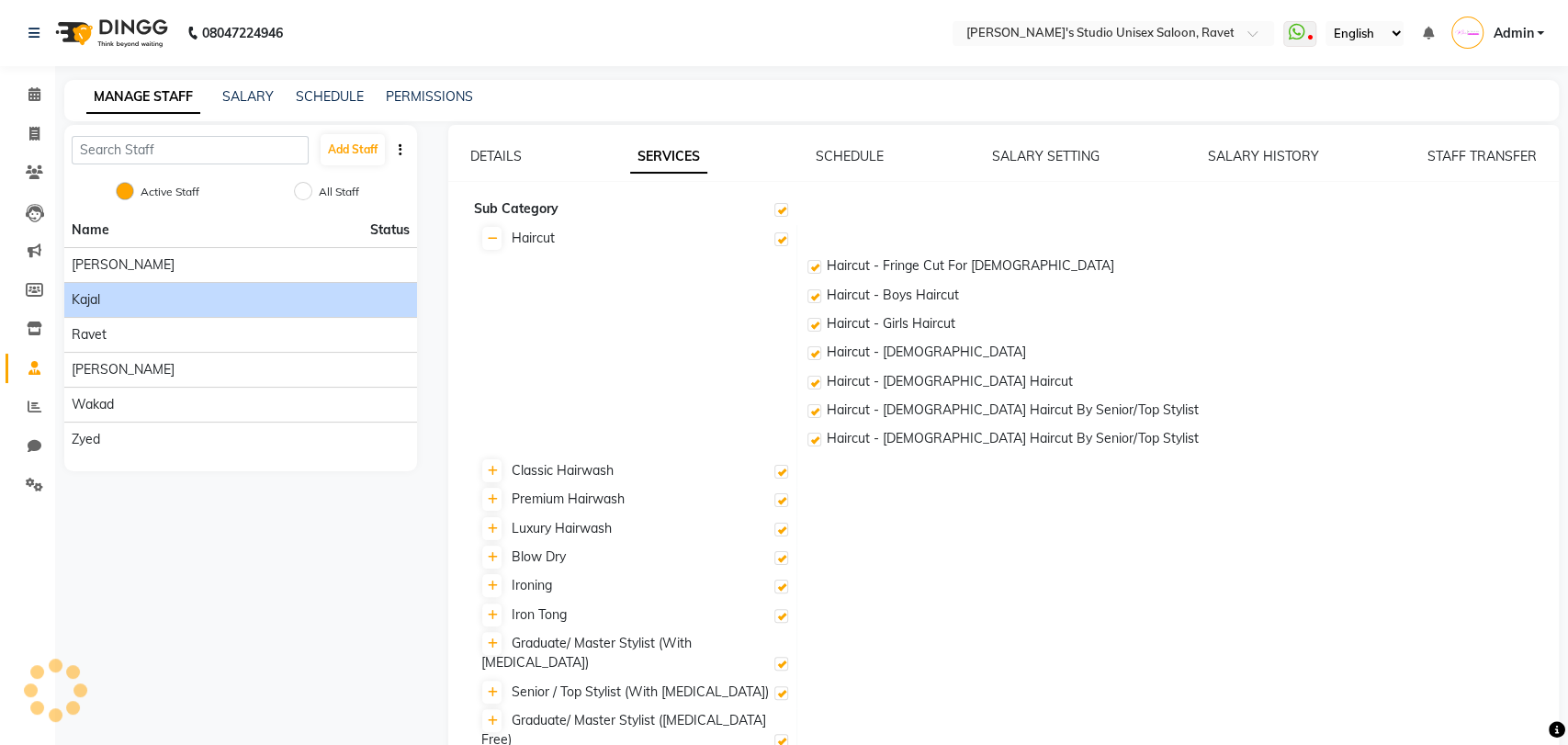
checkbox input "true"
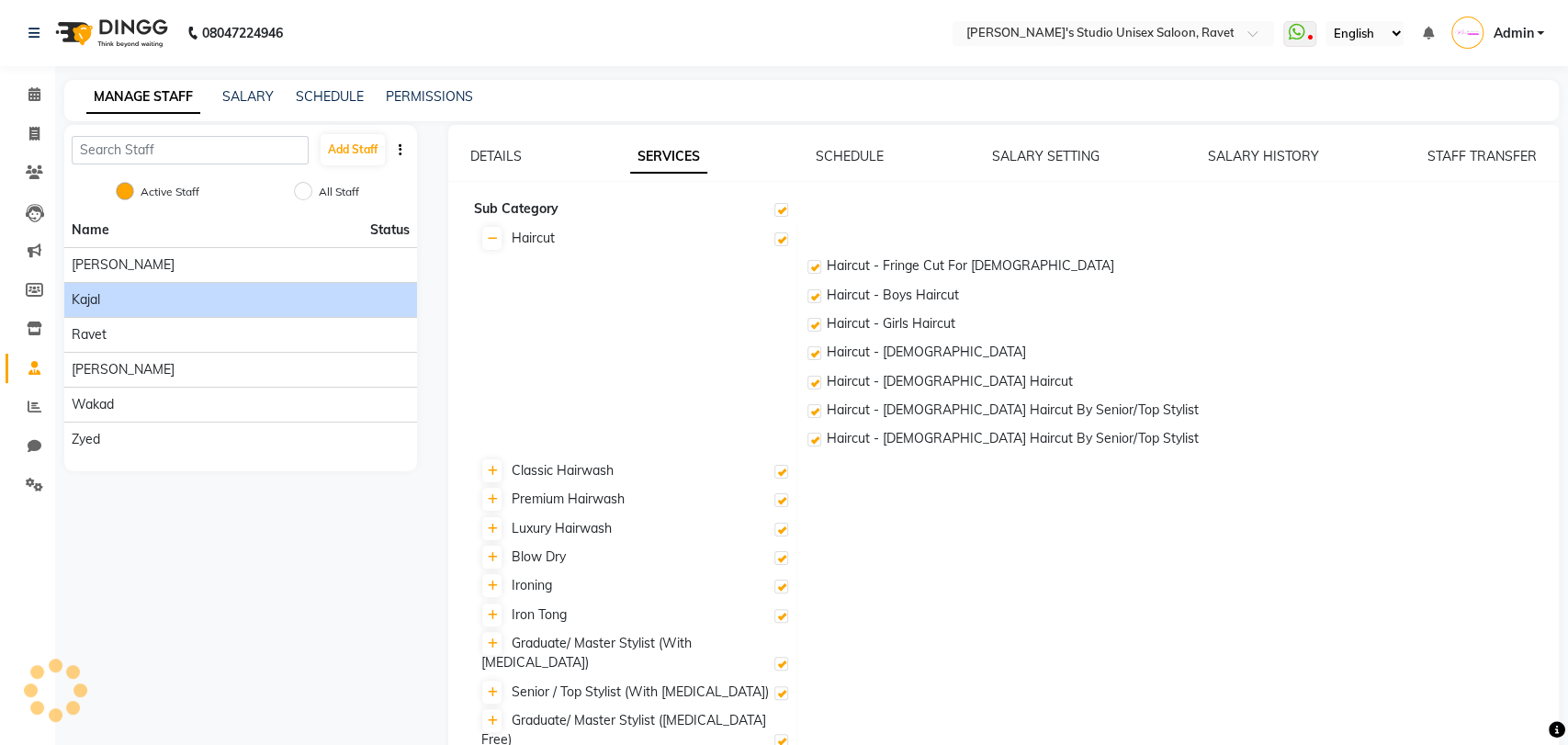
checkbox input "true"
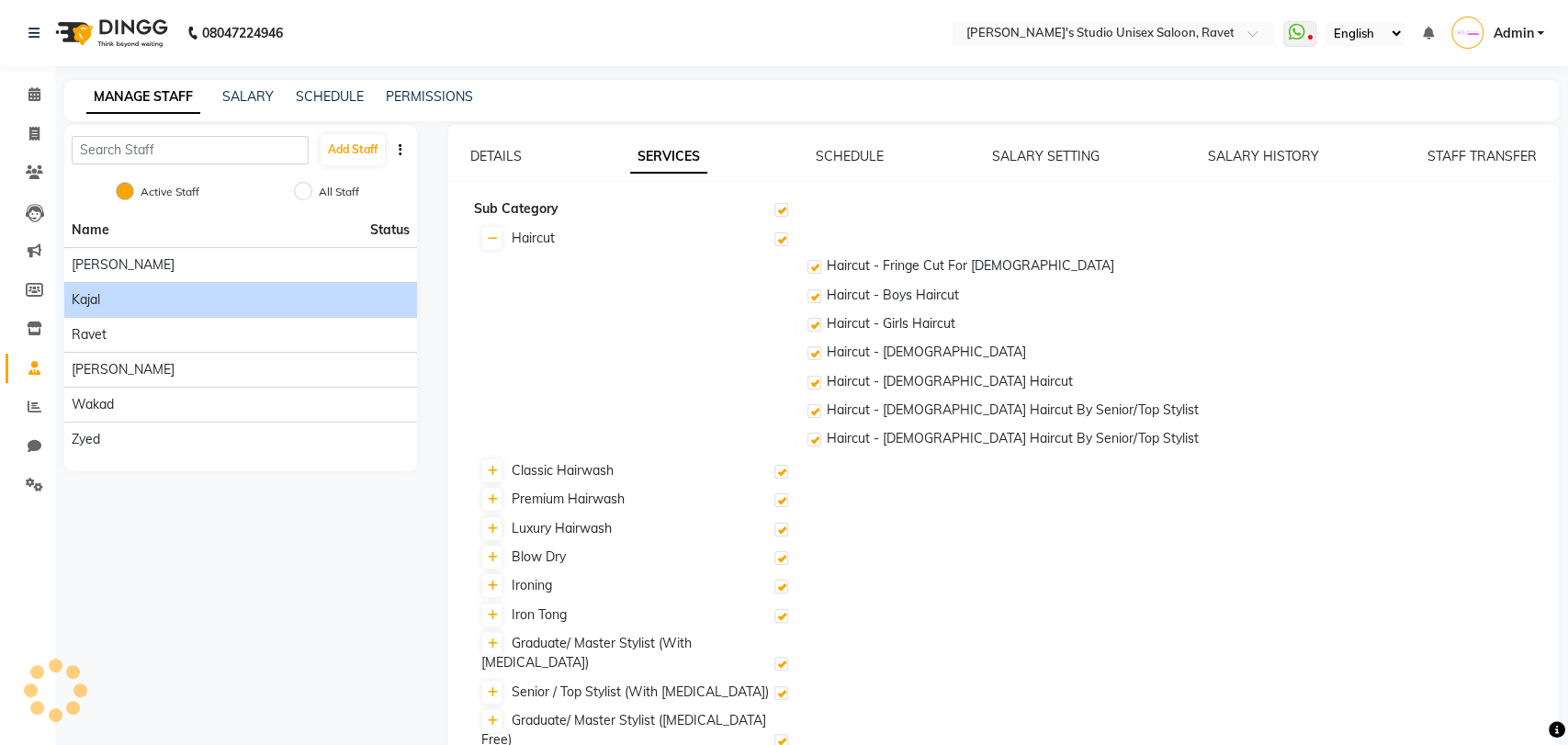
checkbox input "true"
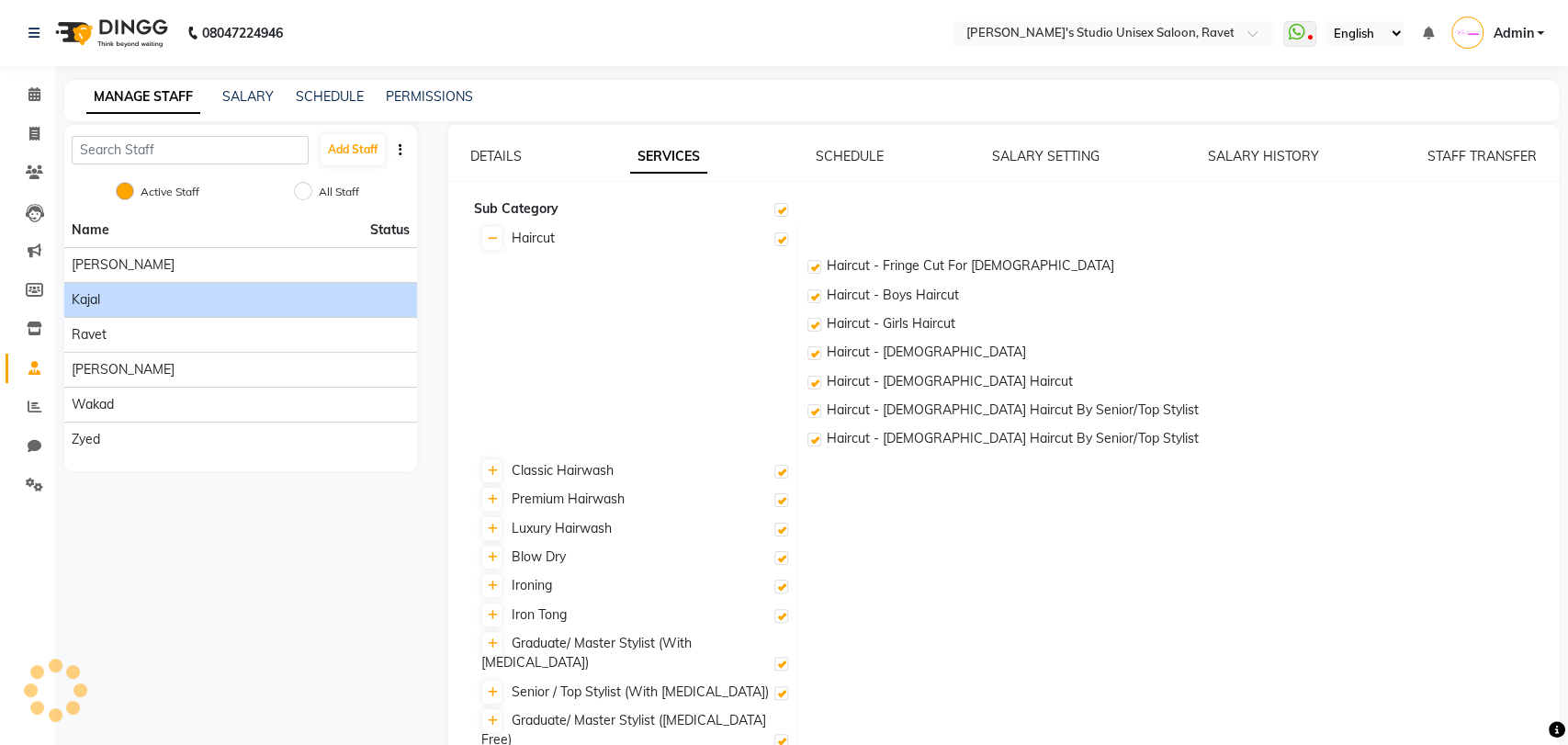
checkbox input "true"
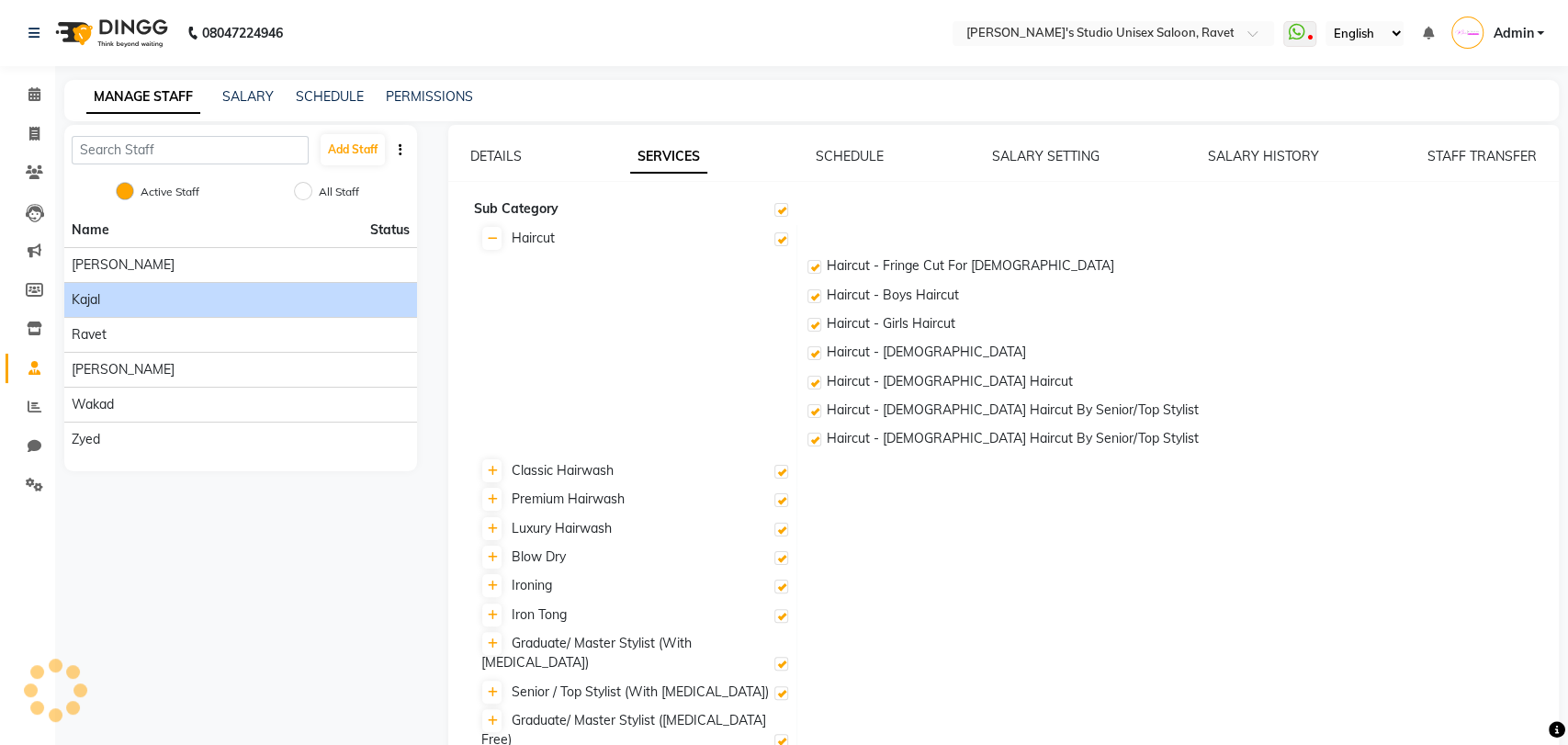
checkbox input "true"
click at [831, 162] on link "SCHEDULE" at bounding box center [840, 155] width 68 height 16
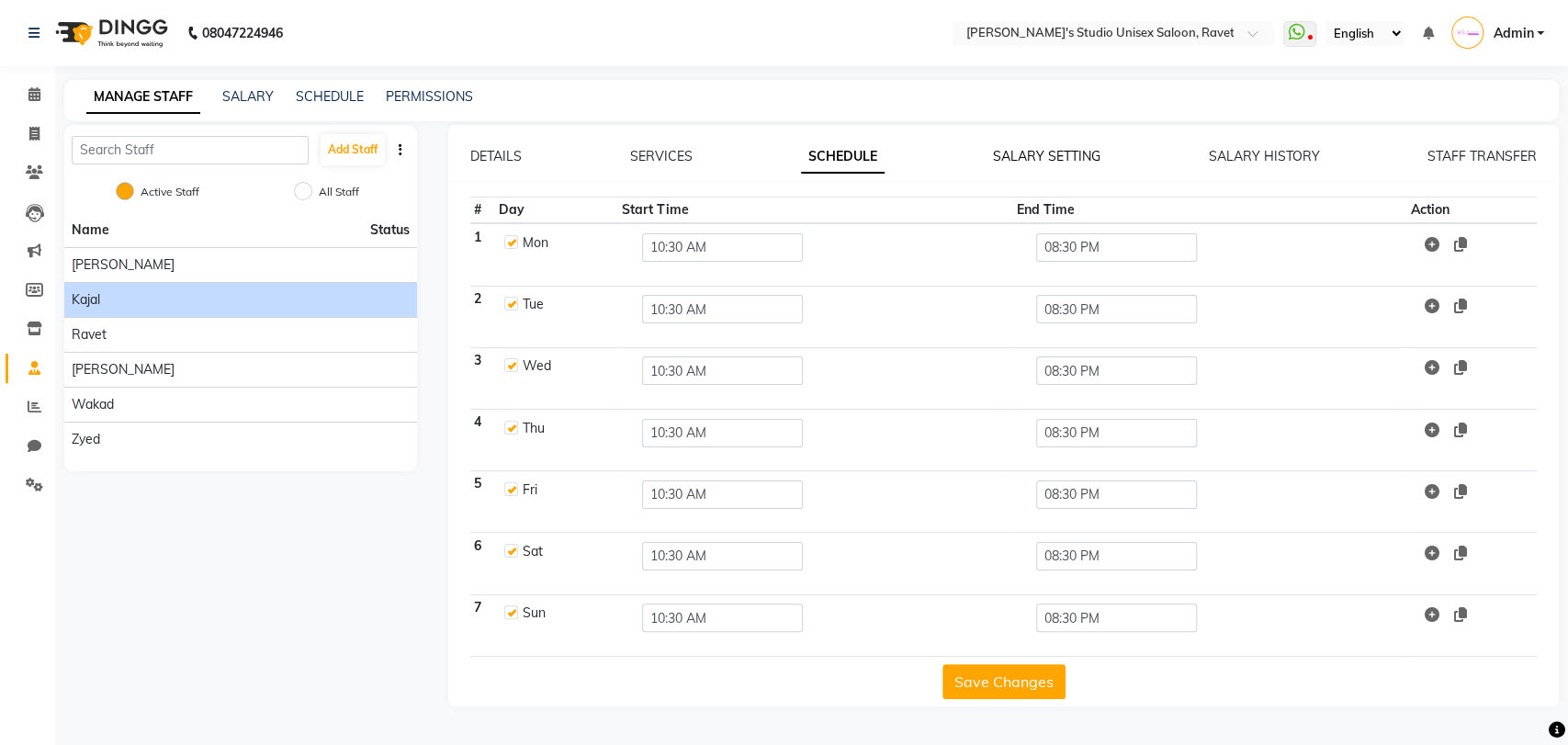
click at [1032, 160] on link "SALARY SETTING" at bounding box center [1046, 155] width 108 height 16
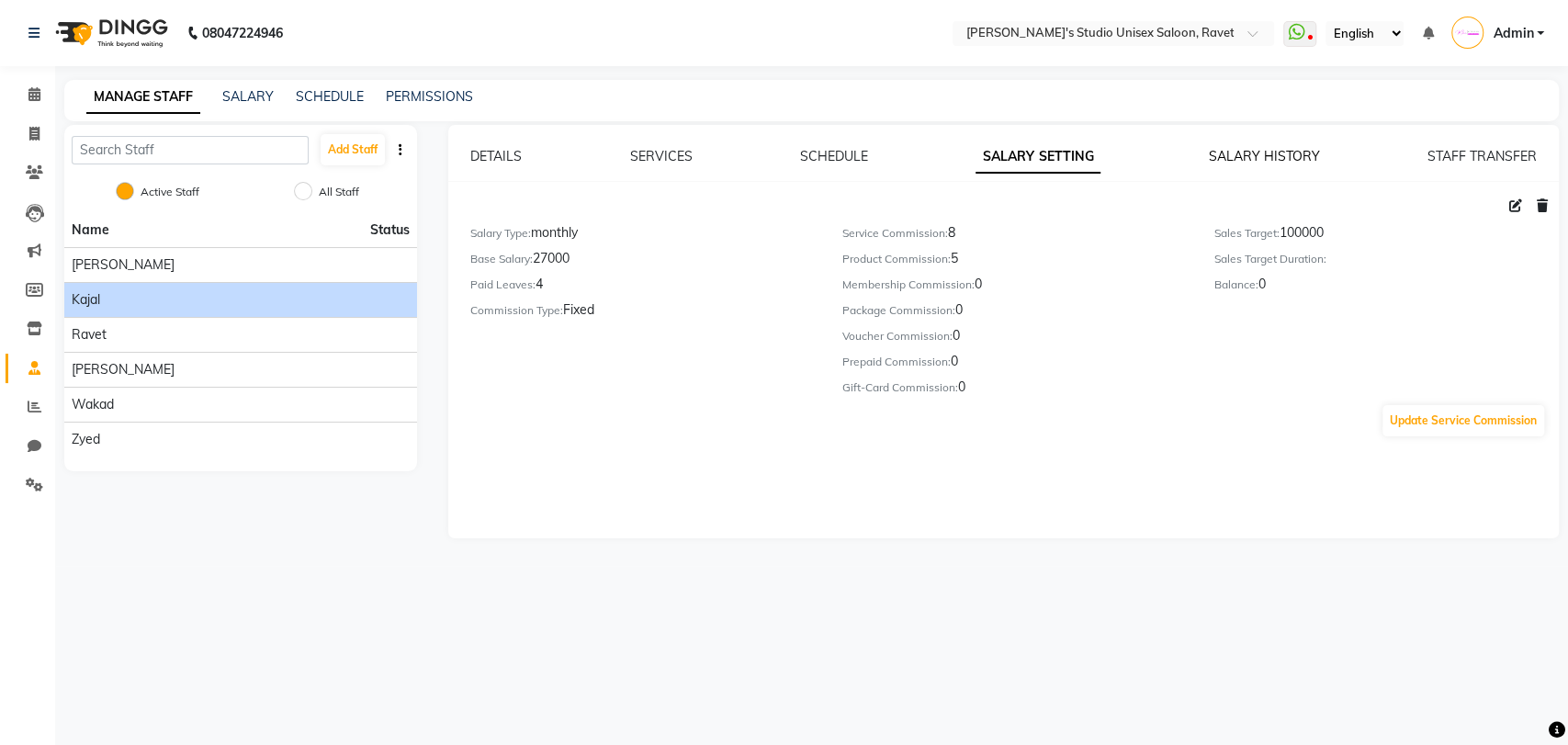
click at [1279, 156] on link "SALARY HISTORY" at bounding box center [1264, 155] width 111 height 16
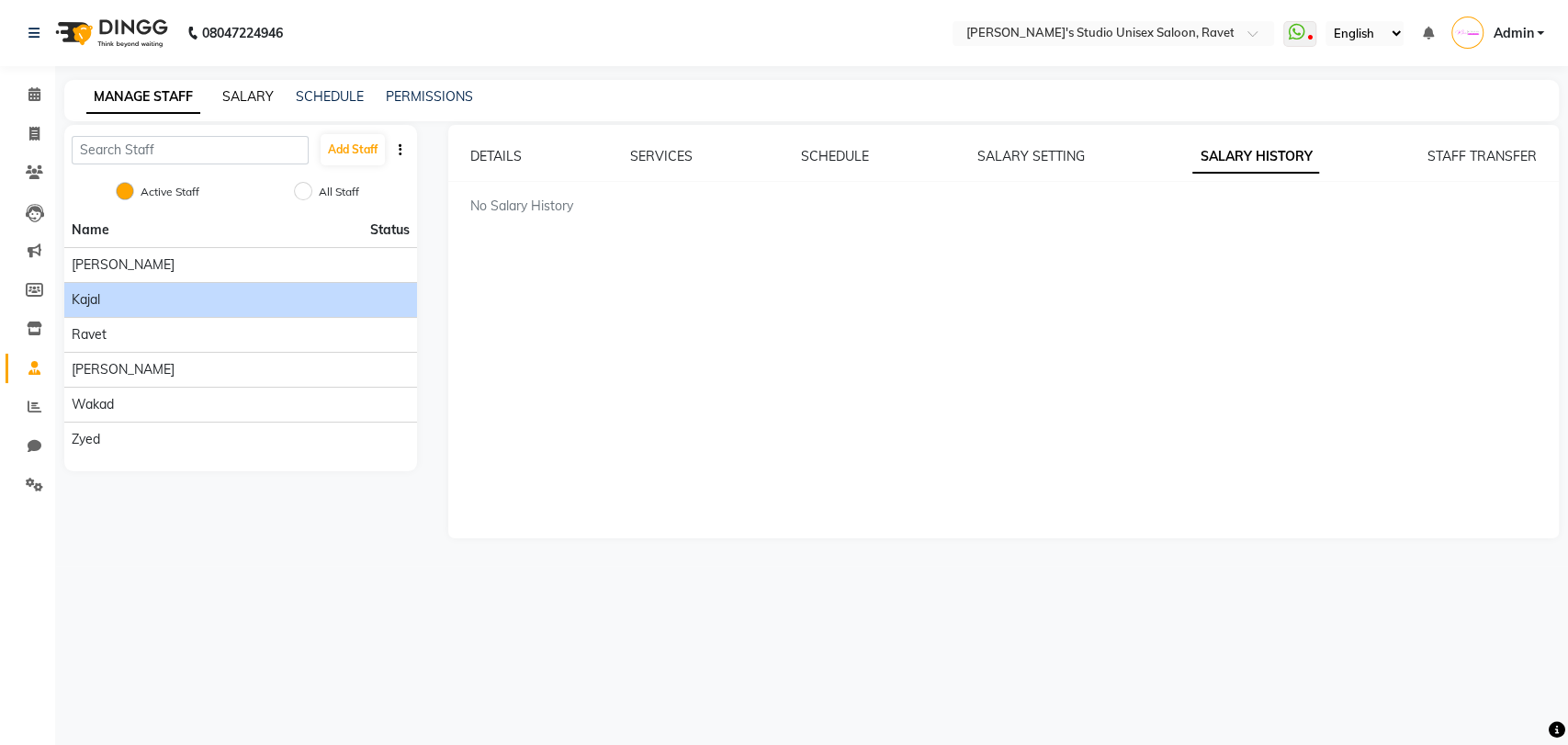
click at [235, 93] on link "SALARY" at bounding box center [248, 96] width 51 height 16
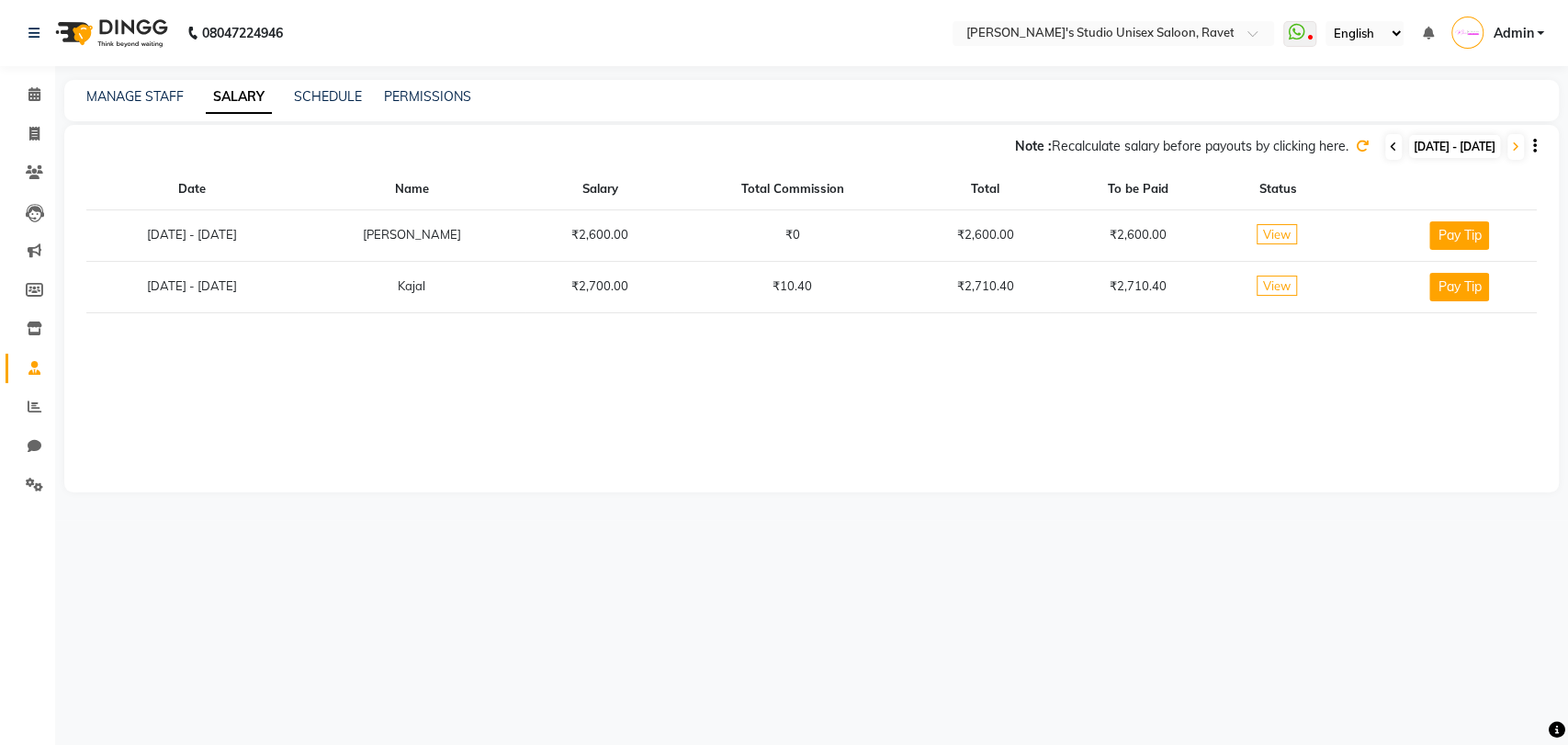
click at [1390, 150] on icon at bounding box center [1394, 147] width 8 height 11
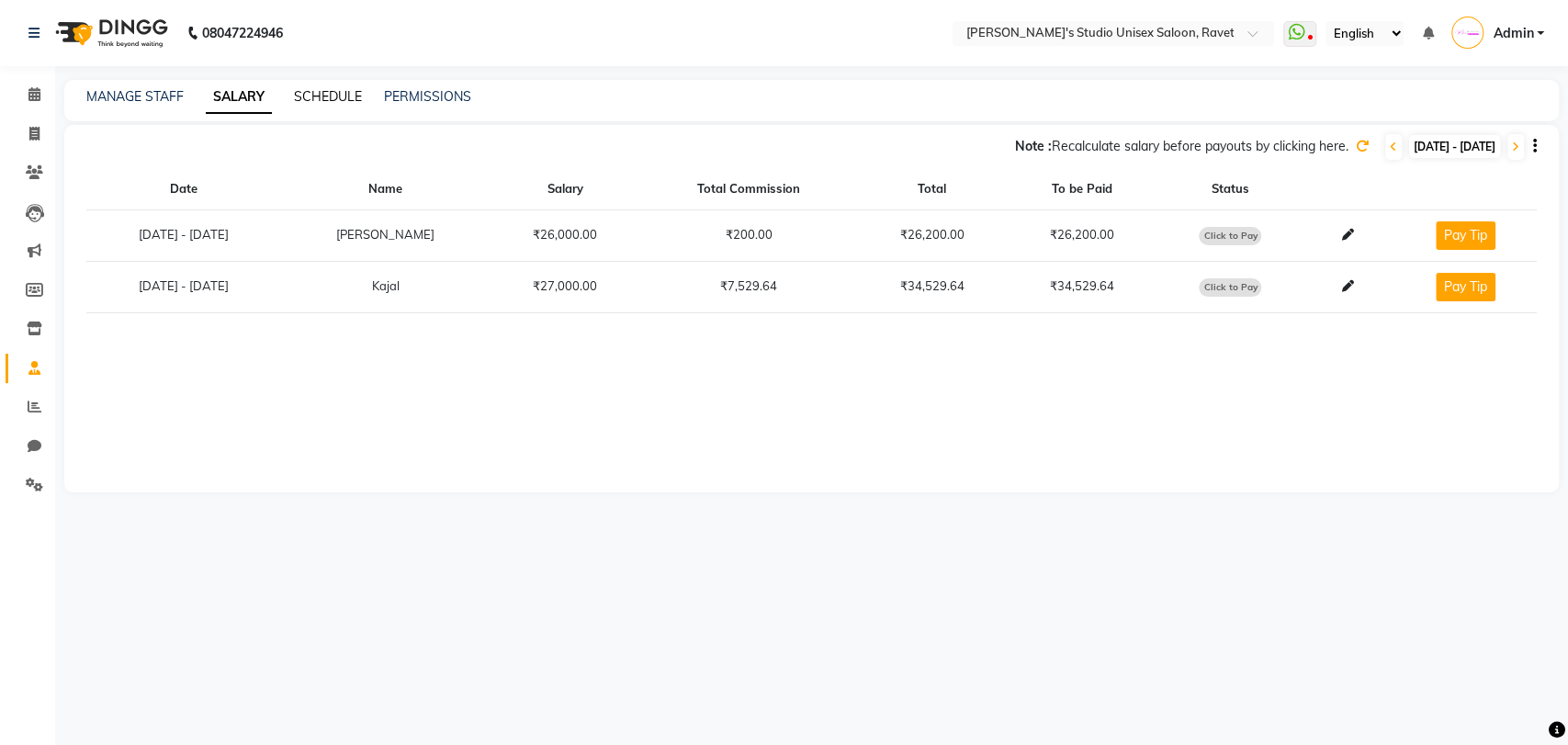
click at [327, 94] on link "SCHEDULE" at bounding box center [328, 96] width 68 height 16
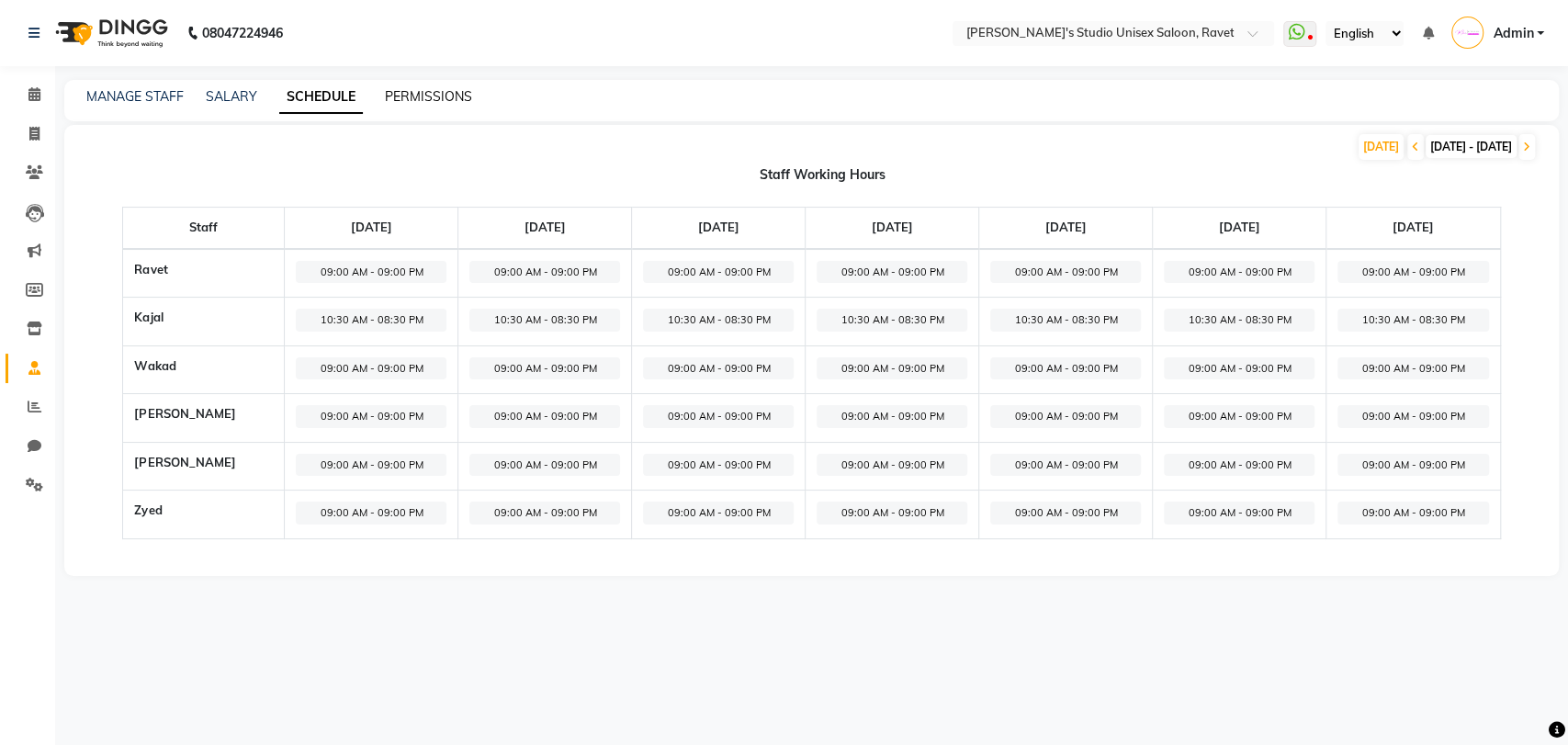
click at [422, 95] on link "PERMISSIONS" at bounding box center [429, 96] width 88 height 16
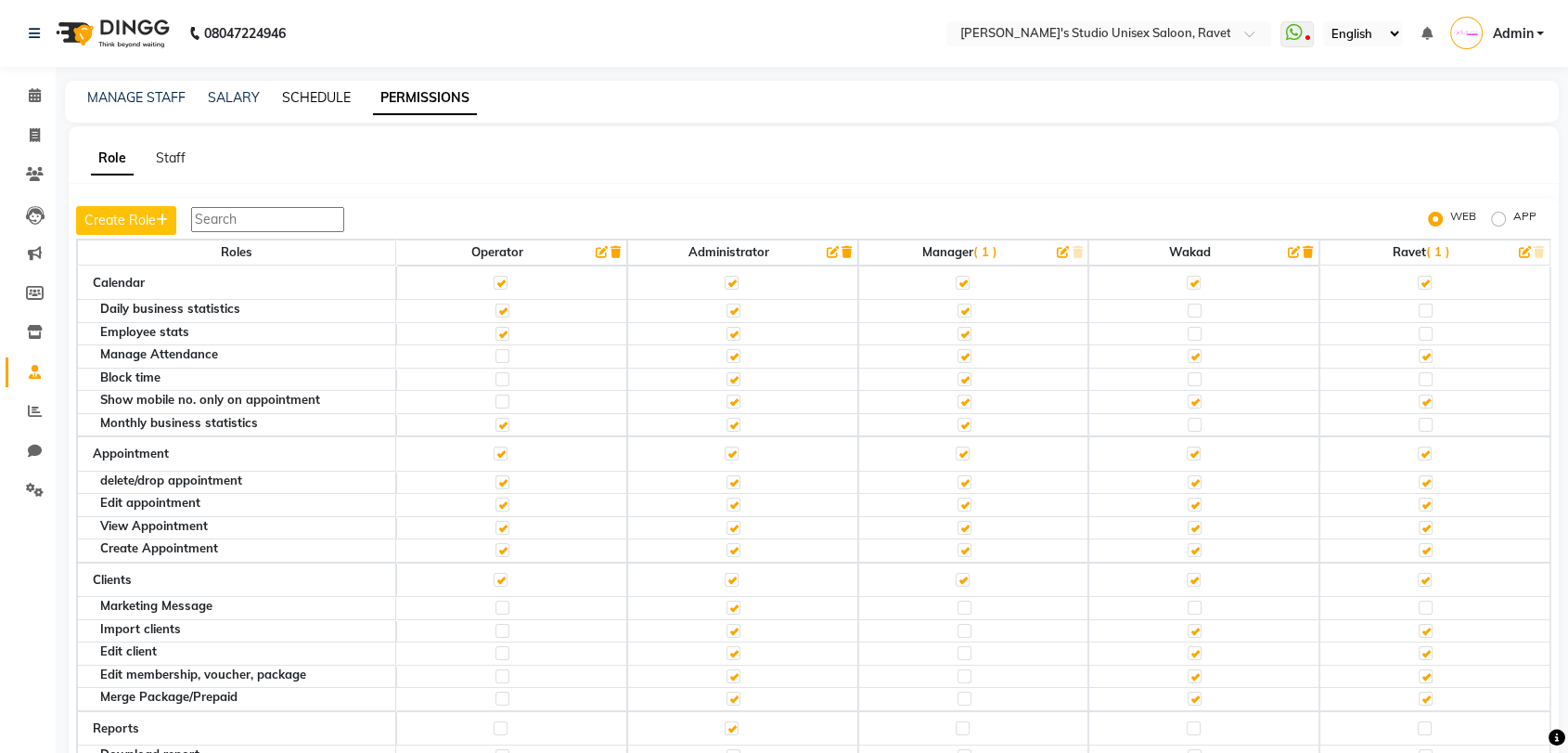
click at [322, 98] on link "SCHEDULE" at bounding box center [316, 97] width 68 height 16
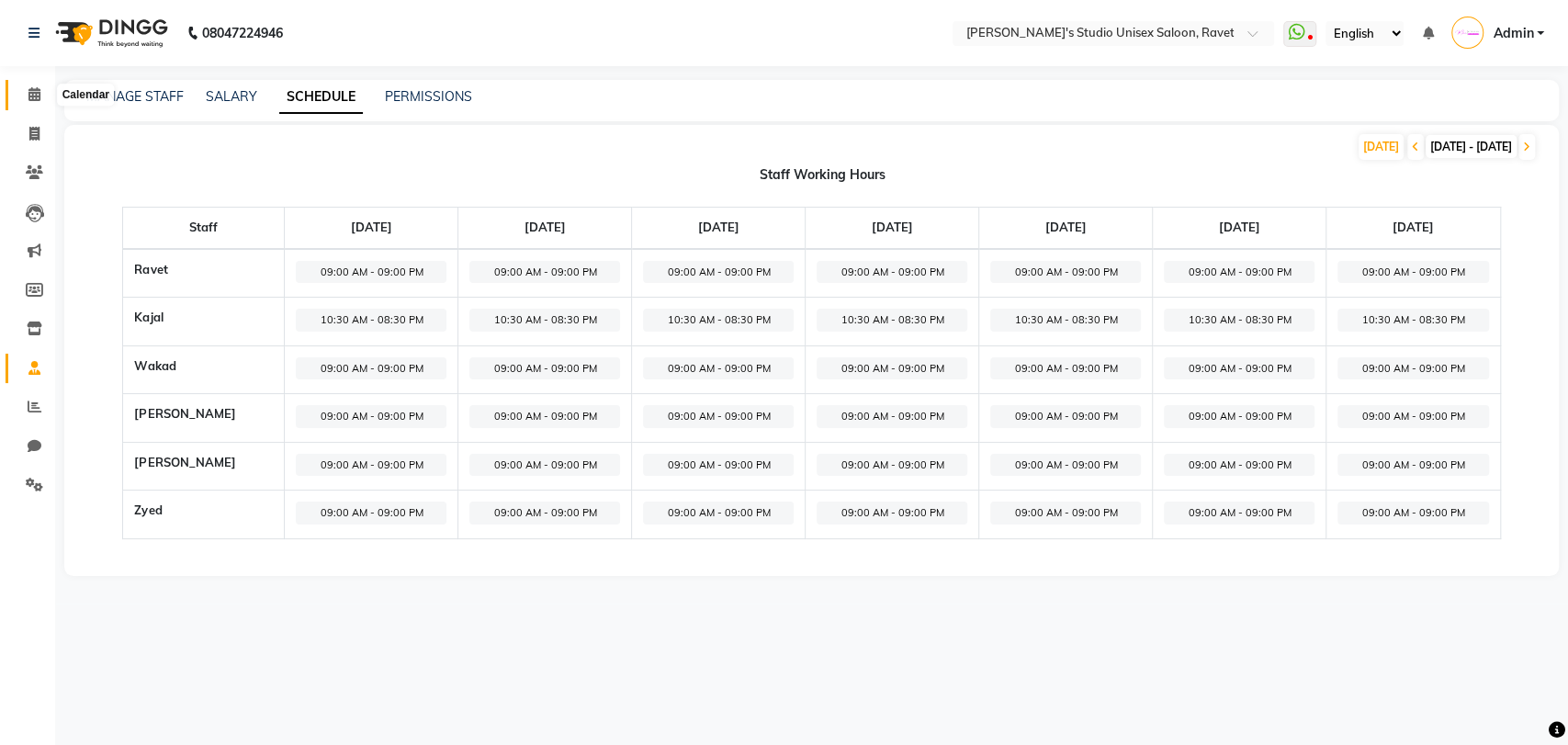
click at [46, 93] on span at bounding box center [34, 95] width 32 height 21
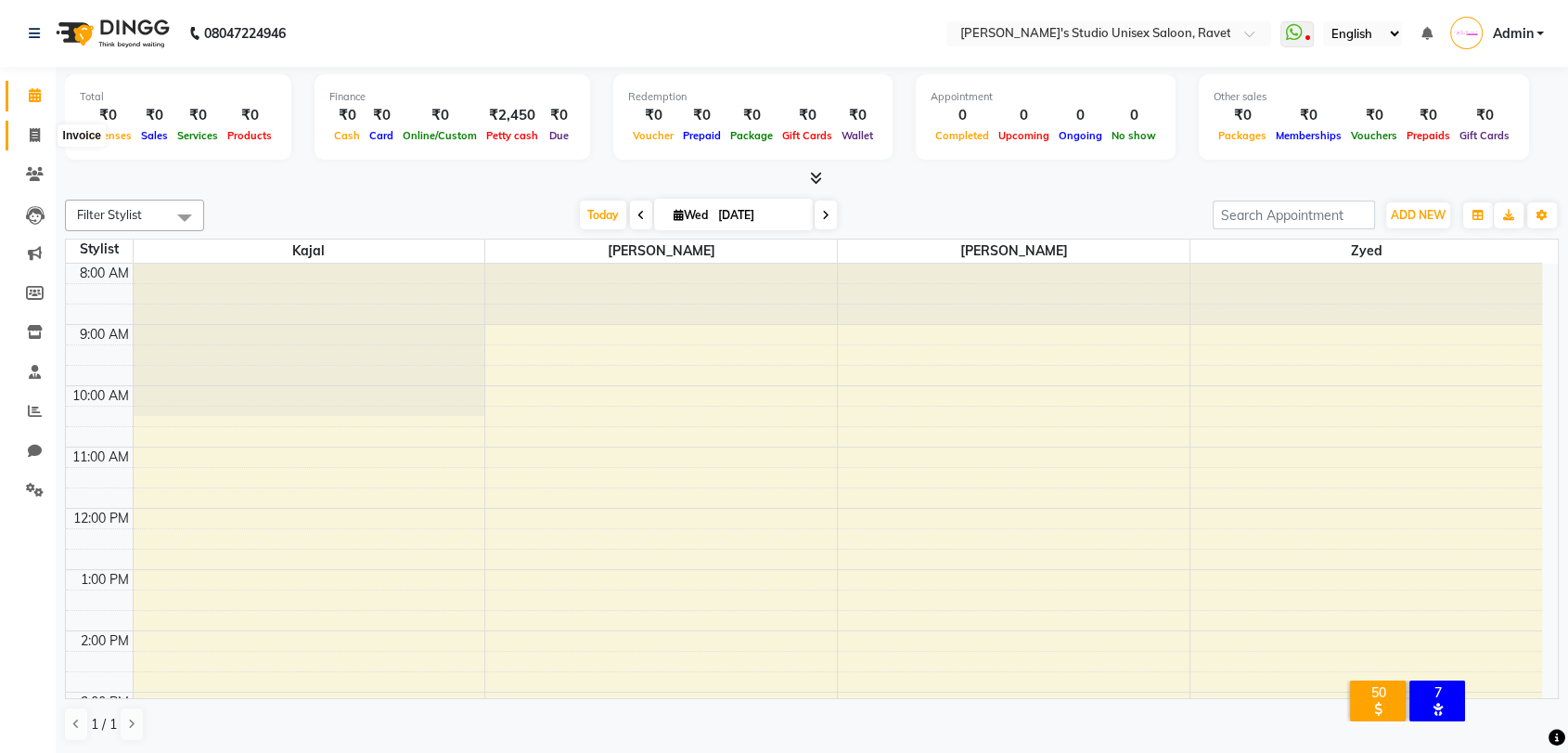
click at [34, 142] on icon at bounding box center [35, 135] width 11 height 13
select select "7019"
select select "service"
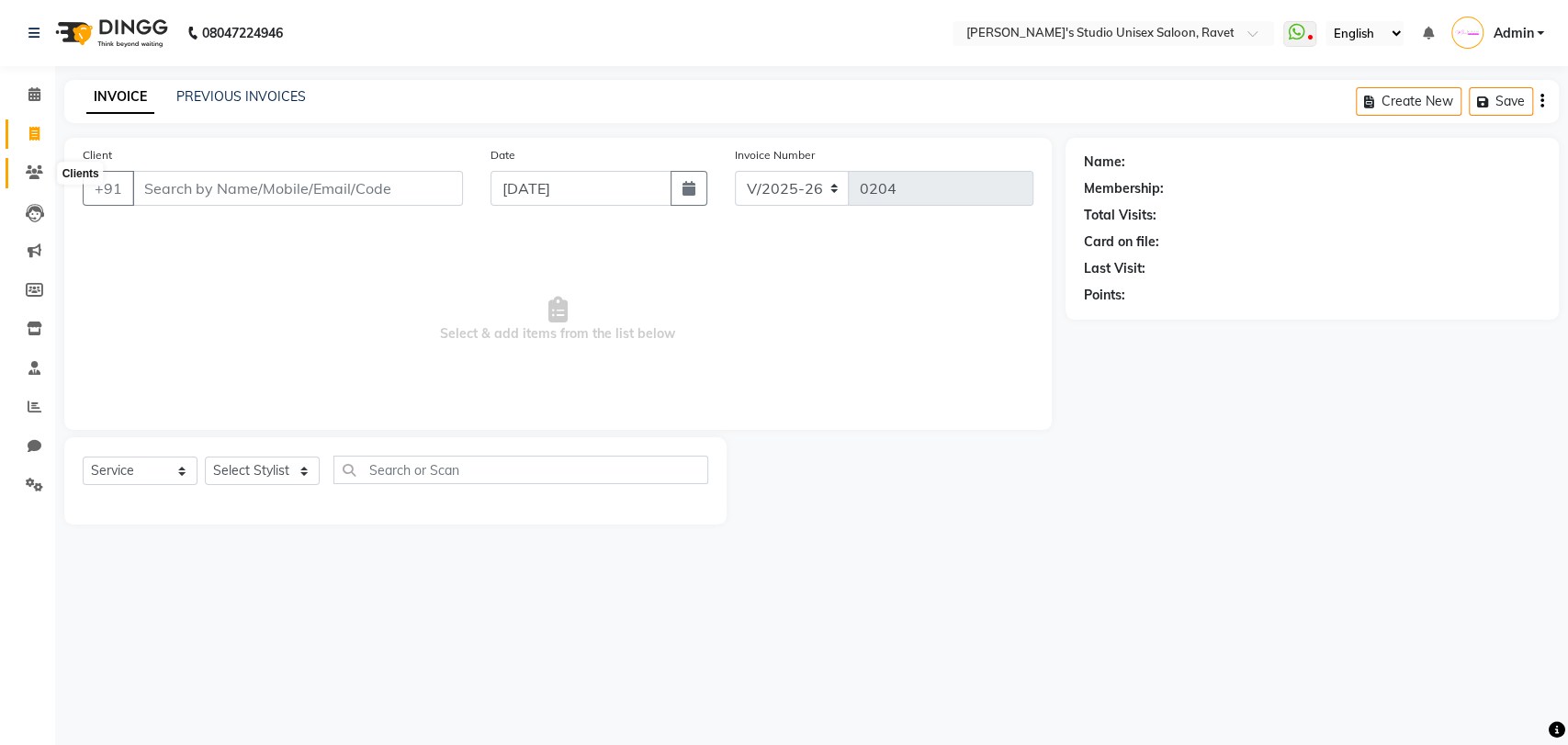
click at [32, 169] on icon at bounding box center [34, 172] width 17 height 13
